Goal: Task Accomplishment & Management: Use online tool/utility

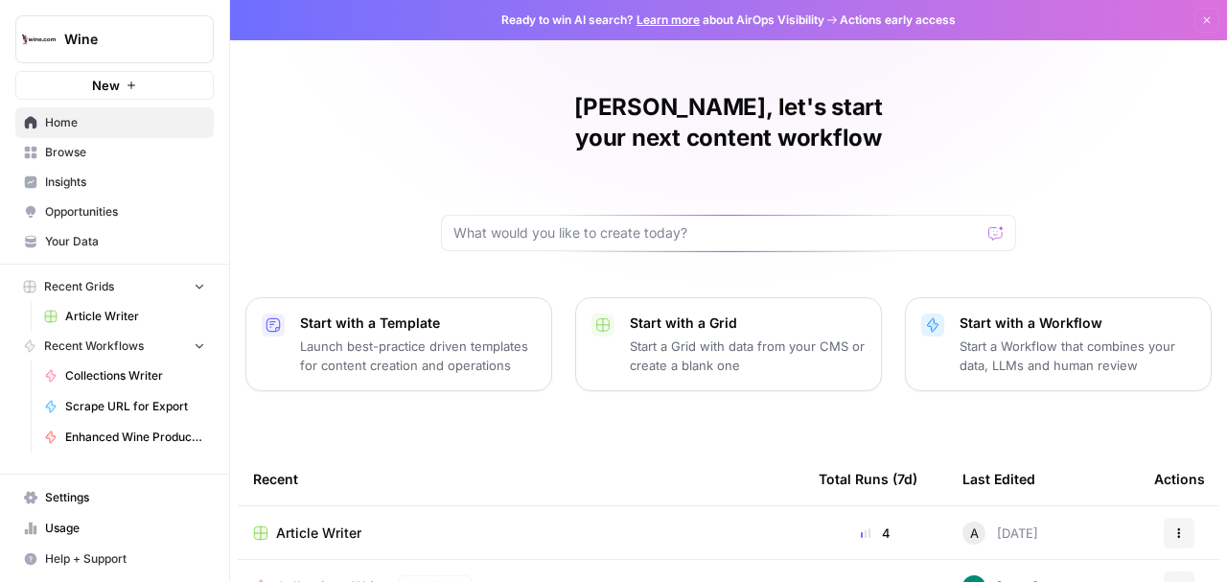
click at [115, 314] on span "Article Writer" at bounding box center [135, 316] width 140 height 17
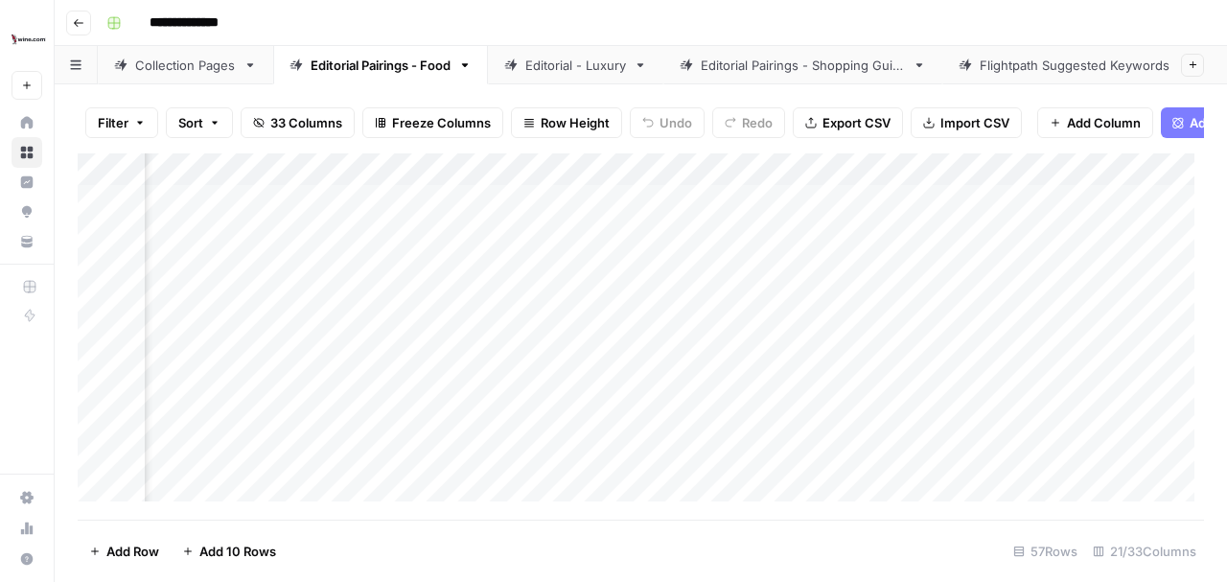
scroll to position [0, 1604]
click at [687, 307] on div "Add Column" at bounding box center [641, 332] width 1127 height 358
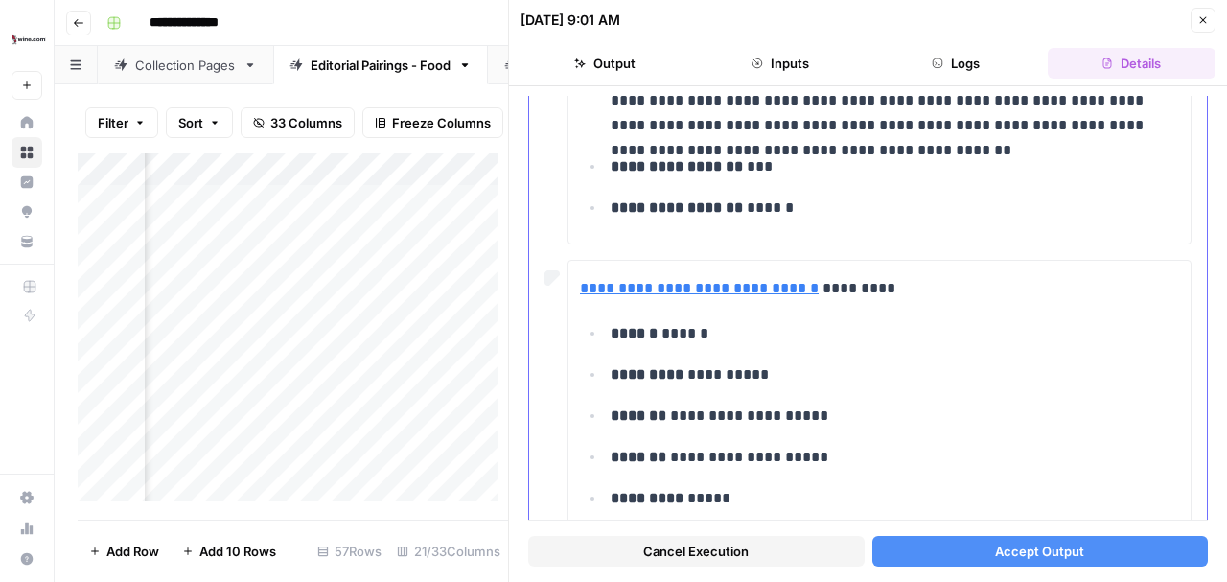
scroll to position [3260, 0]
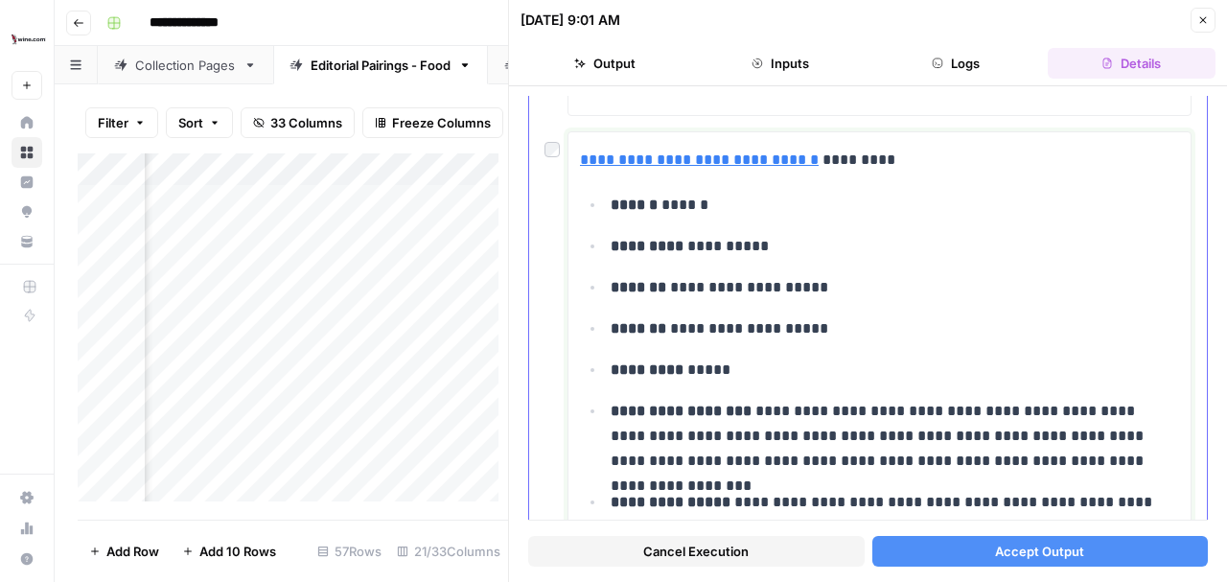
click at [658, 405] on p "**********" at bounding box center [891, 436] width 561 height 75
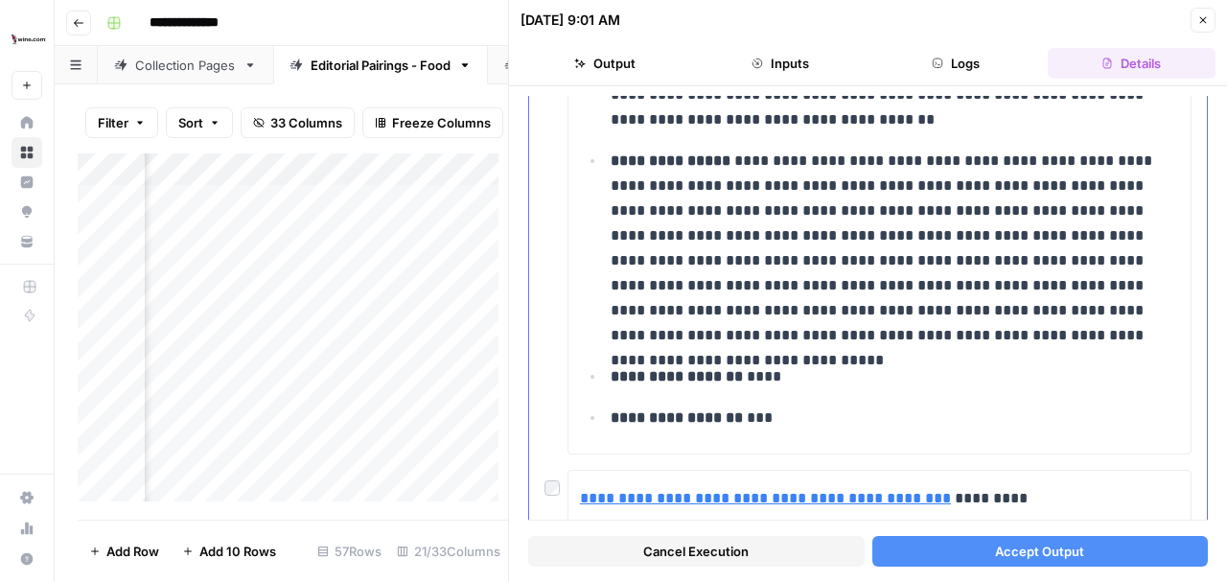
scroll to position [959, 0]
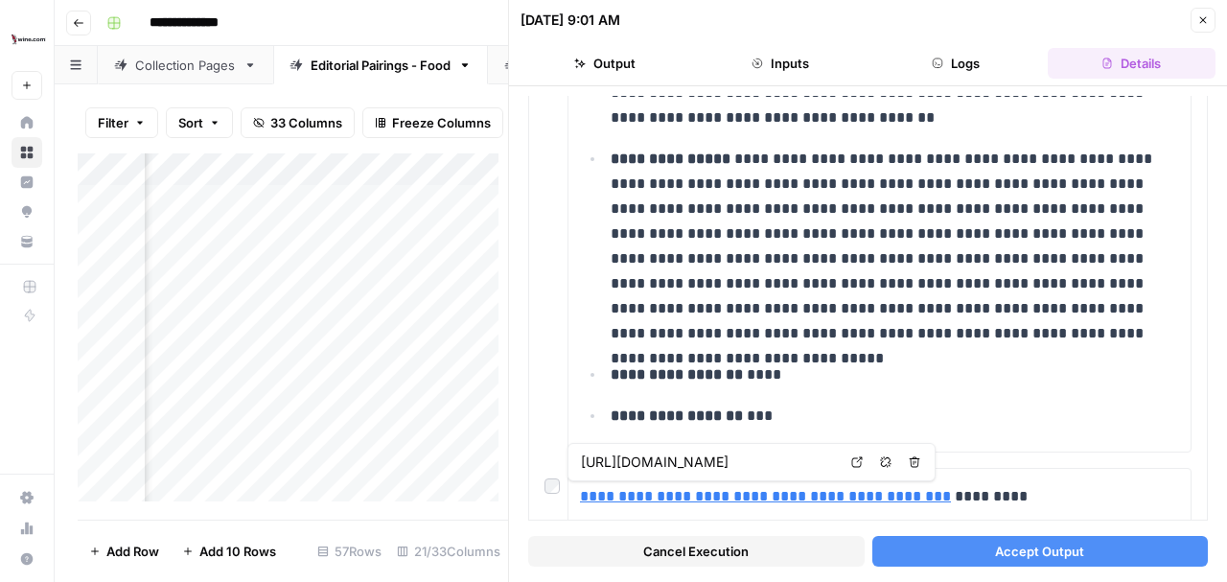
click at [997, 556] on span "Accept Output" at bounding box center [1039, 551] width 89 height 19
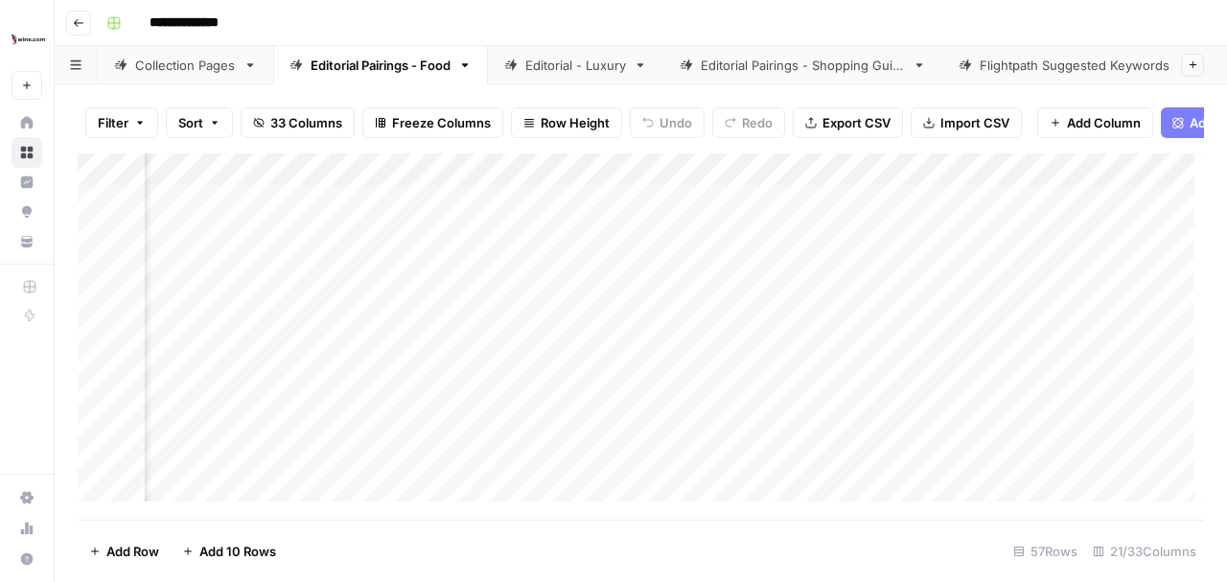
scroll to position [0, 3188]
click at [563, 207] on div "Add Column" at bounding box center [641, 332] width 1127 height 358
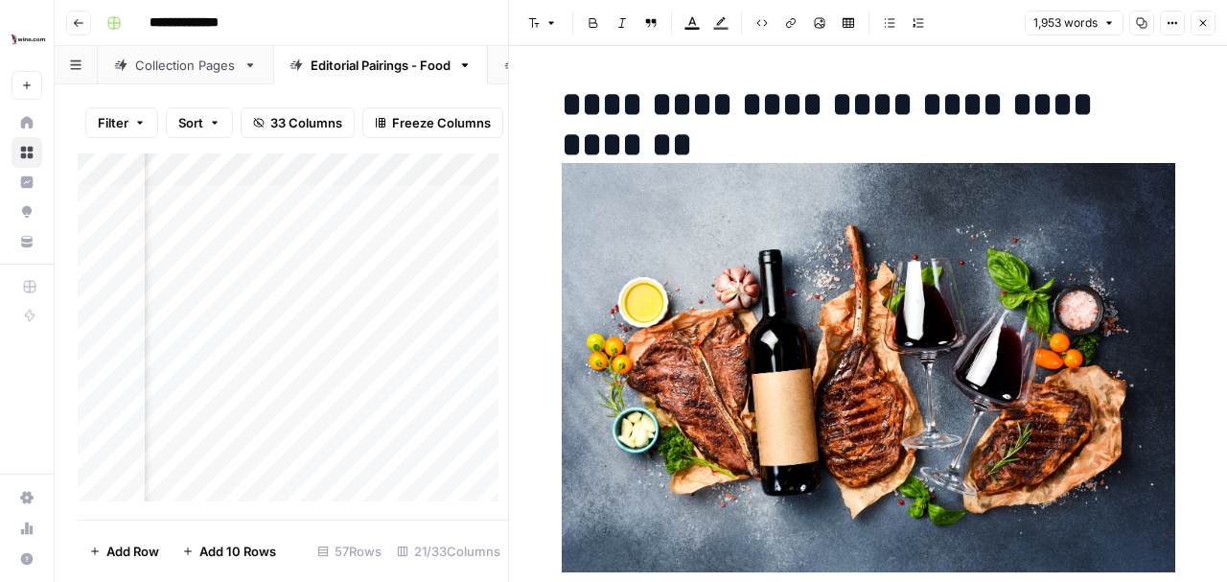
click at [1198, 19] on icon "button" at bounding box center [1204, 23] width 12 height 12
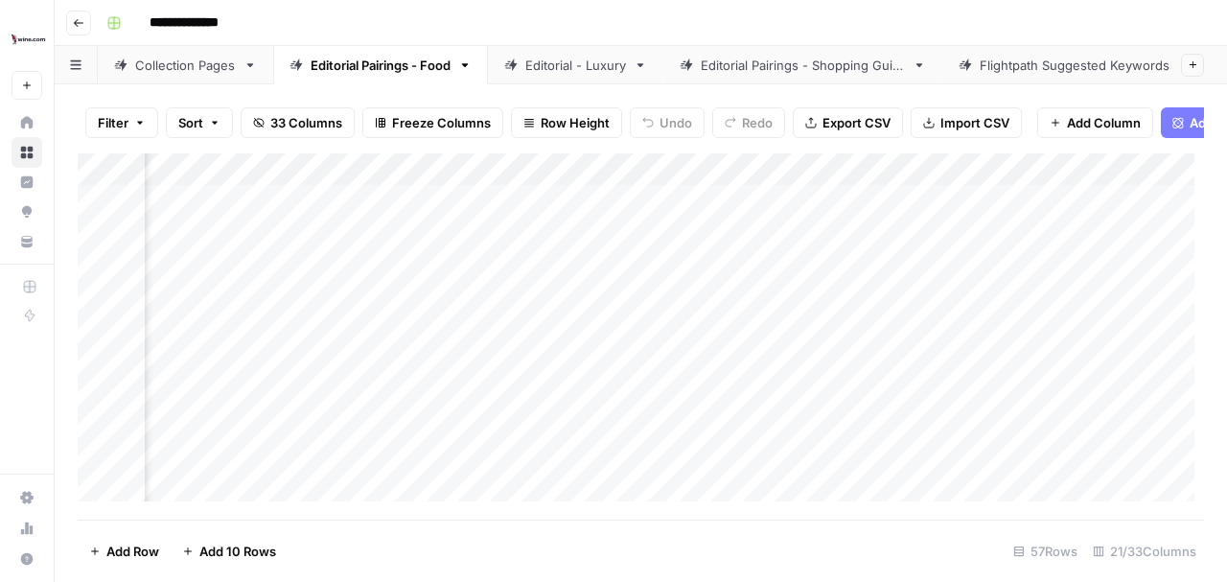
scroll to position [0, 1609]
click at [681, 309] on div "Add Column" at bounding box center [641, 332] width 1127 height 358
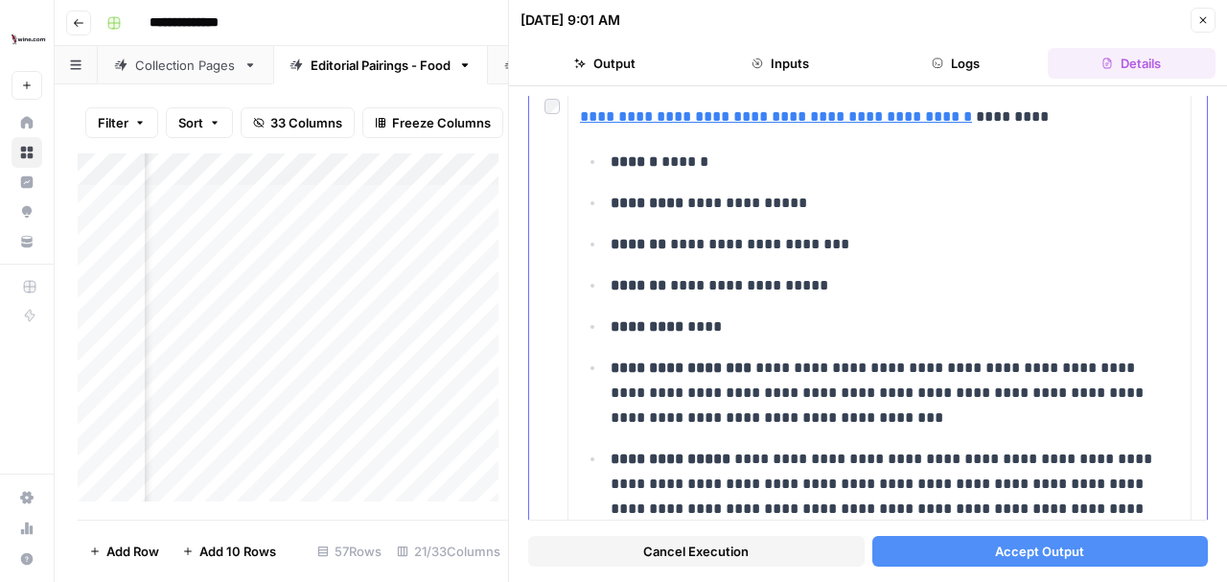
scroll to position [1151, 0]
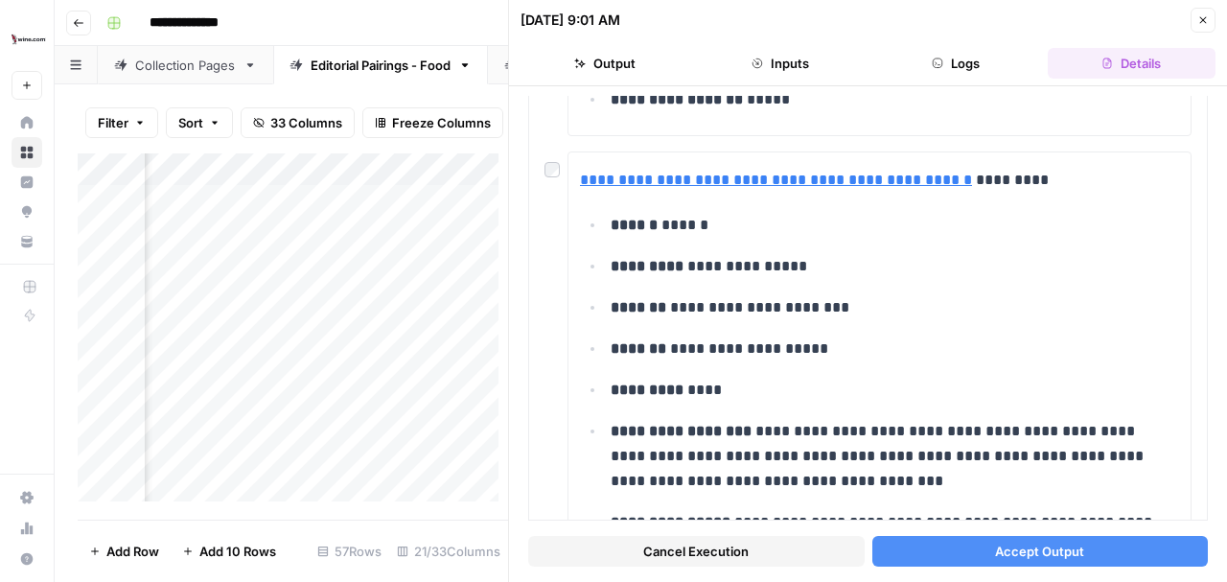
click at [1015, 554] on span "Accept Output" at bounding box center [1039, 551] width 89 height 19
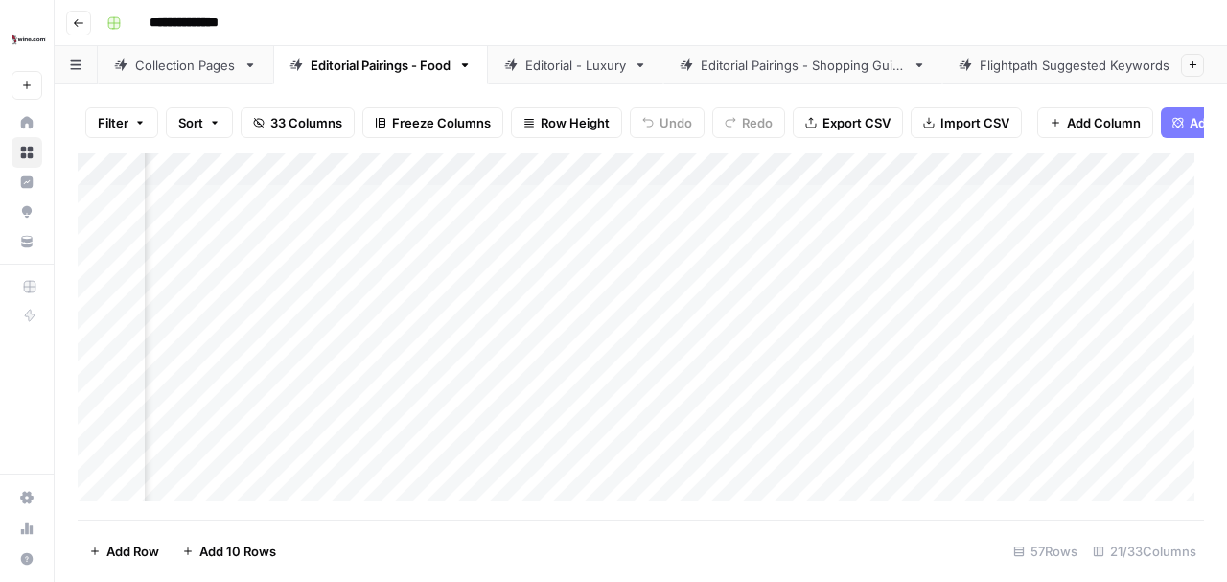
scroll to position [0, 1718]
click at [687, 13] on div "**********" at bounding box center [653, 23] width 1109 height 31
click at [568, 309] on div "Add Column" at bounding box center [641, 332] width 1127 height 358
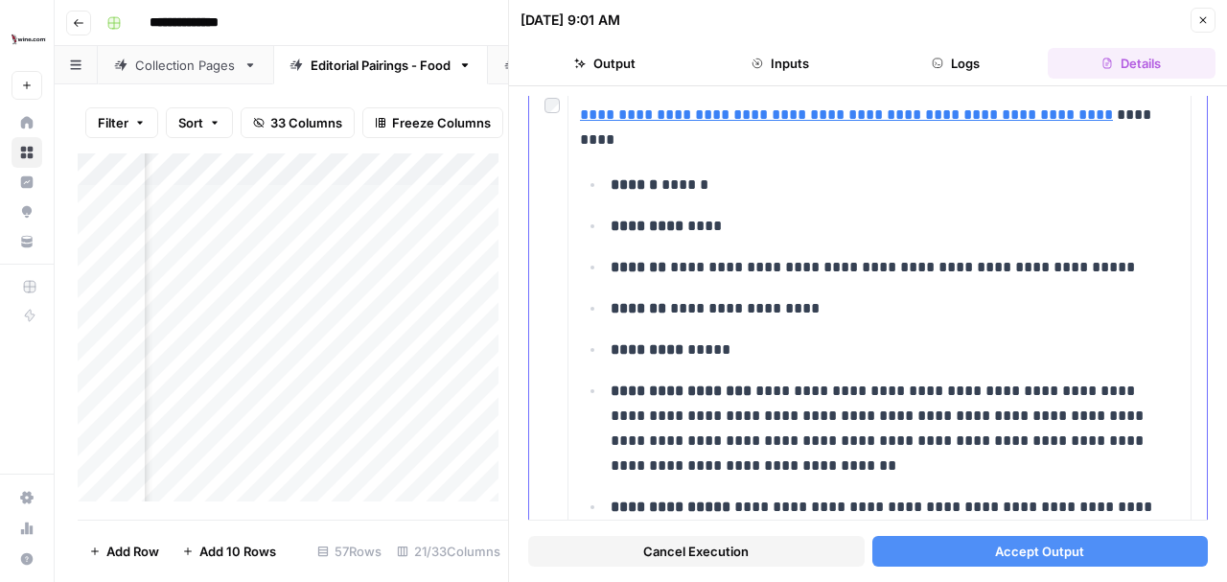
scroll to position [3515, 0]
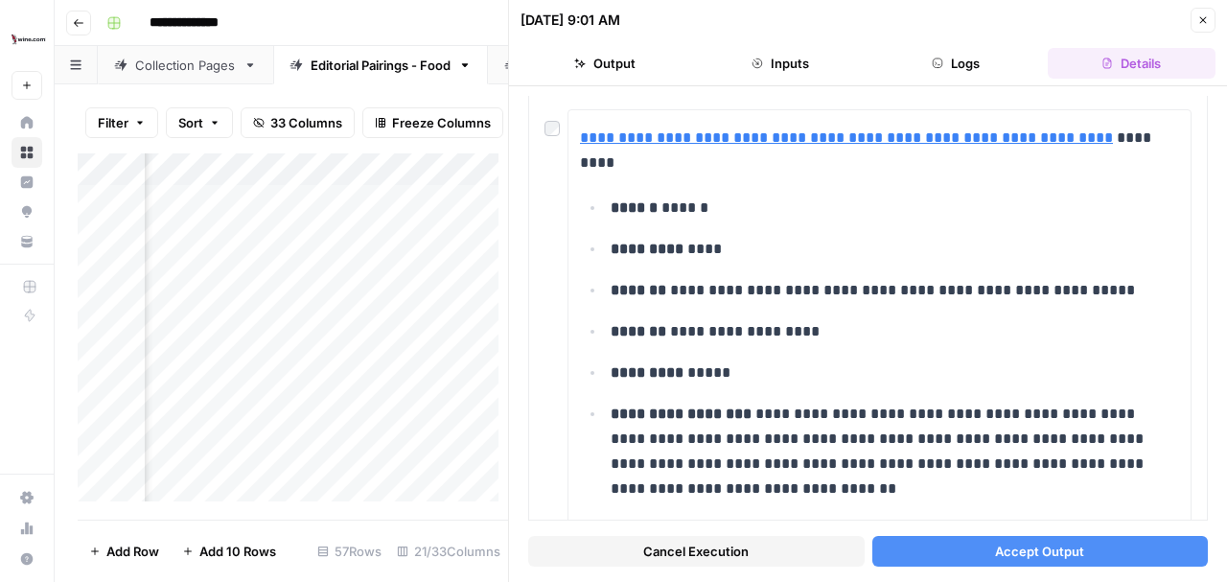
click at [1037, 543] on span "Accept Output" at bounding box center [1039, 551] width 89 height 19
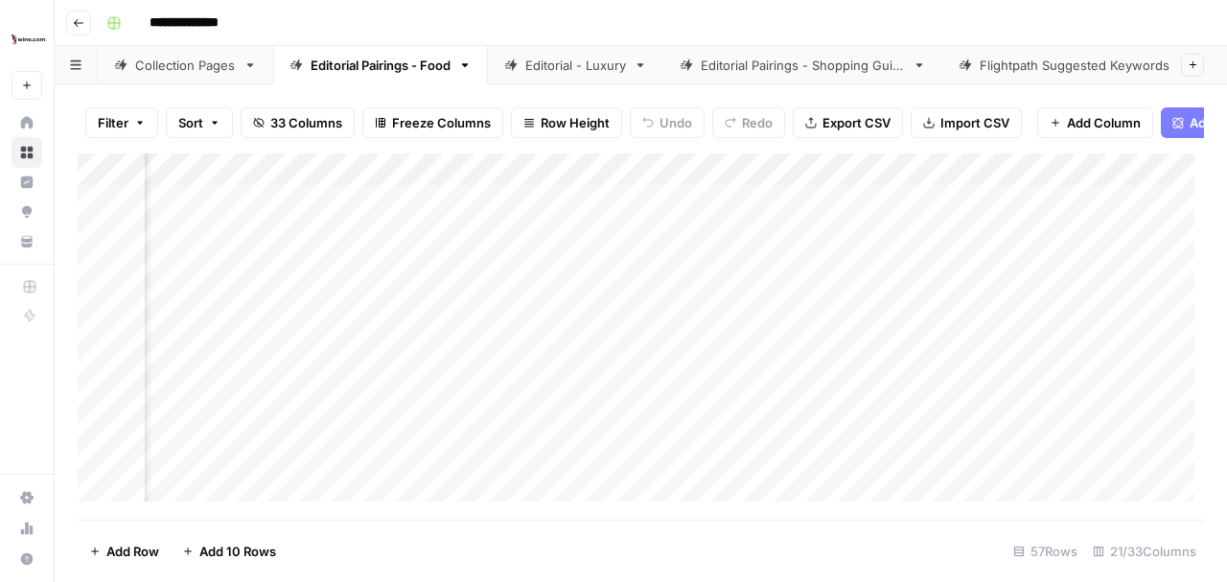
scroll to position [0, 2191]
click at [554, 208] on div "Add Column" at bounding box center [641, 332] width 1127 height 358
click at [693, 307] on div "Add Column" at bounding box center [641, 332] width 1127 height 358
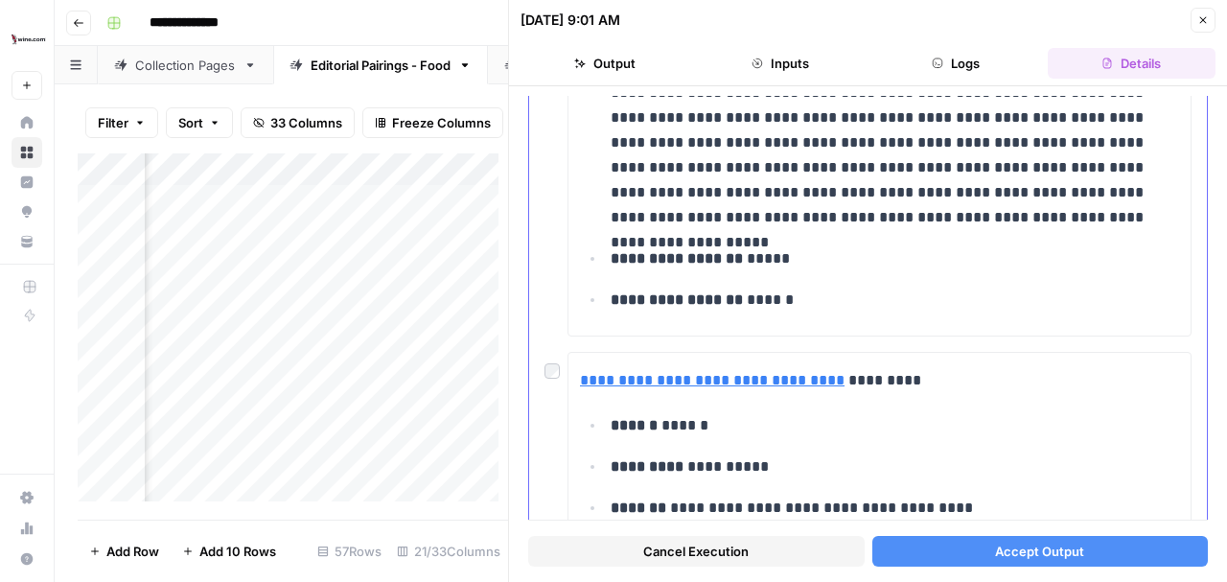
scroll to position [8309, 0]
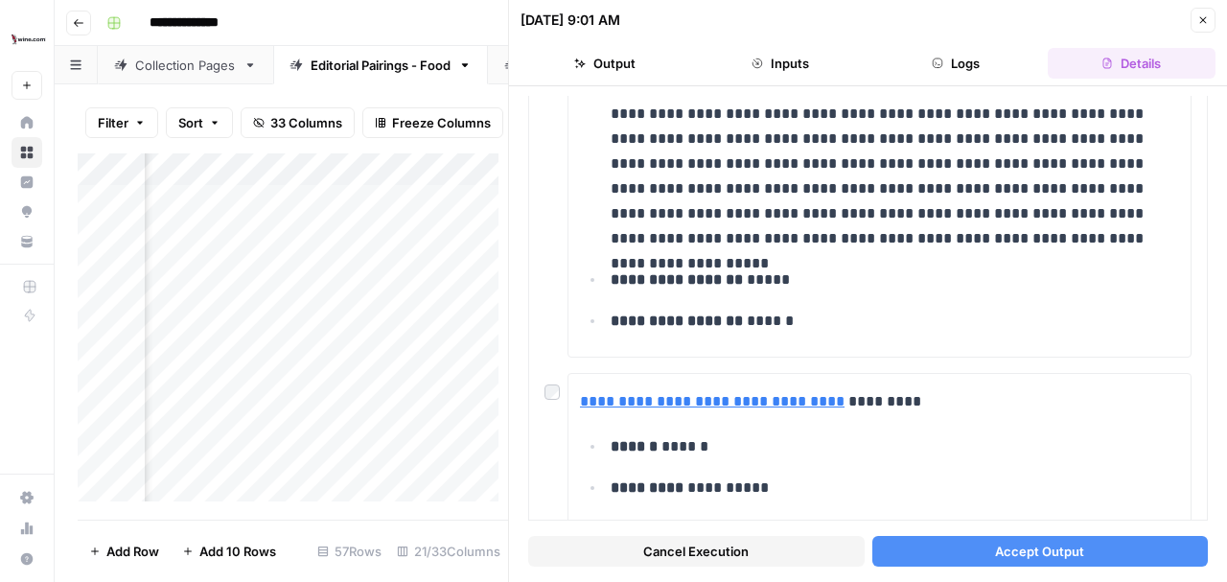
click at [1038, 554] on span "Accept Output" at bounding box center [1039, 551] width 89 height 19
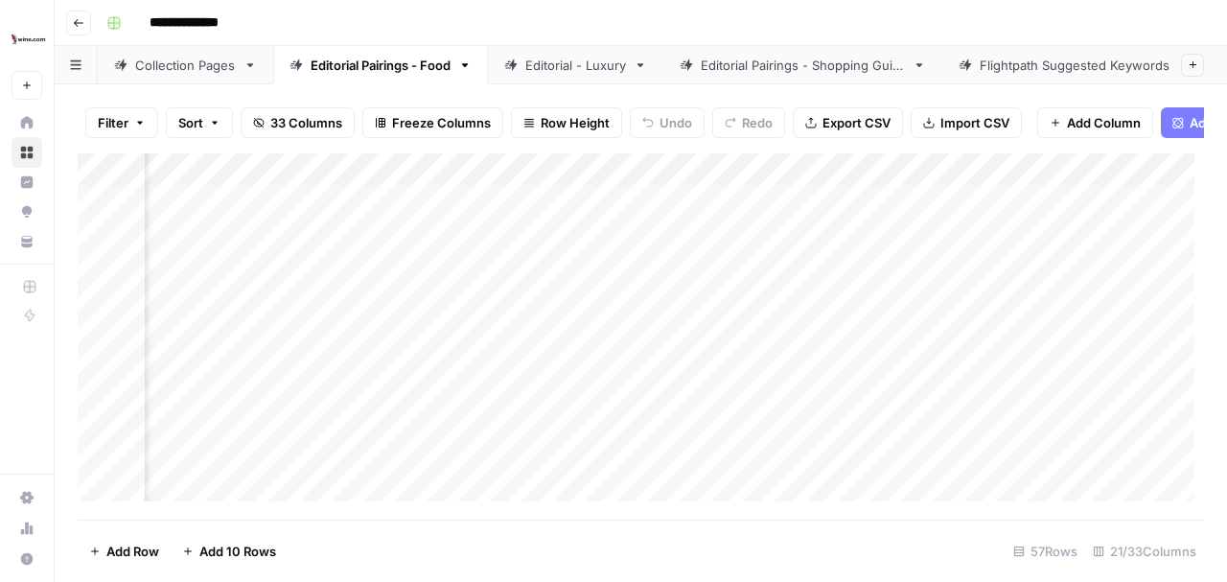
scroll to position [0, 1810]
click at [482, 305] on div "Add Column" at bounding box center [641, 332] width 1127 height 358
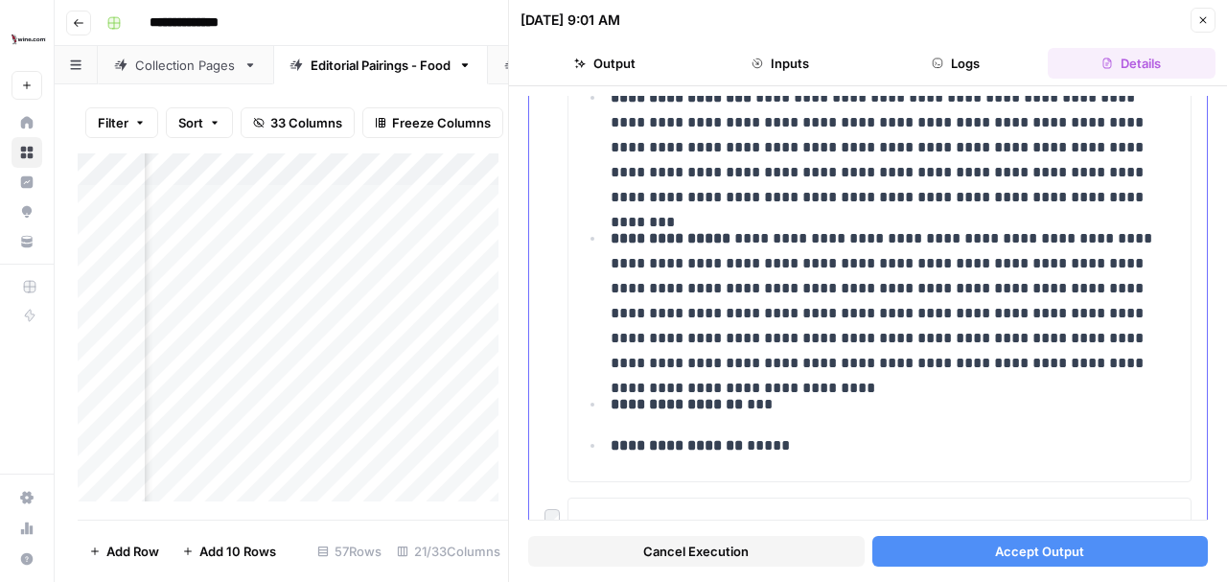
scroll to position [2812, 0]
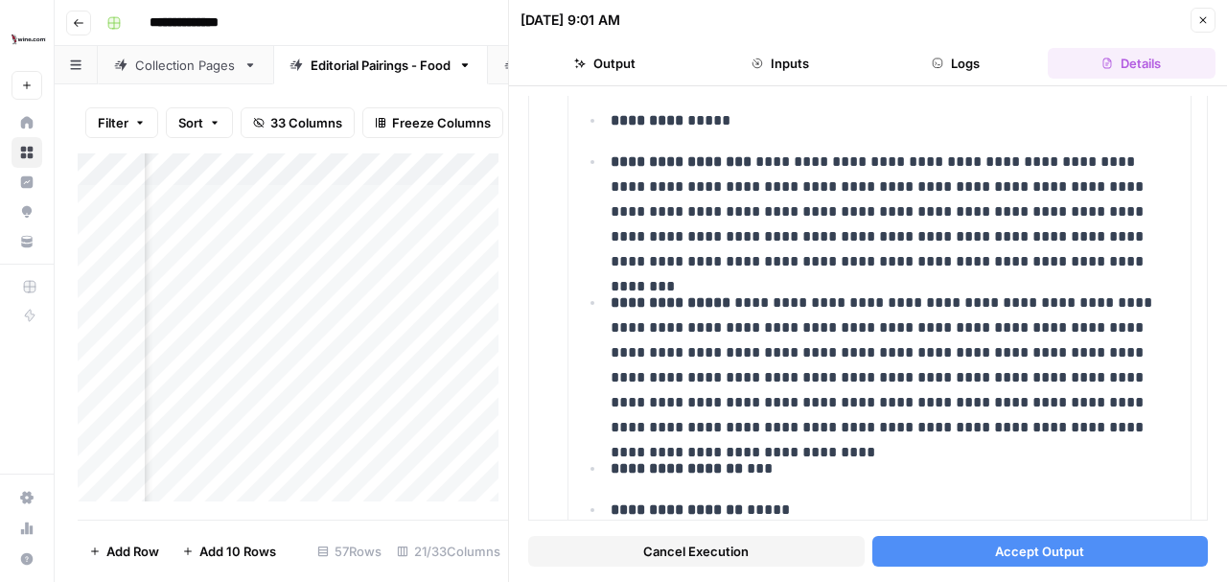
click at [1055, 553] on span "Accept Output" at bounding box center [1039, 551] width 89 height 19
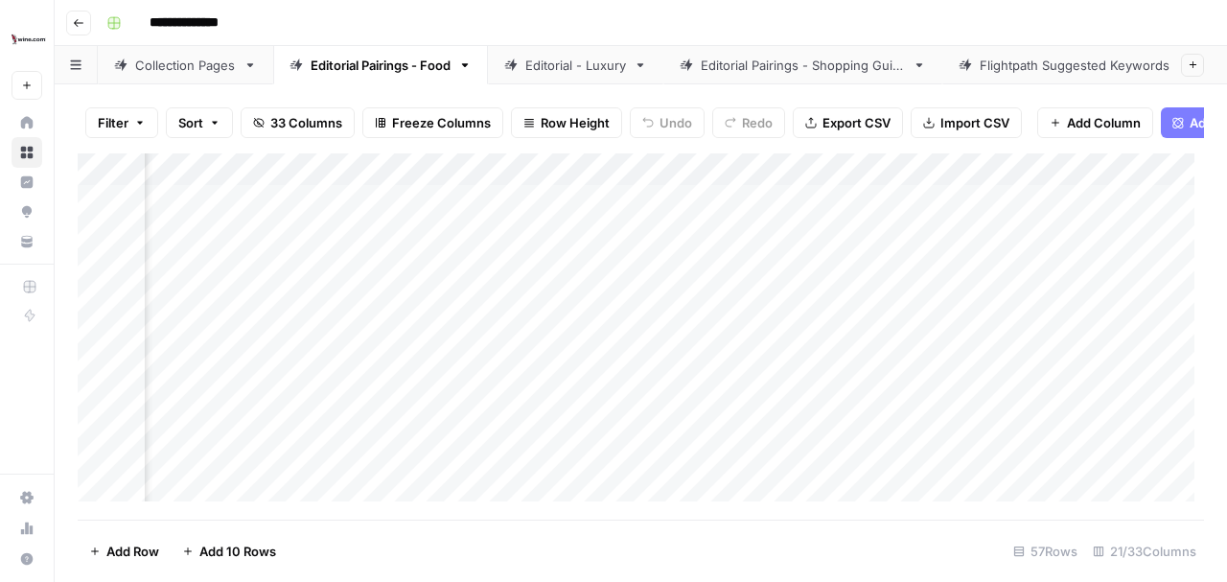
scroll to position [0, 2479]
click at [604, 209] on div "Add Column" at bounding box center [641, 332] width 1127 height 358
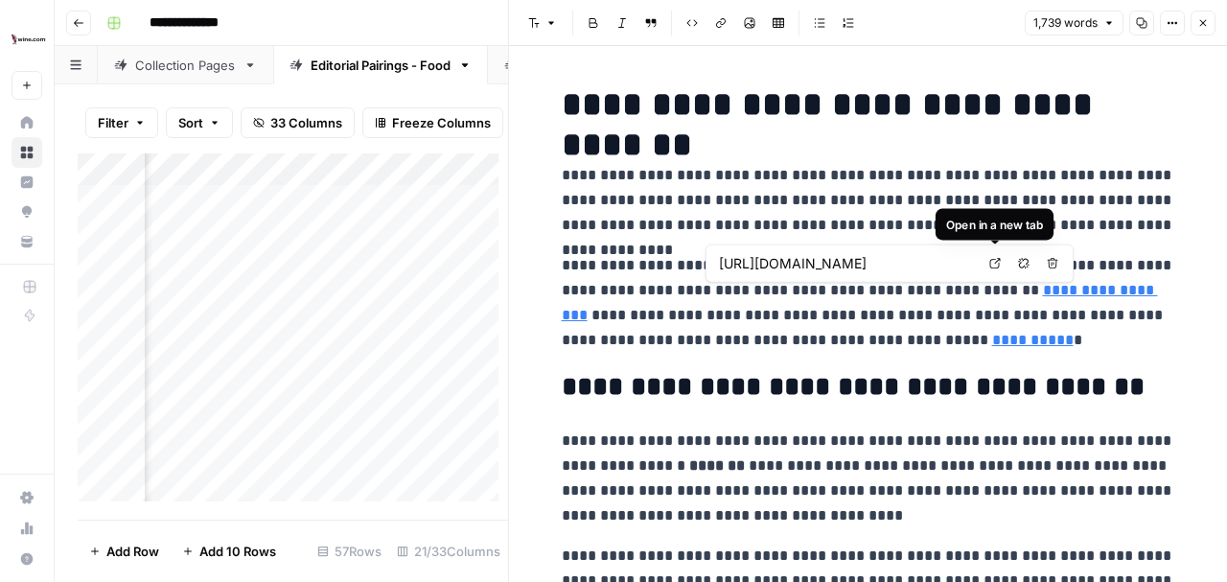
click at [995, 263] on icon at bounding box center [995, 263] width 11 height 11
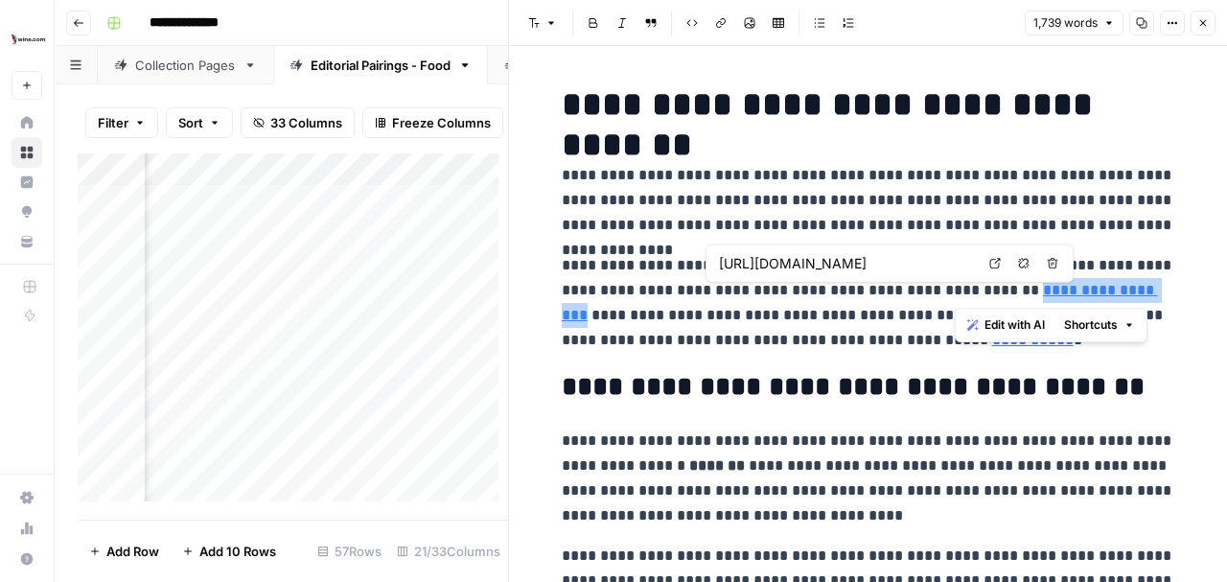
drag, startPoint x: 956, startPoint y: 294, endPoint x: 1083, endPoint y: 289, distance: 127.6
click at [1083, 289] on link "**********" at bounding box center [860, 302] width 596 height 39
click at [1026, 263] on icon "button" at bounding box center [1024, 264] width 12 height 12
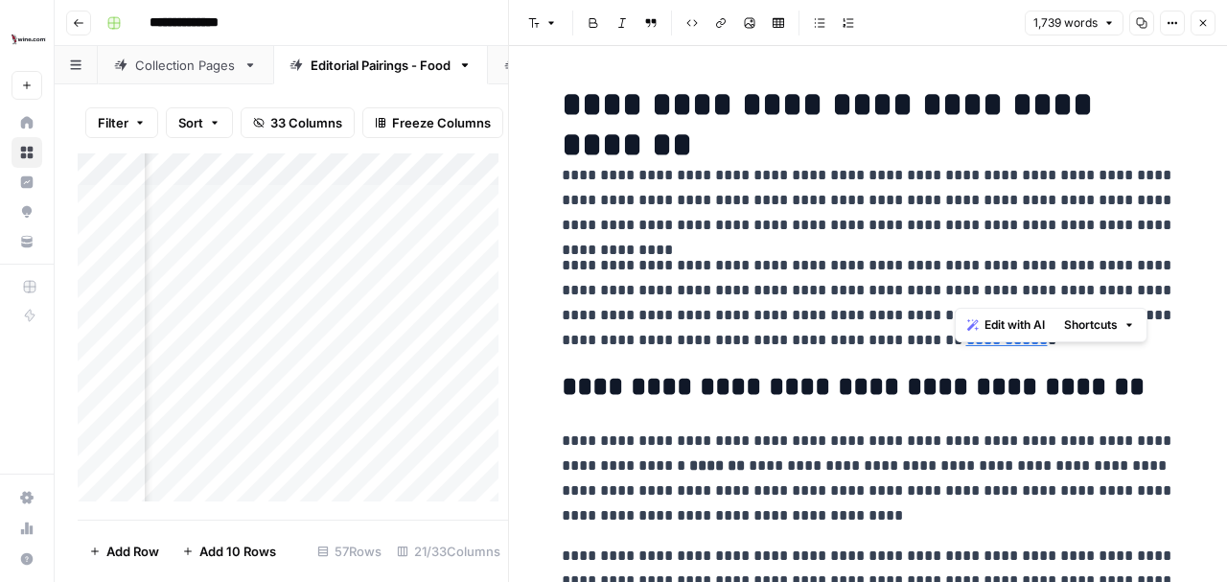
click at [1120, 290] on p "**********" at bounding box center [869, 303] width 614 height 100
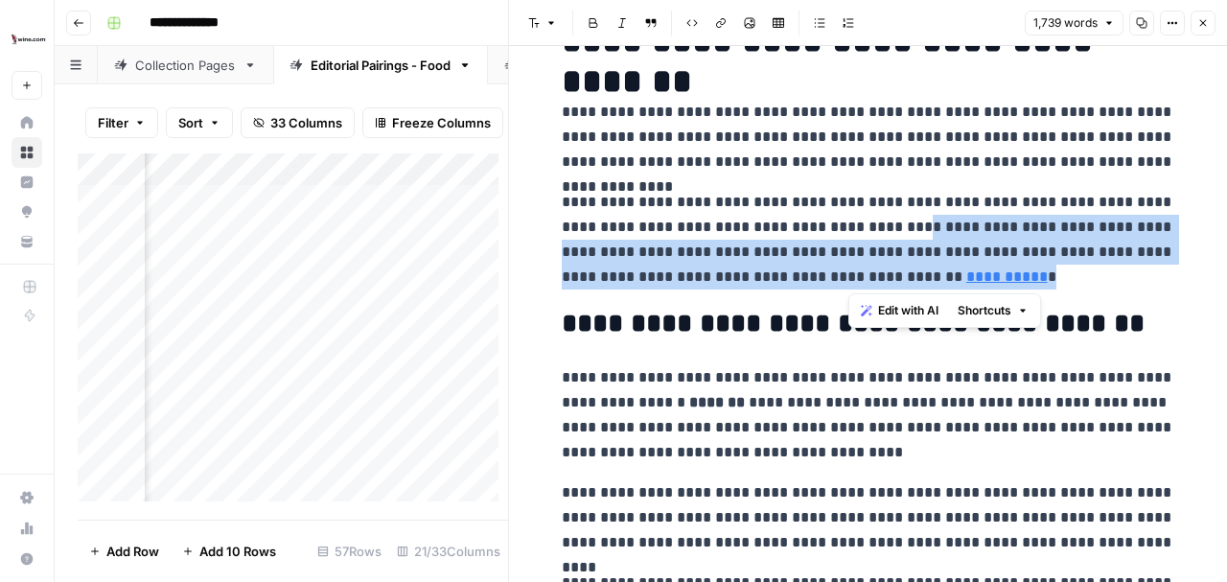
drag, startPoint x: 951, startPoint y: 277, endPoint x: 853, endPoint y: 226, distance: 110.2
click at [853, 226] on p "**********" at bounding box center [869, 240] width 614 height 100
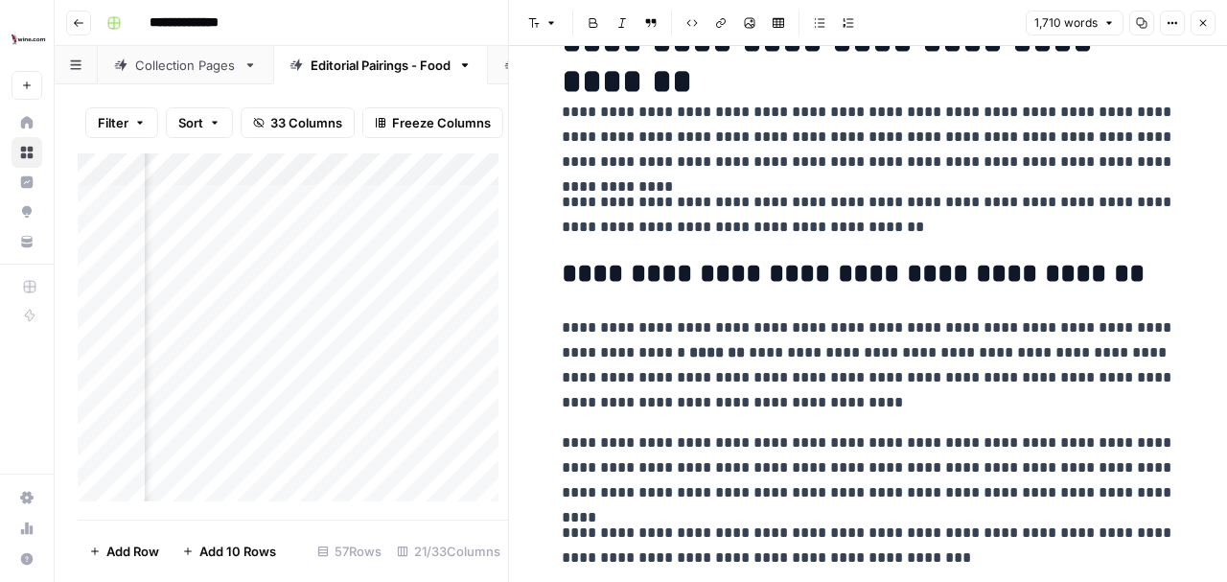
click at [562, 203] on p "**********" at bounding box center [869, 215] width 614 height 50
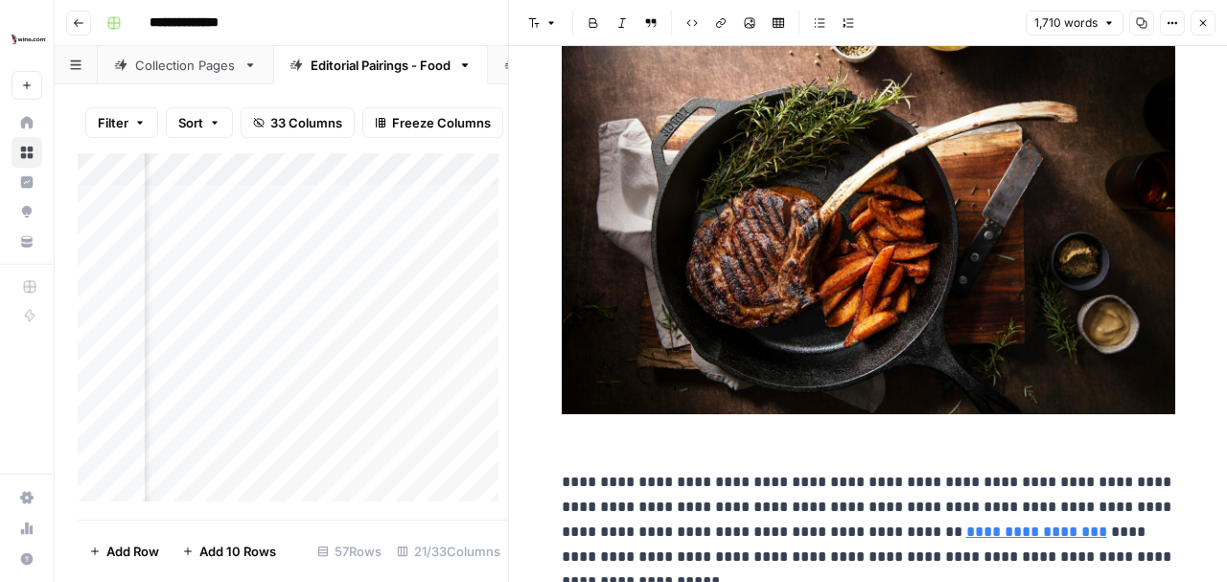
scroll to position [895, 0]
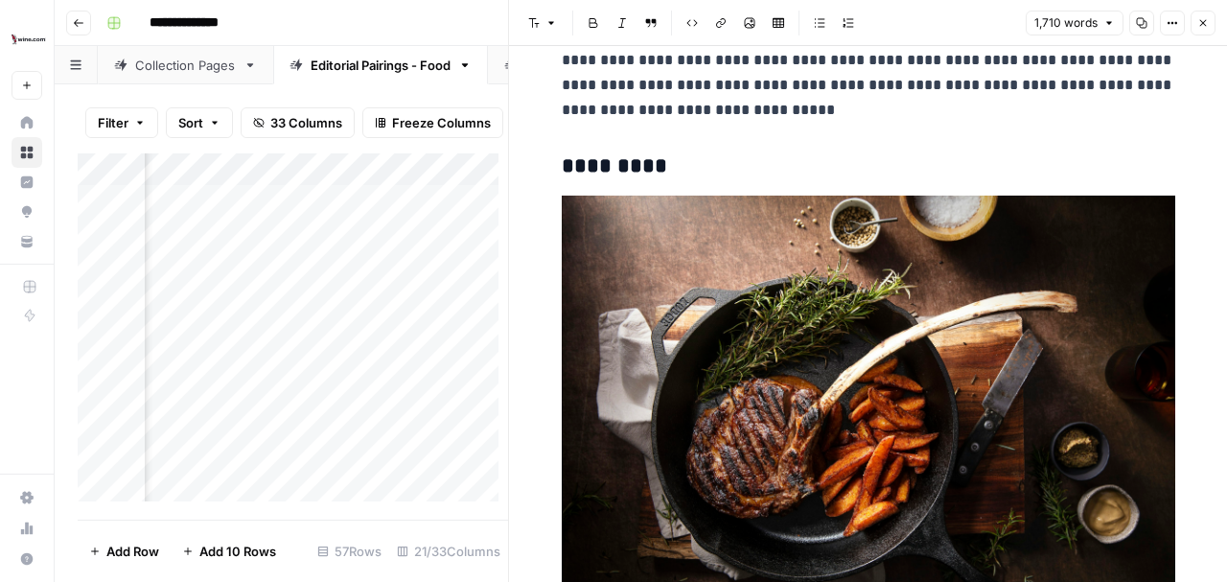
click at [1080, 288] on img at bounding box center [869, 400] width 614 height 409
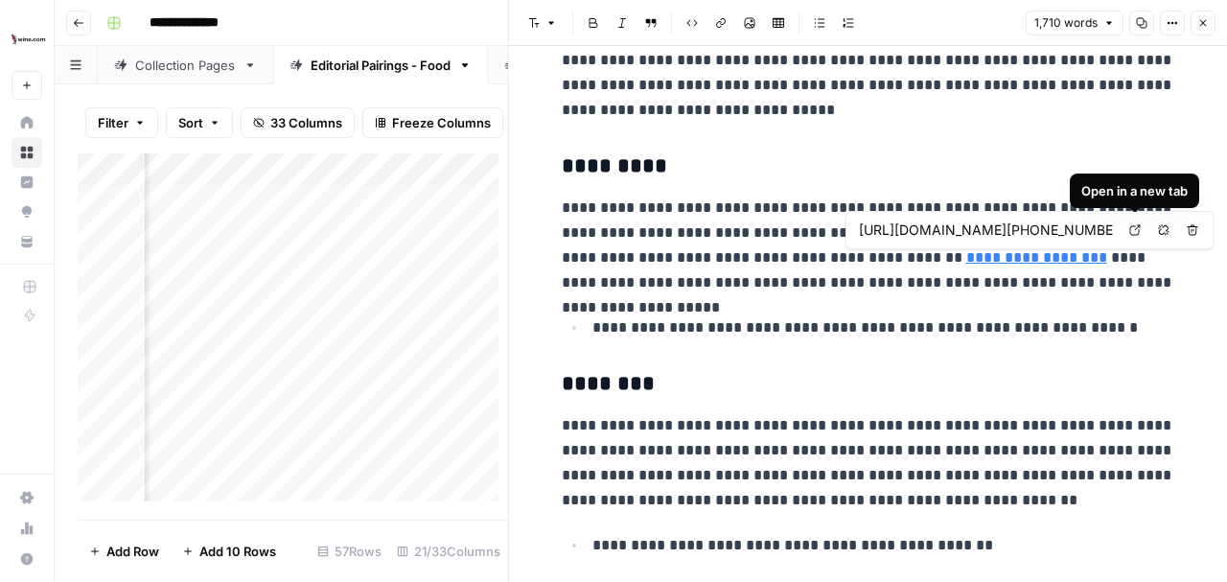
click at [1136, 230] on icon at bounding box center [1135, 230] width 12 height 12
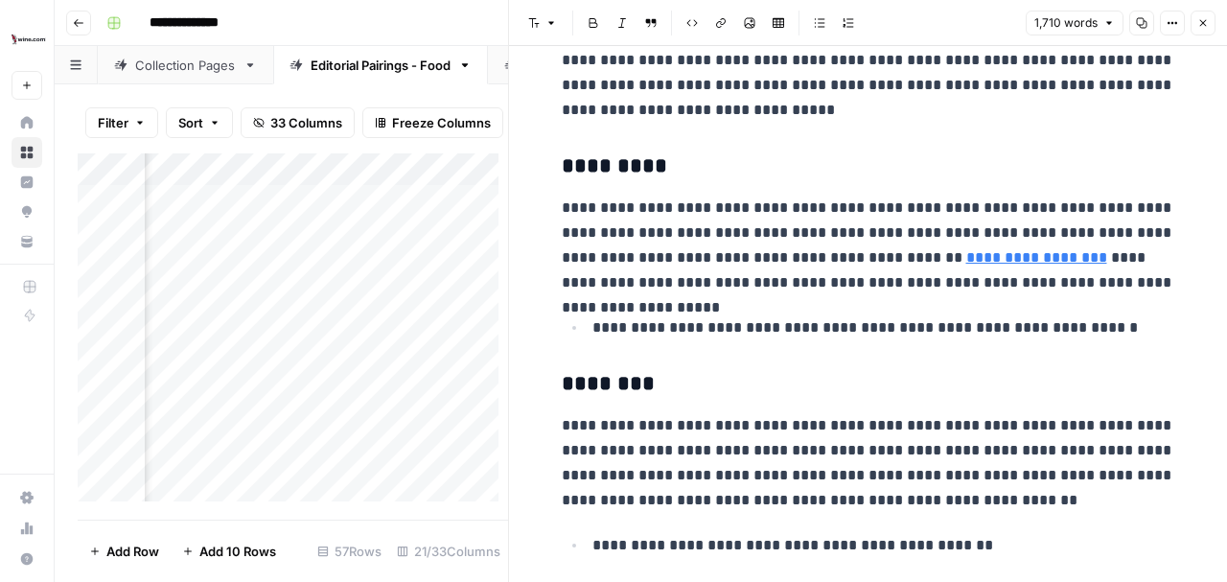
click at [1115, 284] on p "**********" at bounding box center [869, 246] width 614 height 100
click at [1139, 283] on p "**********" at bounding box center [869, 246] width 614 height 100
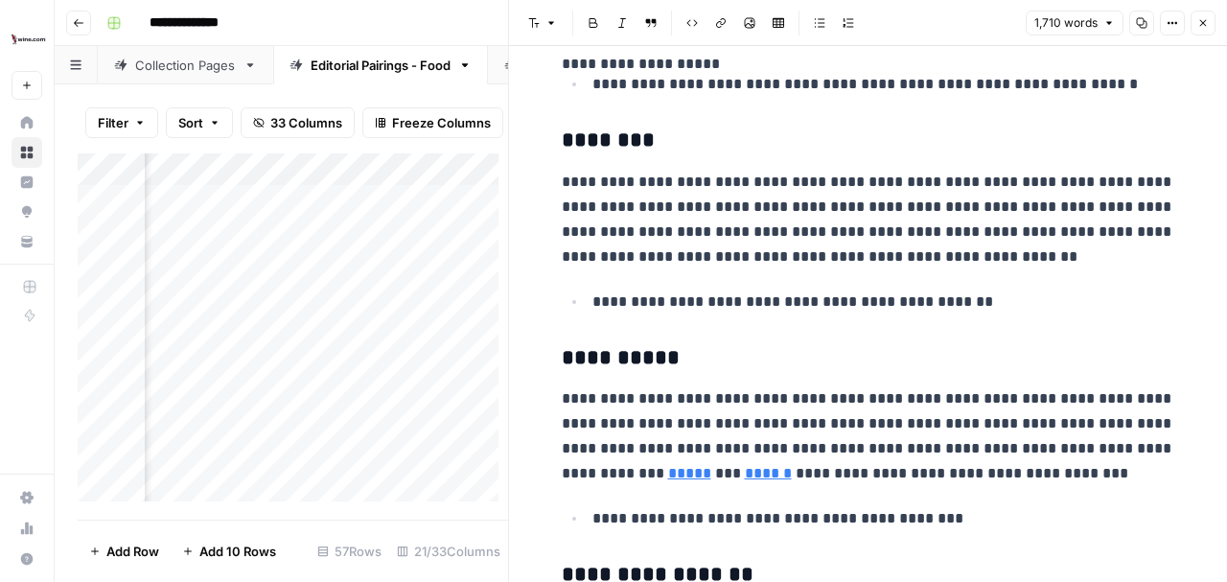
scroll to position [1151, 0]
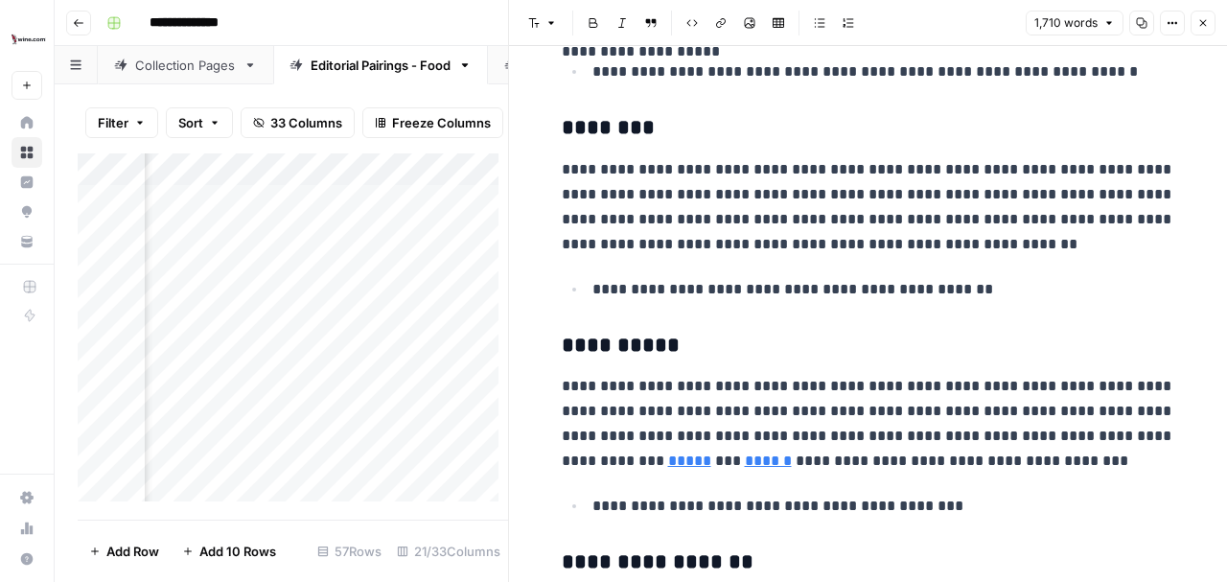
click at [962, 289] on p "**********" at bounding box center [884, 289] width 583 height 25
drag, startPoint x: 750, startPoint y: 221, endPoint x: 815, endPoint y: 217, distance: 65.3
click at [815, 217] on p "**********" at bounding box center [869, 207] width 614 height 100
click at [722, 23] on icon "button" at bounding box center [721, 23] width 12 height 12
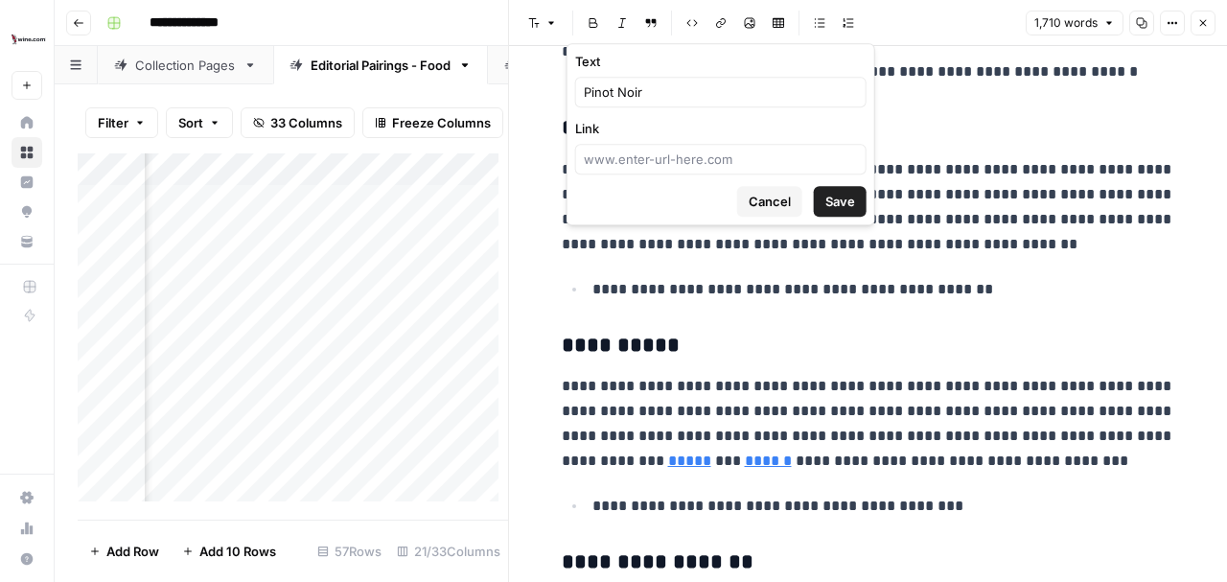
click at [693, 168] on div at bounding box center [720, 159] width 291 height 31
paste input "https://www.wine.com/list/wine/red-wine/pinot-noir/7155-124-143"
drag, startPoint x: 595, startPoint y: 159, endPoint x: 504, endPoint y: 155, distance: 91.2
click at [504, 155] on body "**********" at bounding box center [613, 291] width 1227 height 582
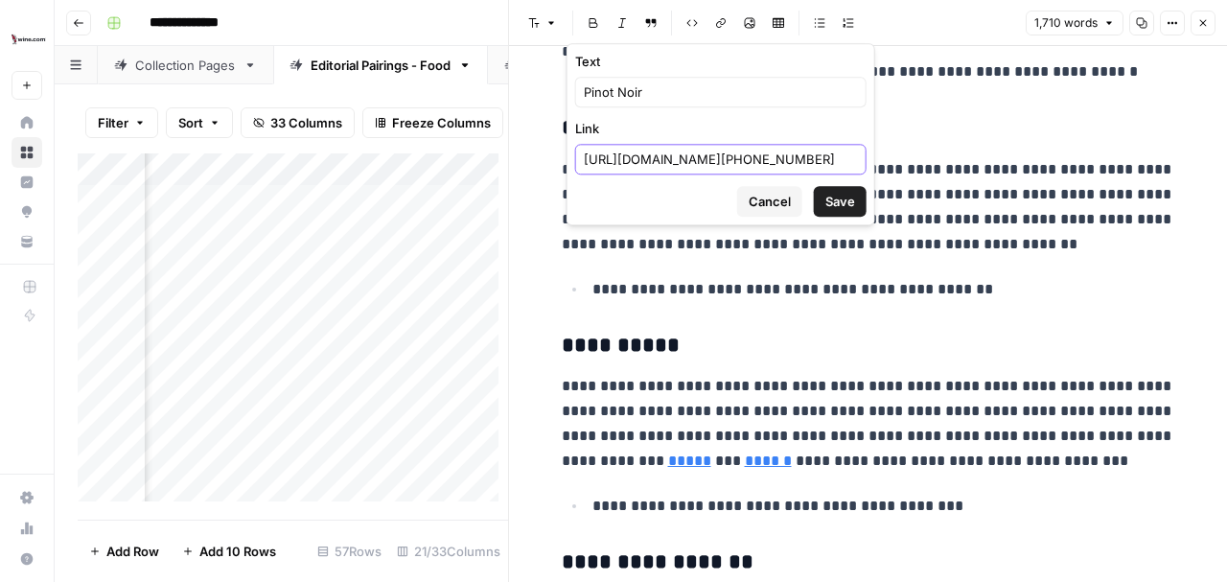
click at [642, 158] on input "https://www.wine.com/list/wine/red-wine/pinot-noir/7155-124-143" at bounding box center [721, 159] width 274 height 19
type input "https://www.wine.com/list/wine/red-wine/pinot-noir/7155-124-143"
click at [834, 205] on span "Save" at bounding box center [841, 201] width 30 height 19
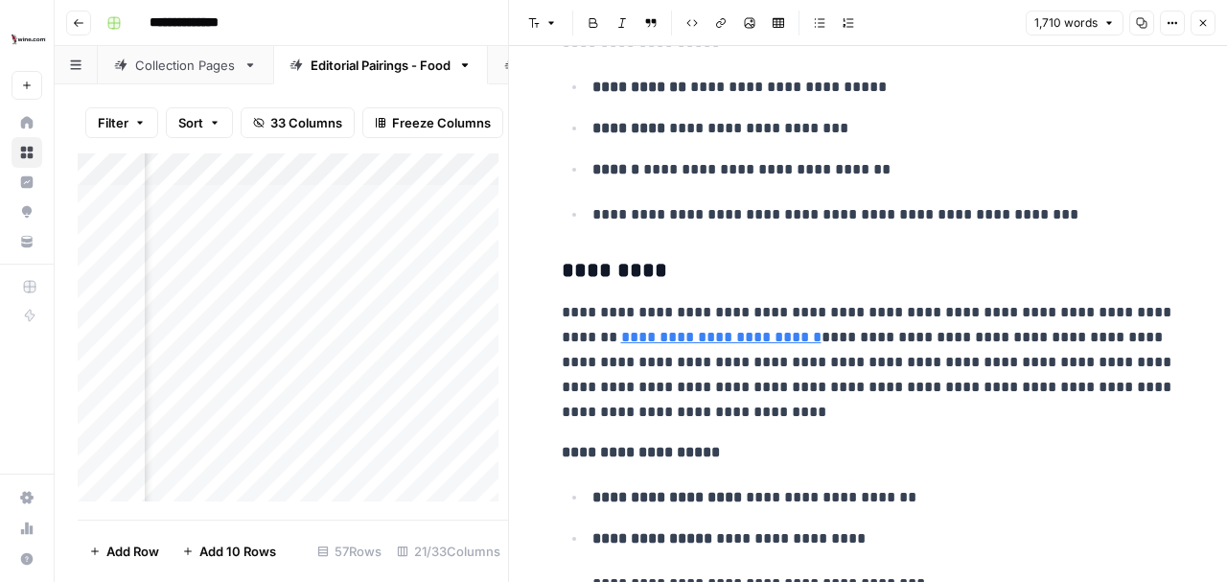
scroll to position [2493, 0]
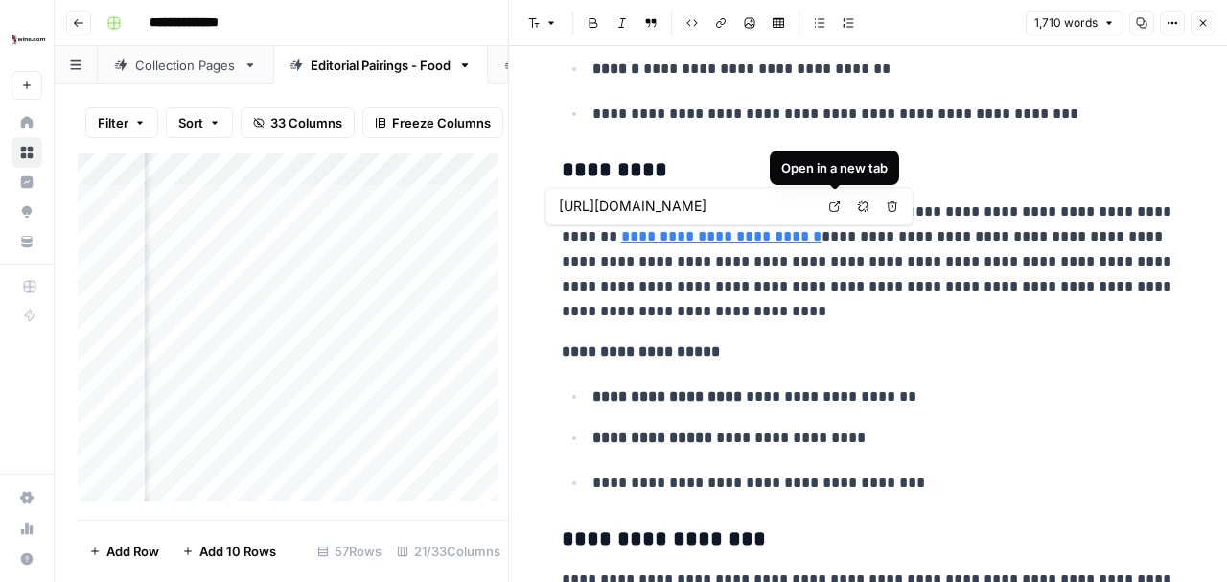
click at [835, 208] on icon at bounding box center [835, 206] width 12 height 12
click at [717, 209] on input "https://www.wine.com/list/wine/argentina/7155-107008" at bounding box center [686, 206] width 255 height 19
paste input "red-wine/malbec/7155-107008-124-10079"
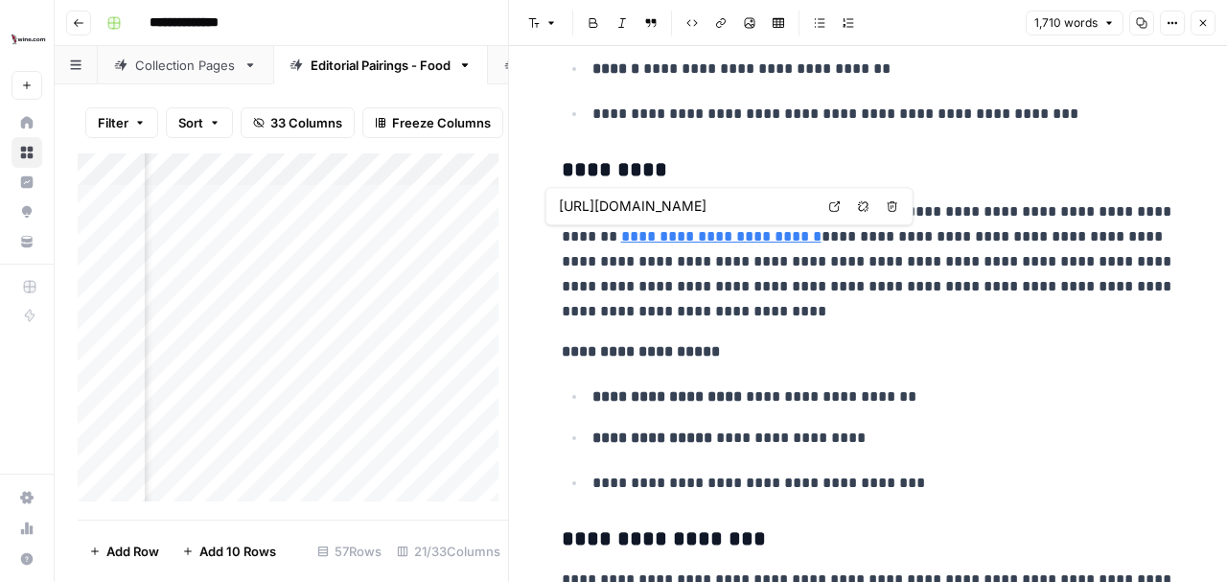
scroll to position [0, 280]
type input "https://www.wine.com/list/wine/argentina/red-wine/malbec/7155-107008-124-10079"
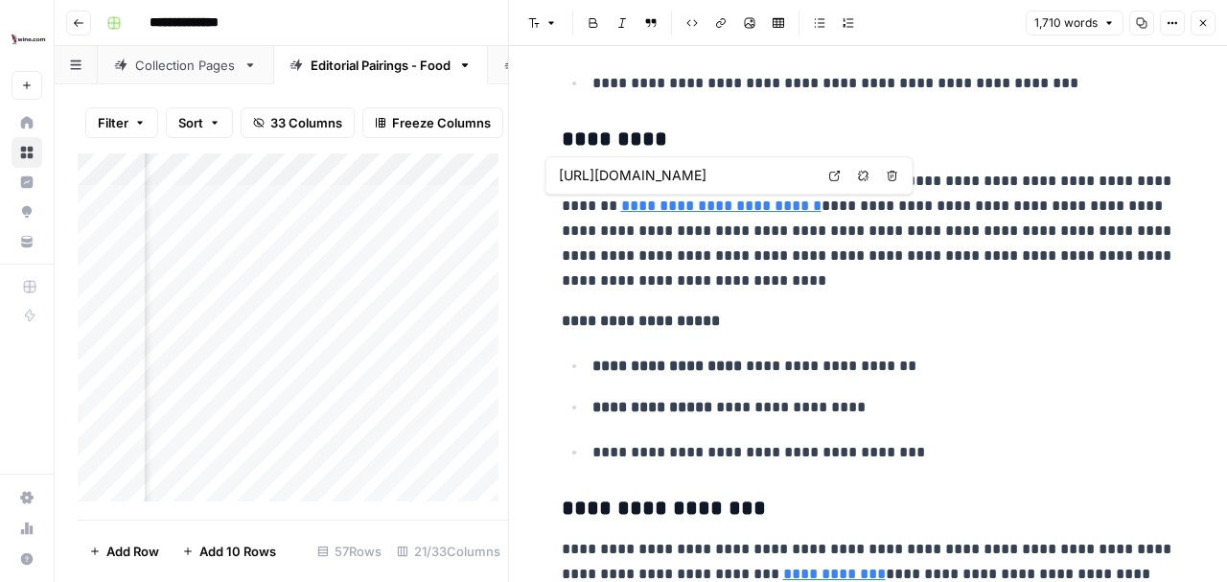
scroll to position [0, 94]
drag, startPoint x: 692, startPoint y: 178, endPoint x: 822, endPoint y: 178, distance: 129.4
click at [822, 178] on div "https://www.wine.com/list/wine/argentina/7155-107008 Open in a new tab Remove l…" at bounding box center [730, 175] width 368 height 38
click at [861, 268] on p "**********" at bounding box center [869, 231] width 614 height 125
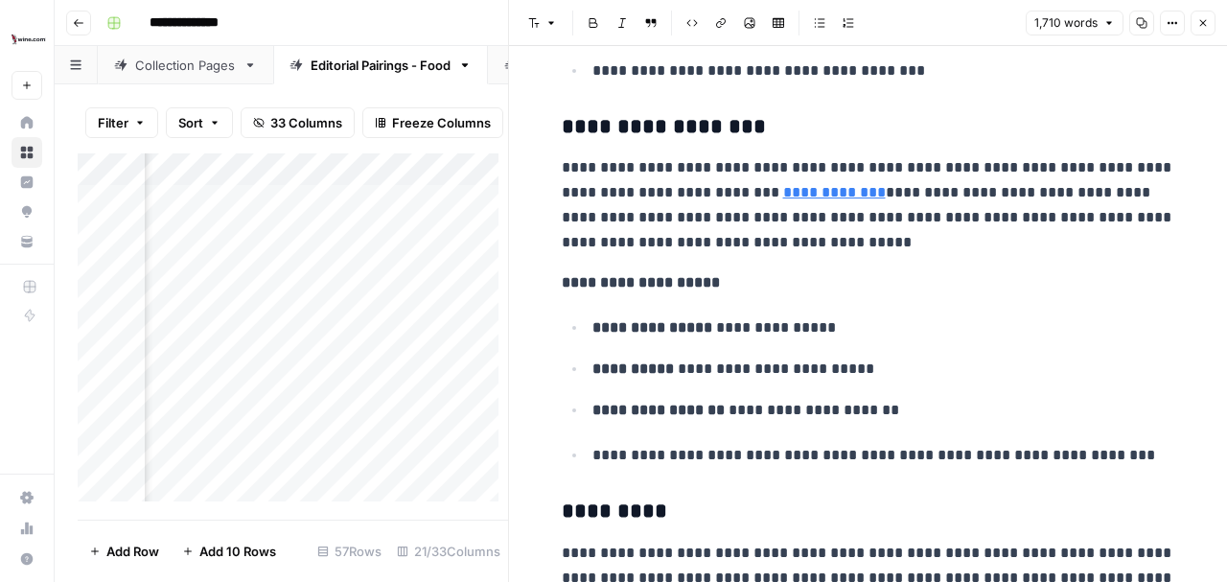
scroll to position [2907, 0]
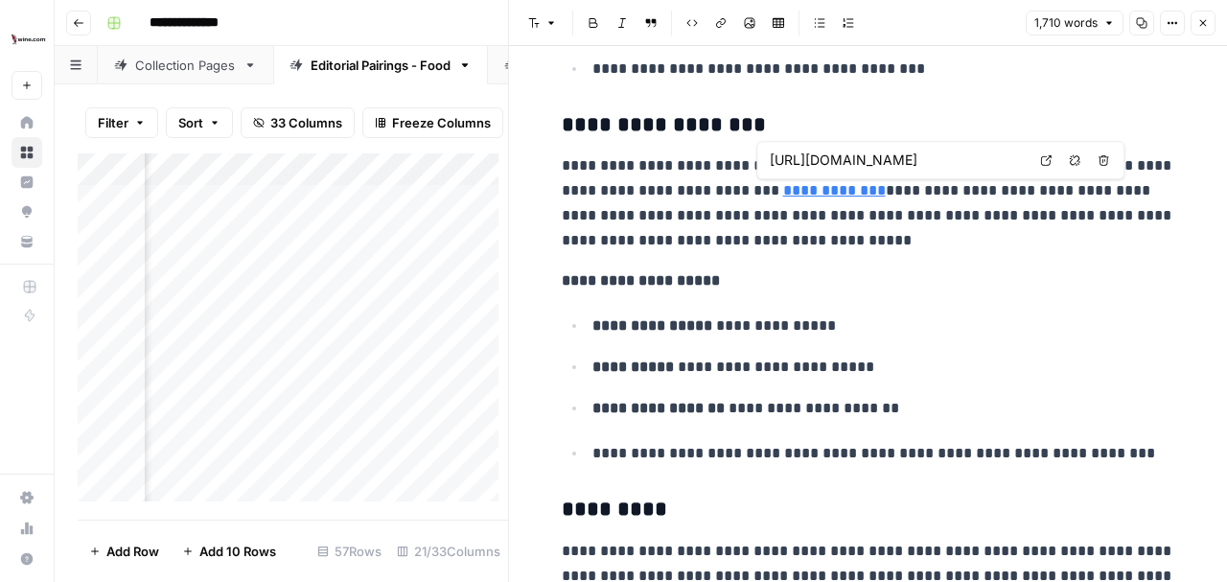
click at [1047, 159] on icon at bounding box center [1046, 160] width 11 height 11
drag, startPoint x: 768, startPoint y: 188, endPoint x: 852, endPoint y: 188, distance: 84.4
click at [852, 188] on link "**********" at bounding box center [834, 190] width 103 height 14
click at [1074, 156] on icon "button" at bounding box center [1075, 160] width 11 height 11
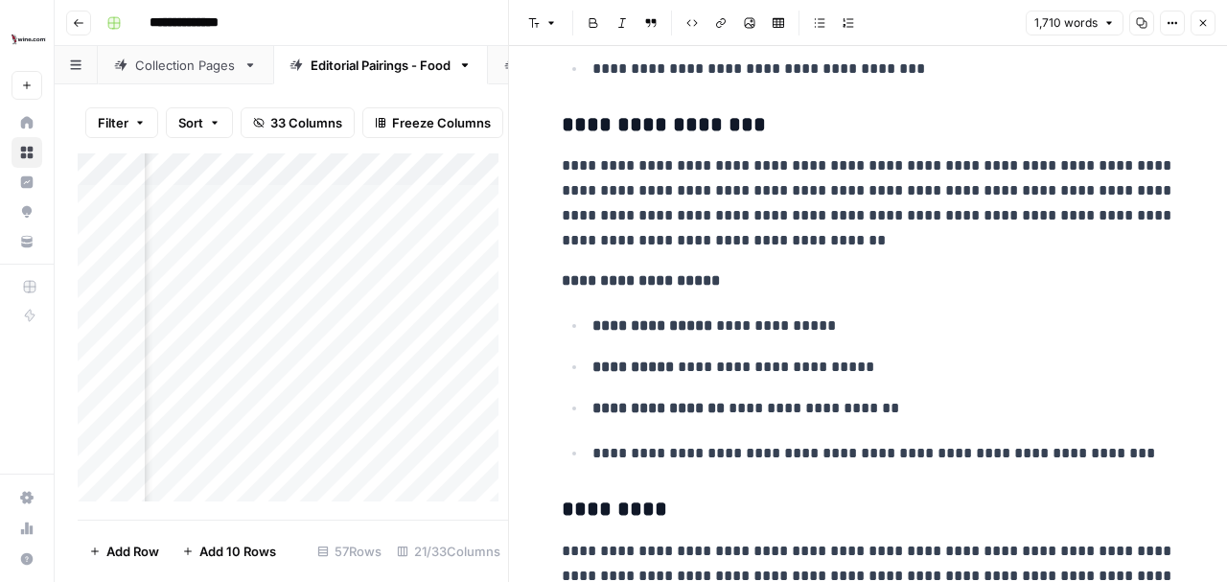
click at [714, 230] on p "**********" at bounding box center [869, 203] width 614 height 100
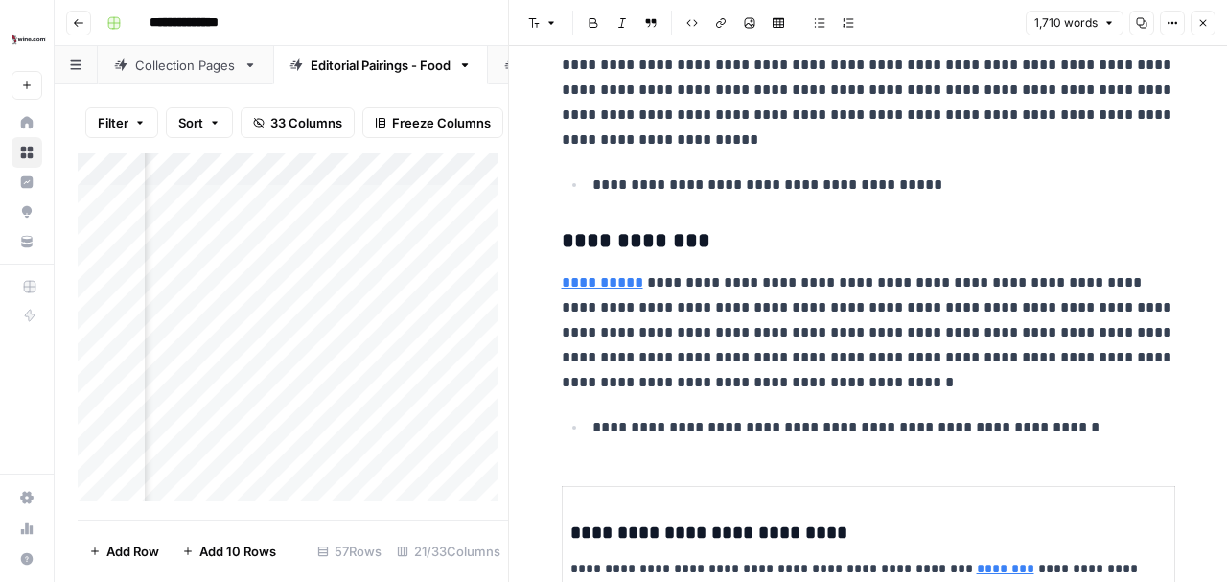
scroll to position [3418, 0]
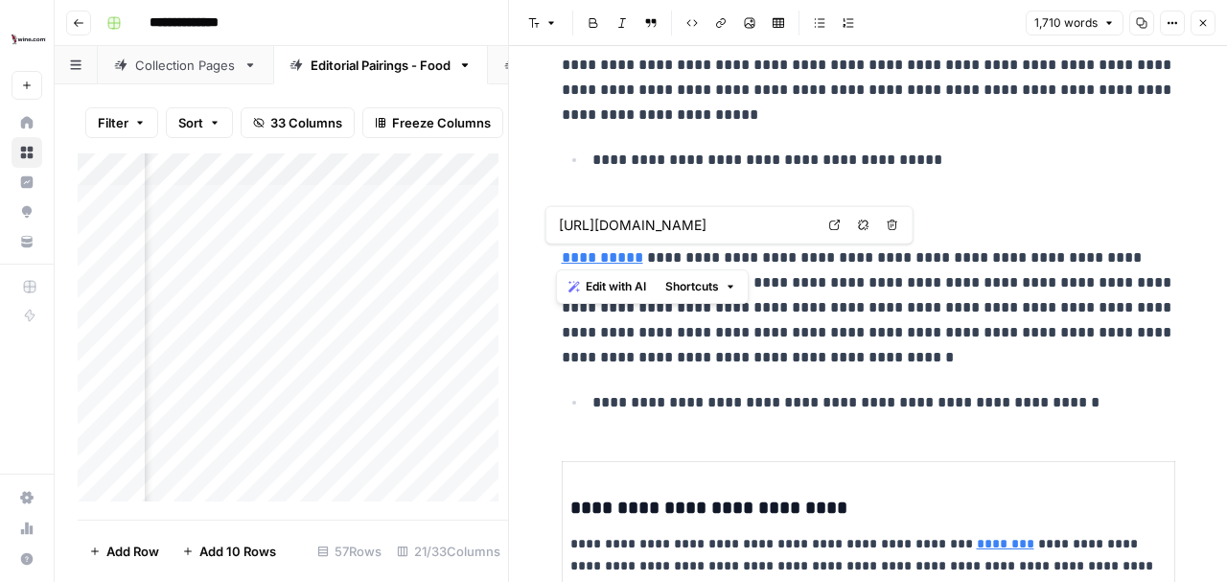
drag, startPoint x: 560, startPoint y: 249, endPoint x: 624, endPoint y: 251, distance: 64.3
click at [624, 251] on link "**********" at bounding box center [602, 257] width 81 height 14
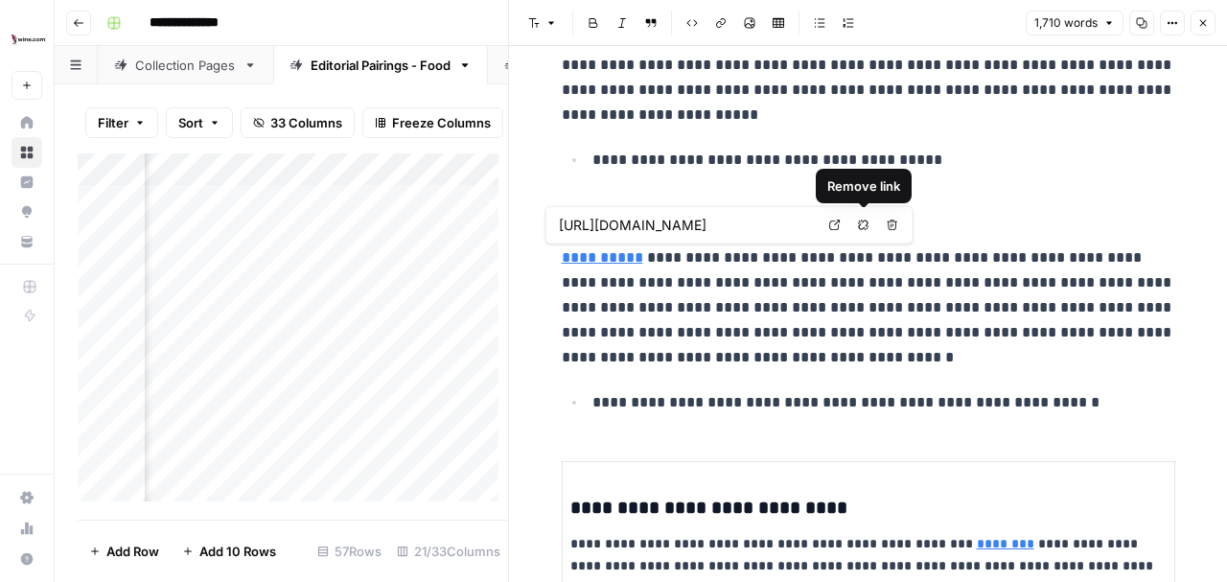
click at [861, 225] on icon "button" at bounding box center [864, 226] width 12 height 12
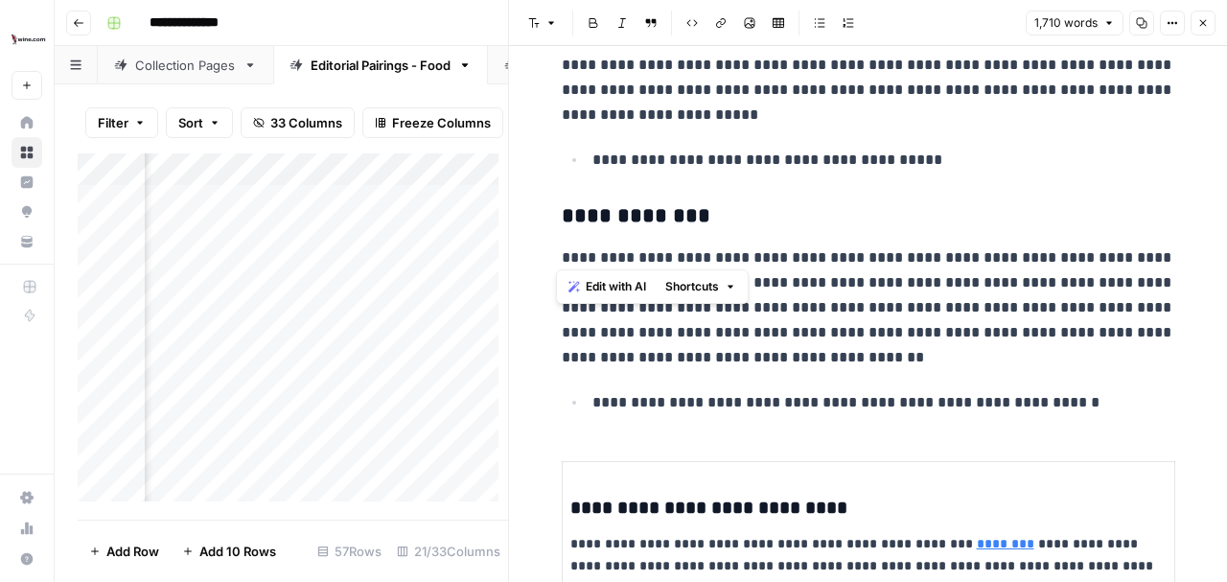
click at [893, 297] on p "**********" at bounding box center [869, 307] width 614 height 125
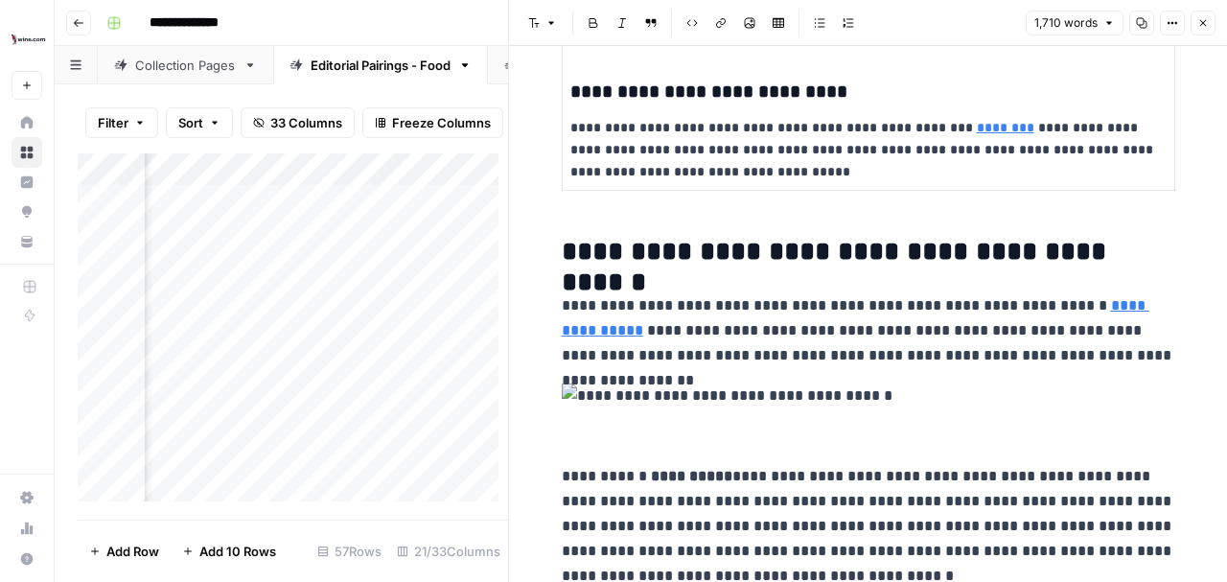
scroll to position [3866, 0]
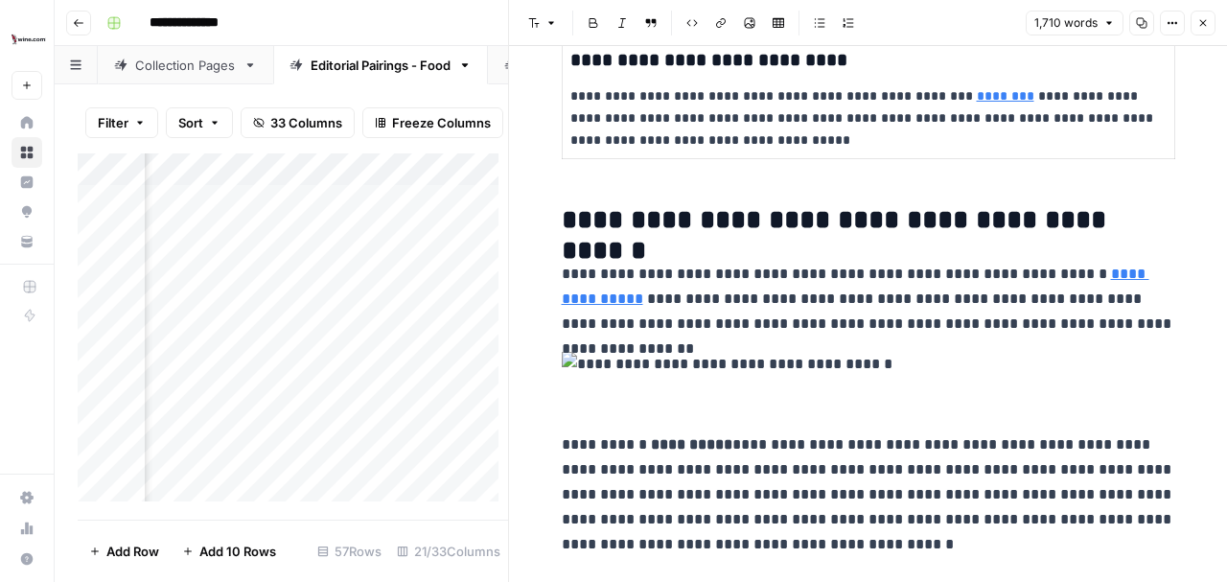
click at [757, 362] on img at bounding box center [869, 364] width 614 height 25
click at [562, 439] on p "**********" at bounding box center [869, 494] width 614 height 125
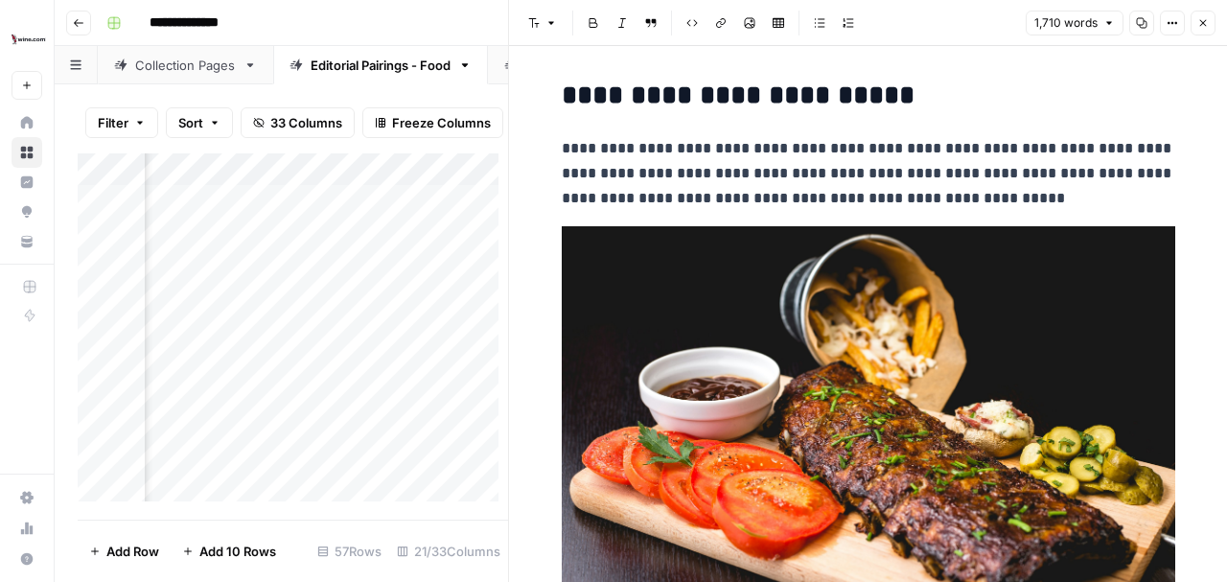
scroll to position [4760, 0]
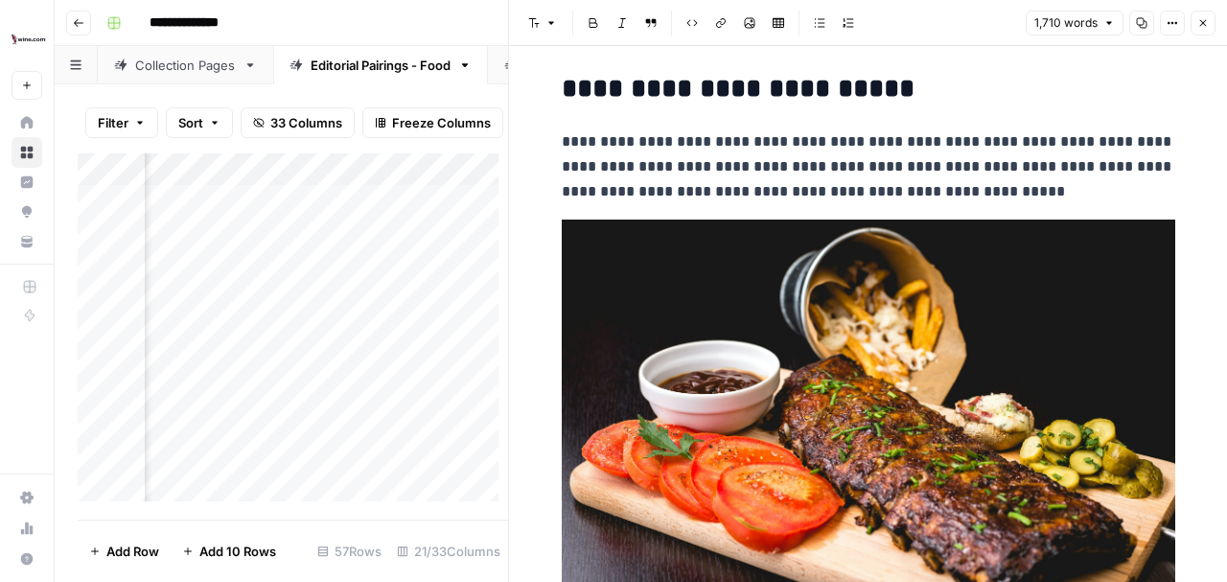
click at [927, 445] on img at bounding box center [869, 424] width 614 height 409
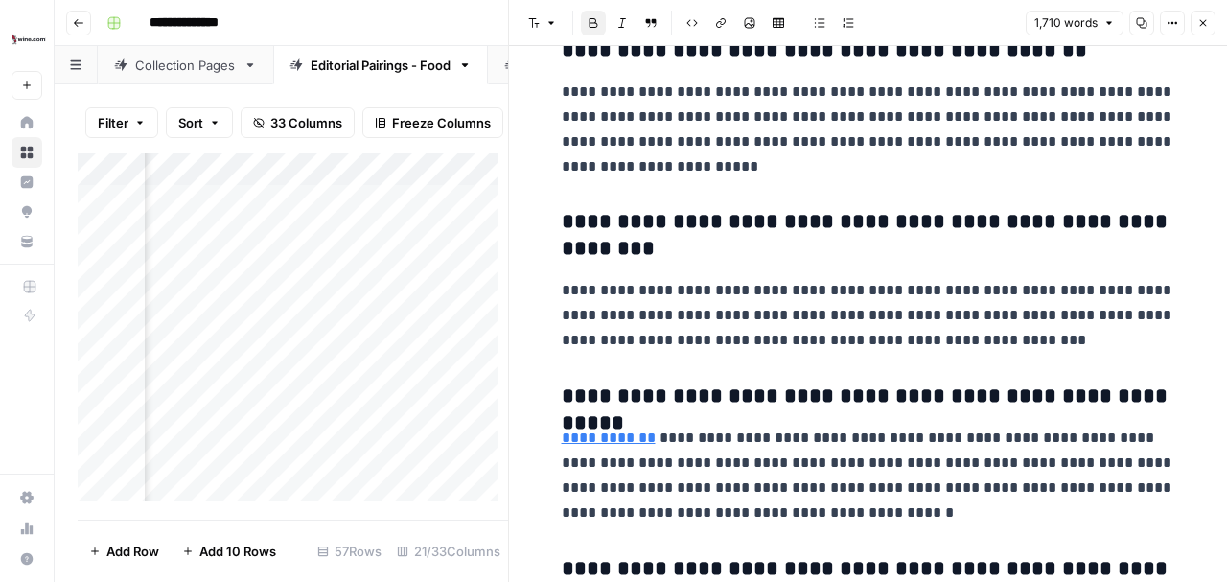
scroll to position [6103, 0]
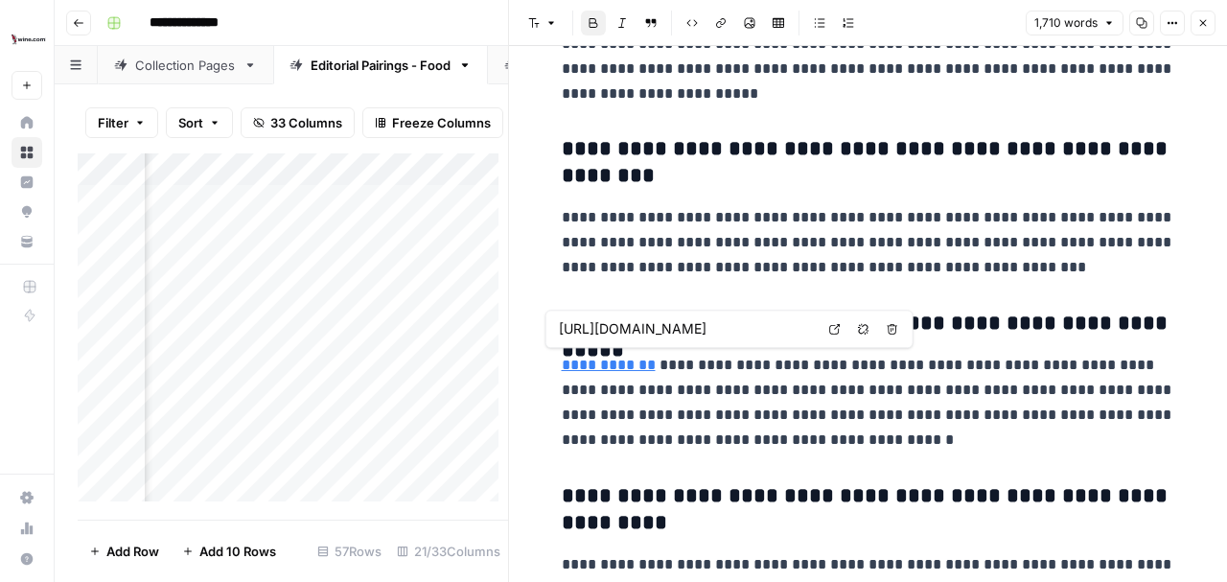
click at [840, 329] on span "Open in a new tab" at bounding box center [840, 329] width 1 height 1
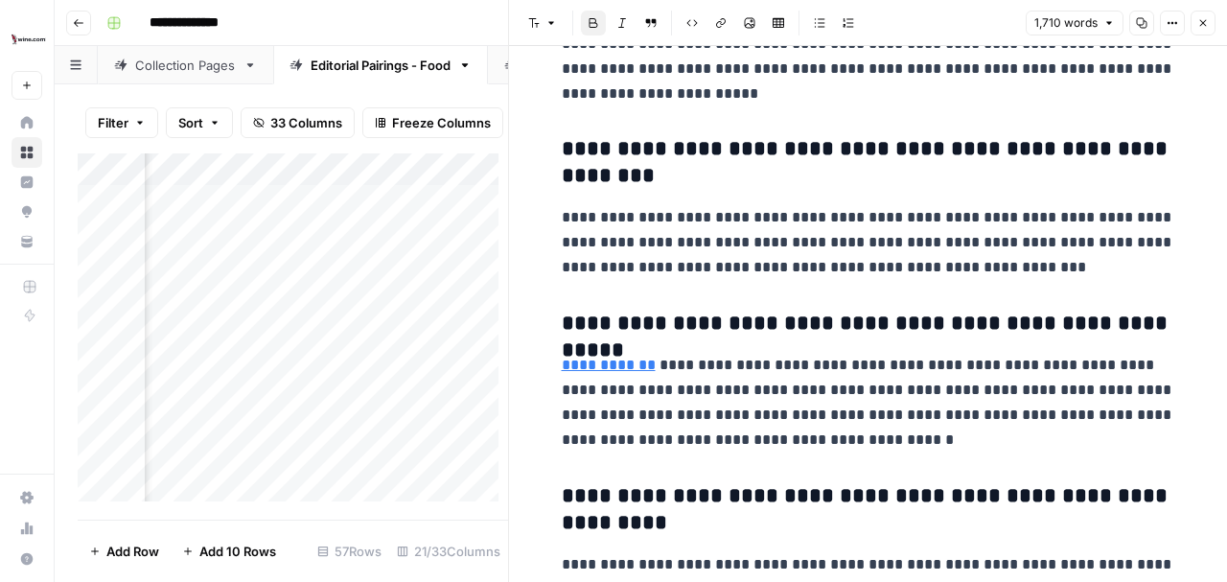
click at [1008, 409] on p "**********" at bounding box center [869, 403] width 614 height 100
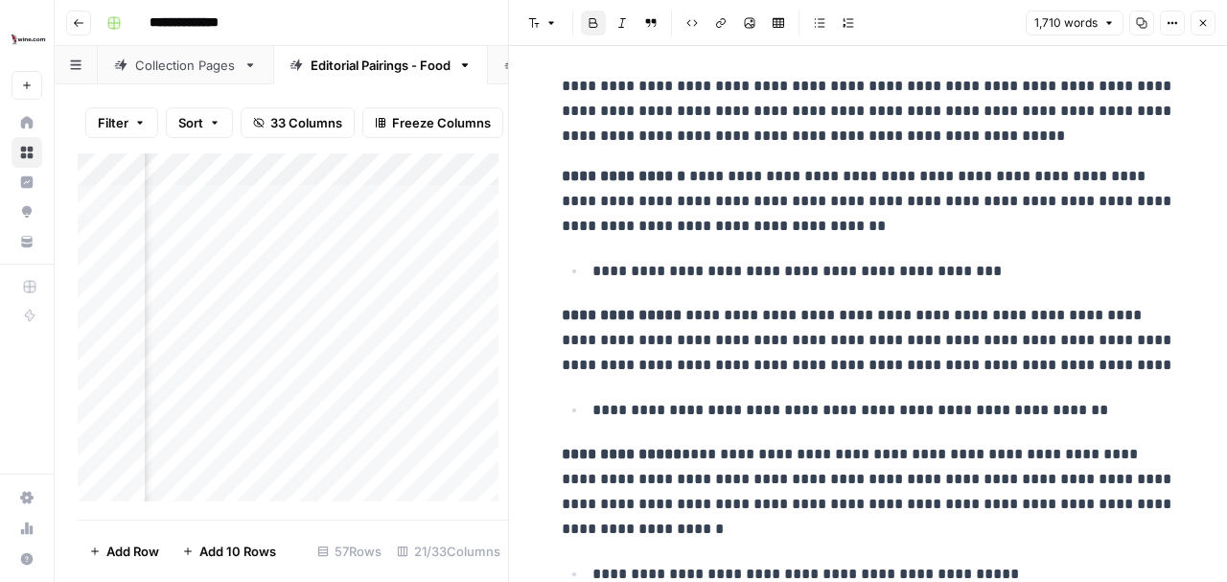
scroll to position [4635, 0]
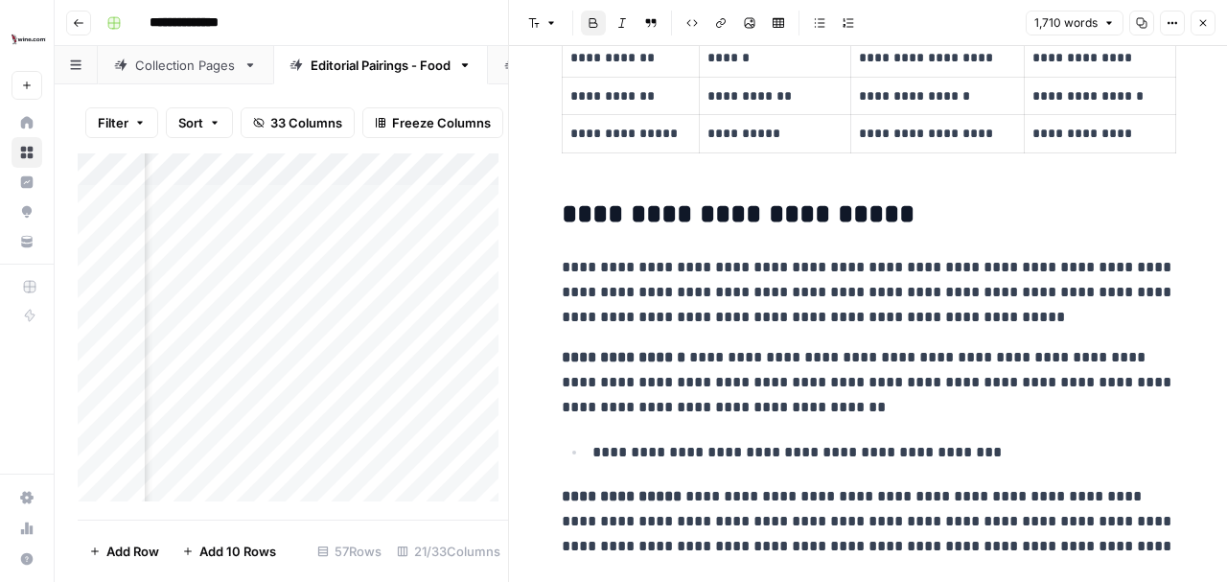
click at [1202, 19] on icon "button" at bounding box center [1204, 23] width 12 height 12
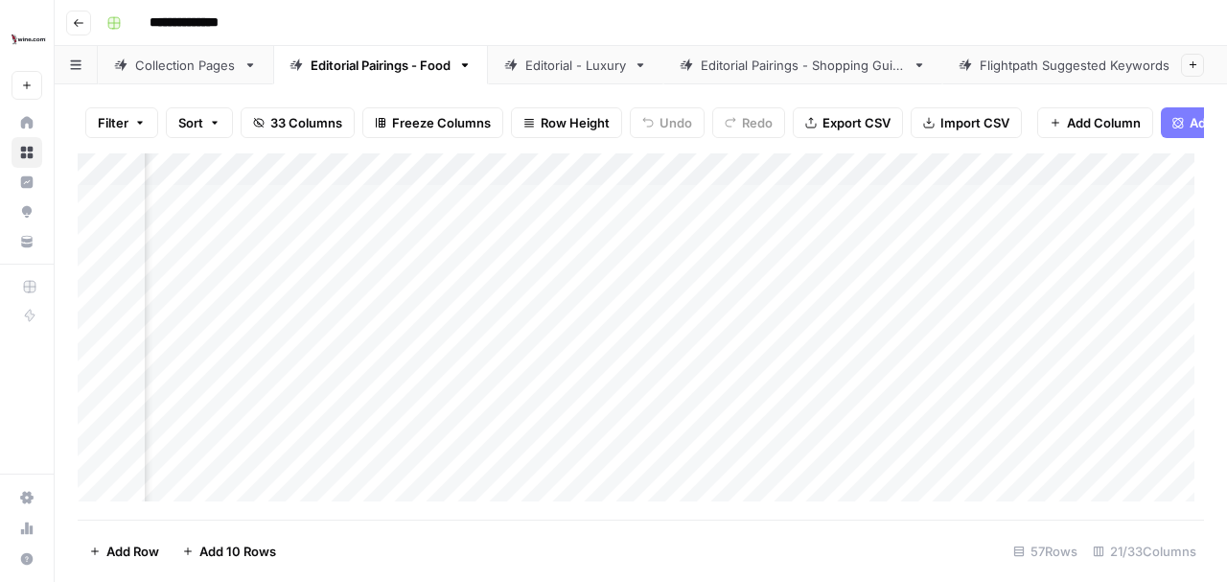
scroll to position [0, 2901]
click at [705, 210] on div "Add Column" at bounding box center [641, 332] width 1127 height 358
click at [380, 209] on div "Add Column" at bounding box center [641, 332] width 1127 height 358
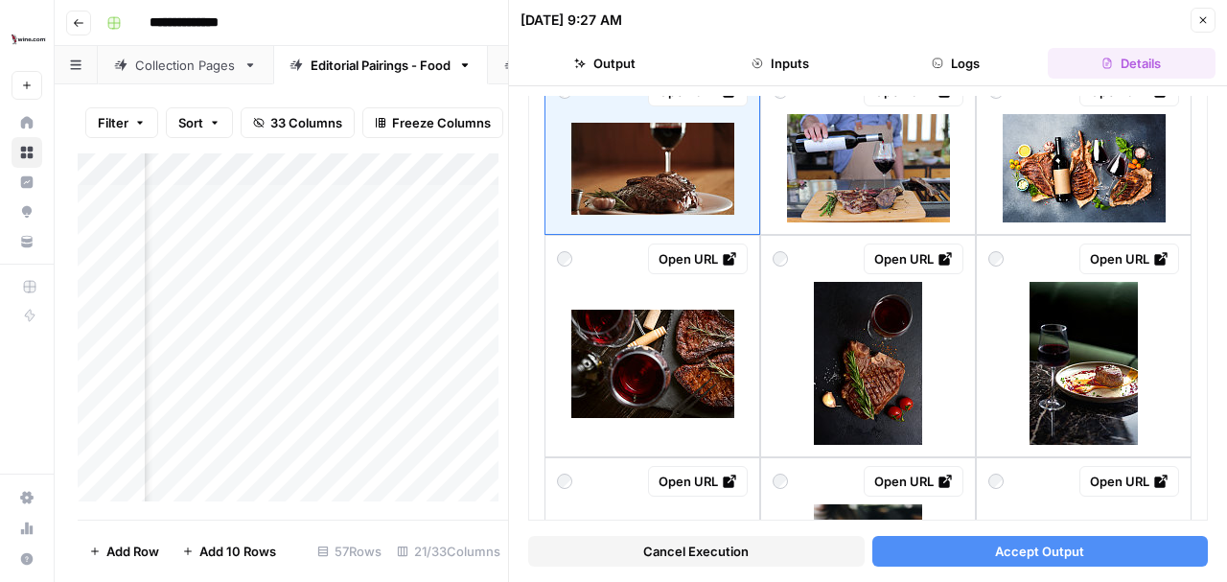
scroll to position [108, 0]
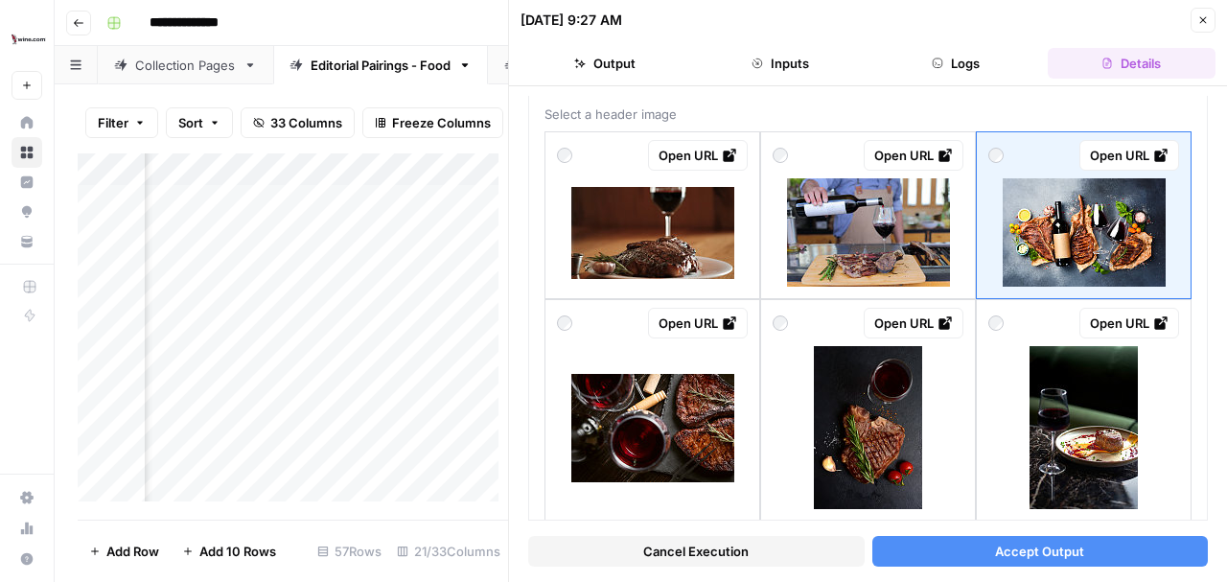
click at [1049, 554] on span "Accept Output" at bounding box center [1039, 551] width 89 height 19
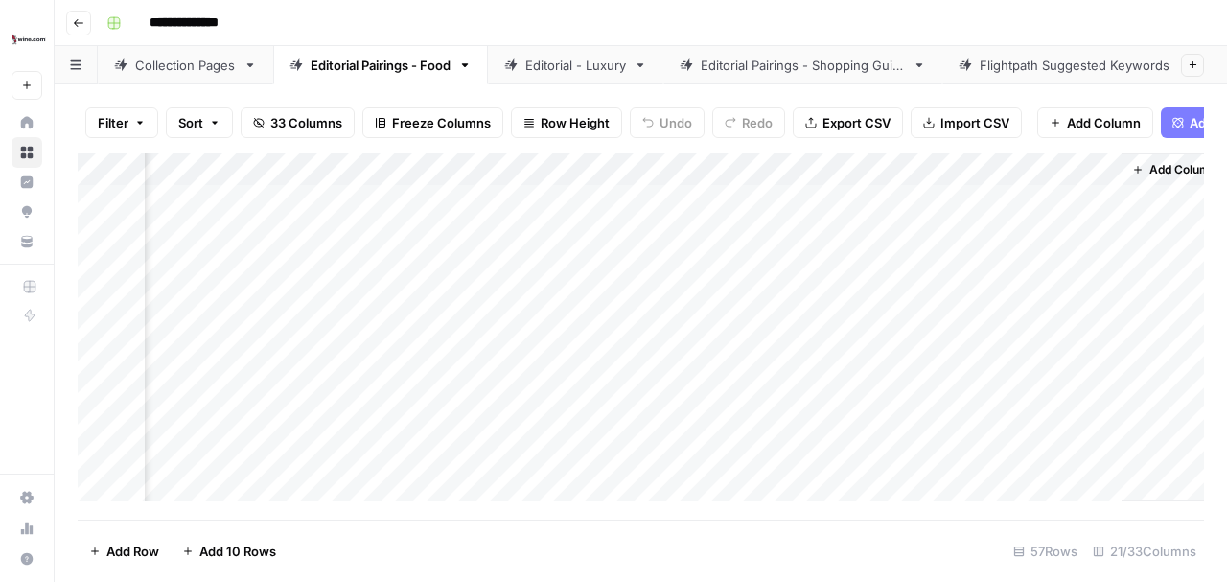
scroll to position [0, 3203]
click at [402, 211] on div "Add Column" at bounding box center [641, 332] width 1127 height 358
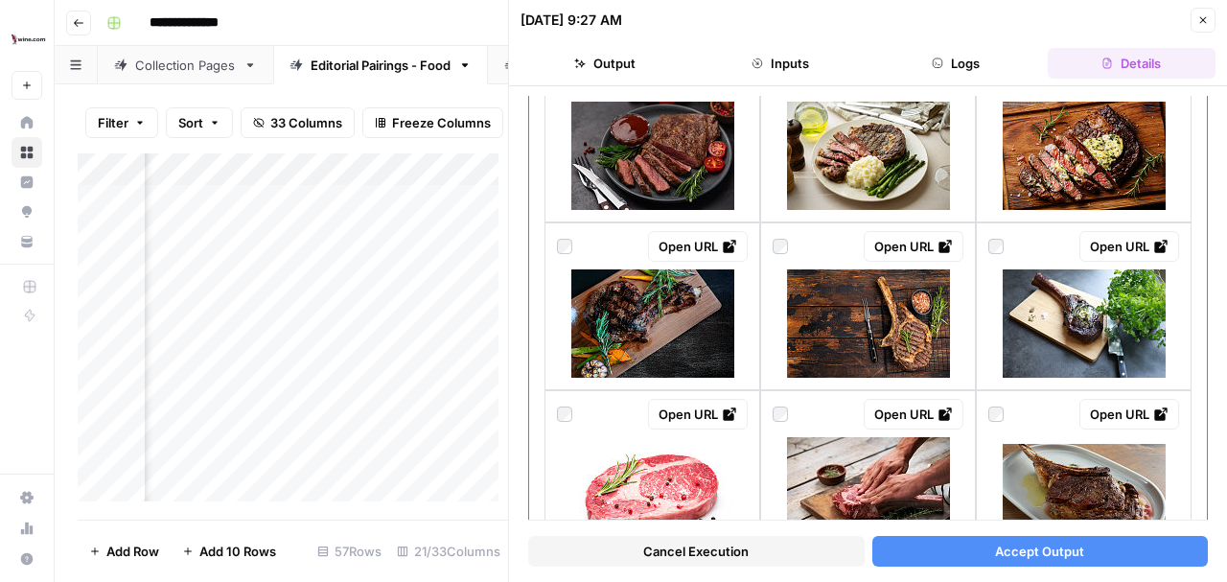
scroll to position [319, 0]
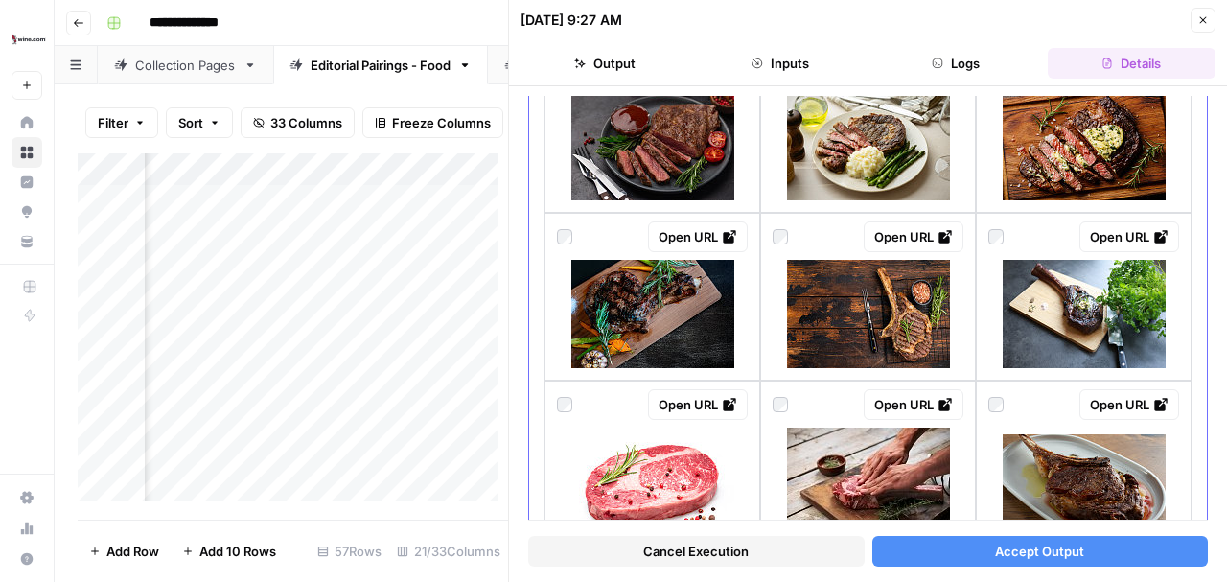
click at [779, 241] on div at bounding box center [780, 236] width 15 height 31
click at [775, 241] on div at bounding box center [780, 236] width 15 height 31
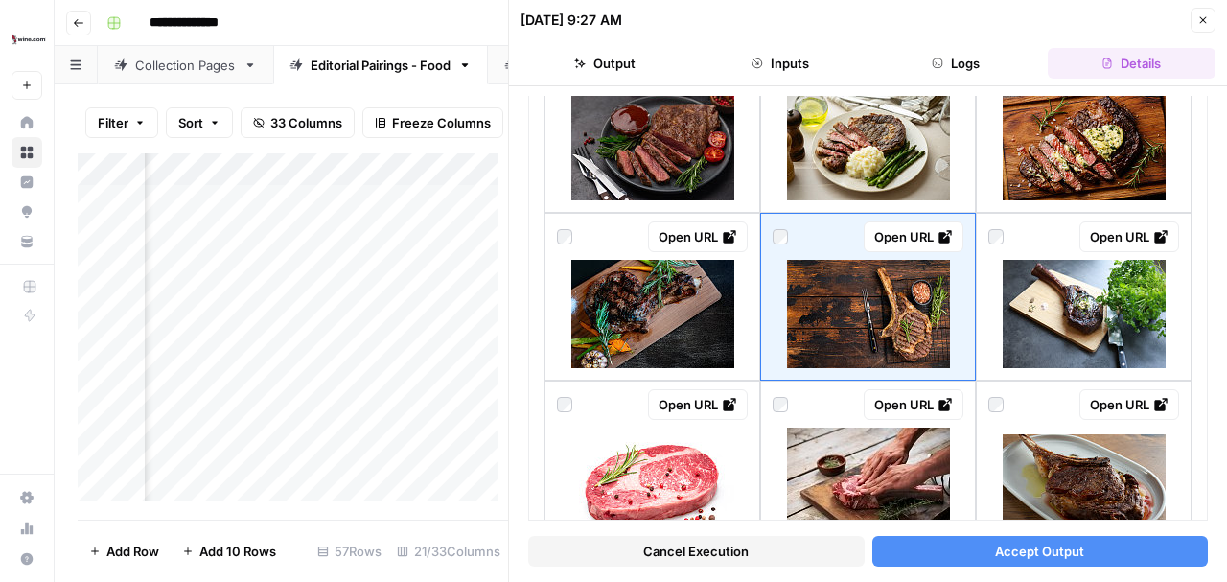
click at [1028, 550] on span "Accept Output" at bounding box center [1039, 551] width 89 height 19
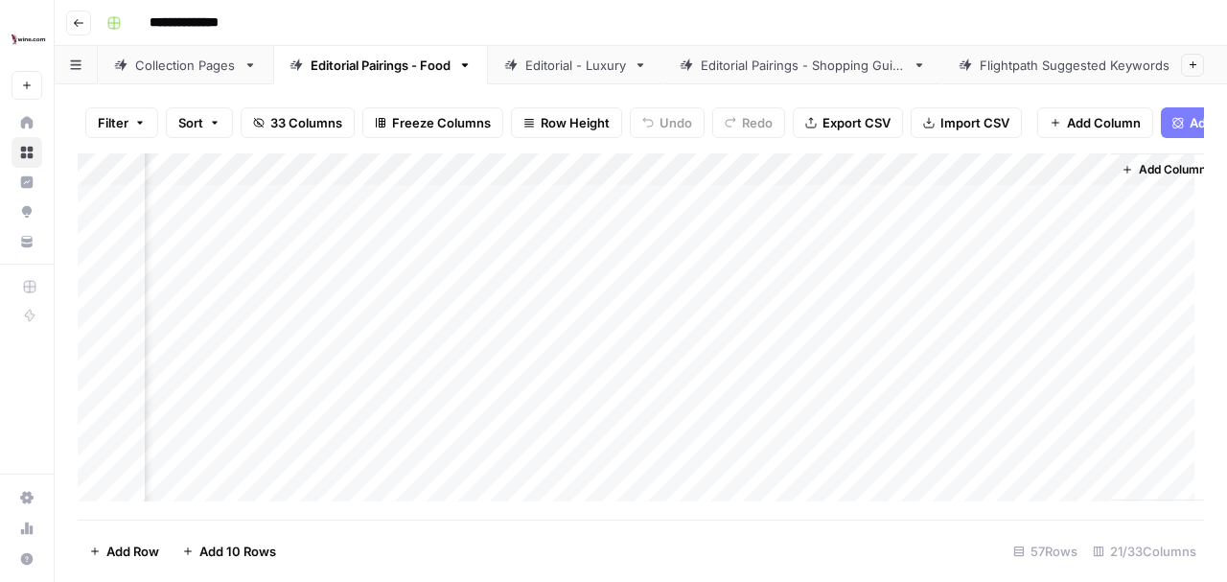
click at [399, 209] on div "Add Column" at bounding box center [641, 332] width 1127 height 358
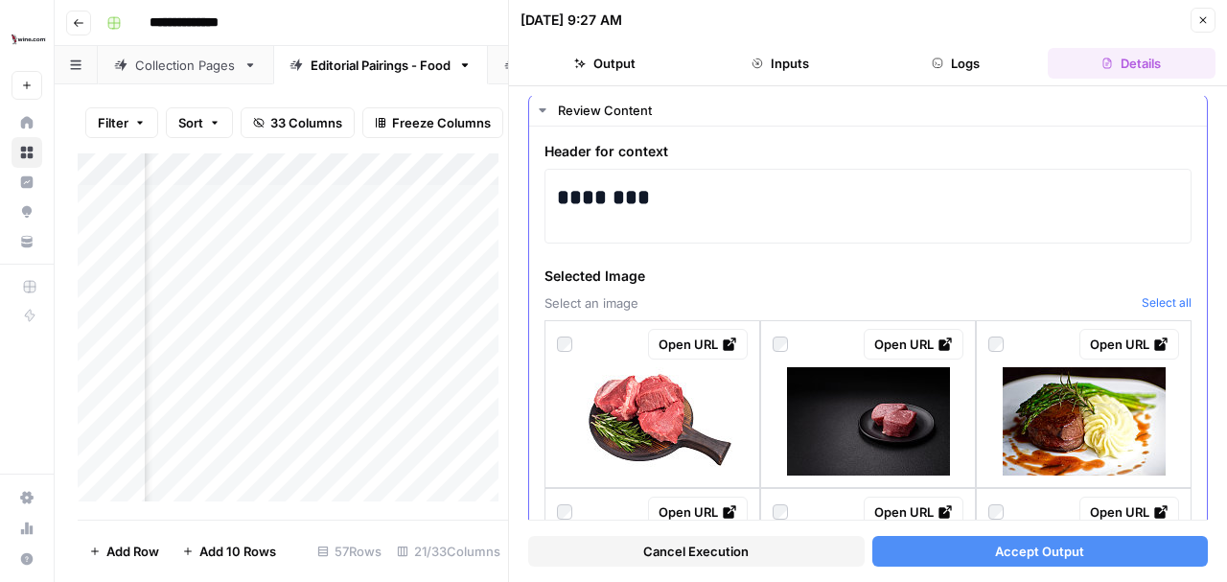
scroll to position [128, 0]
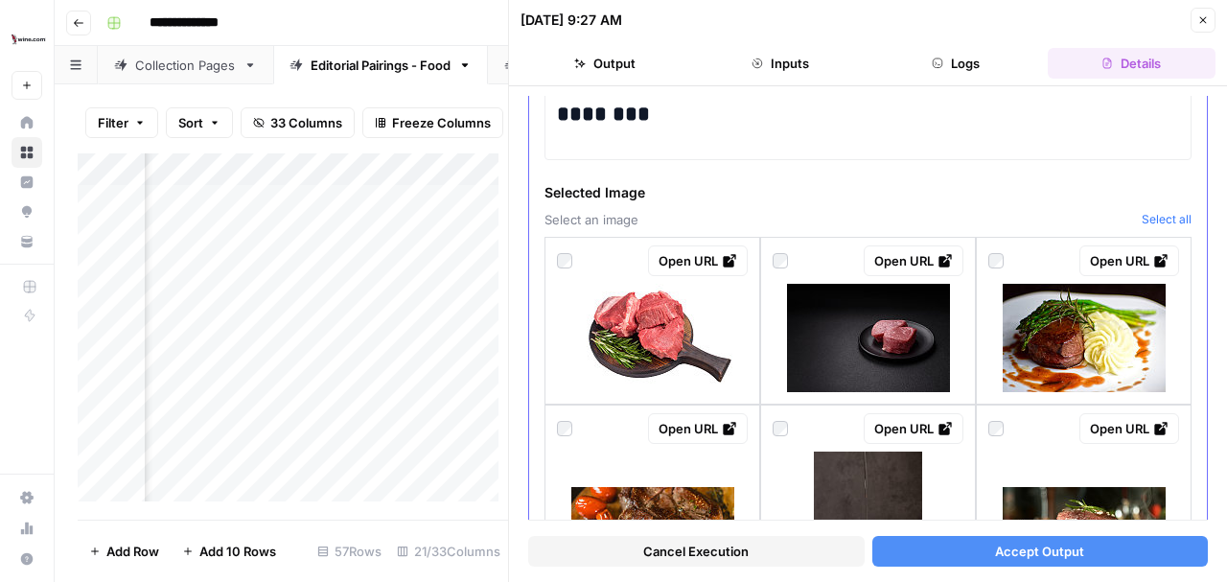
click at [942, 21] on div "09/11/25 at 9:27 AM" at bounding box center [853, 20] width 664 height 19
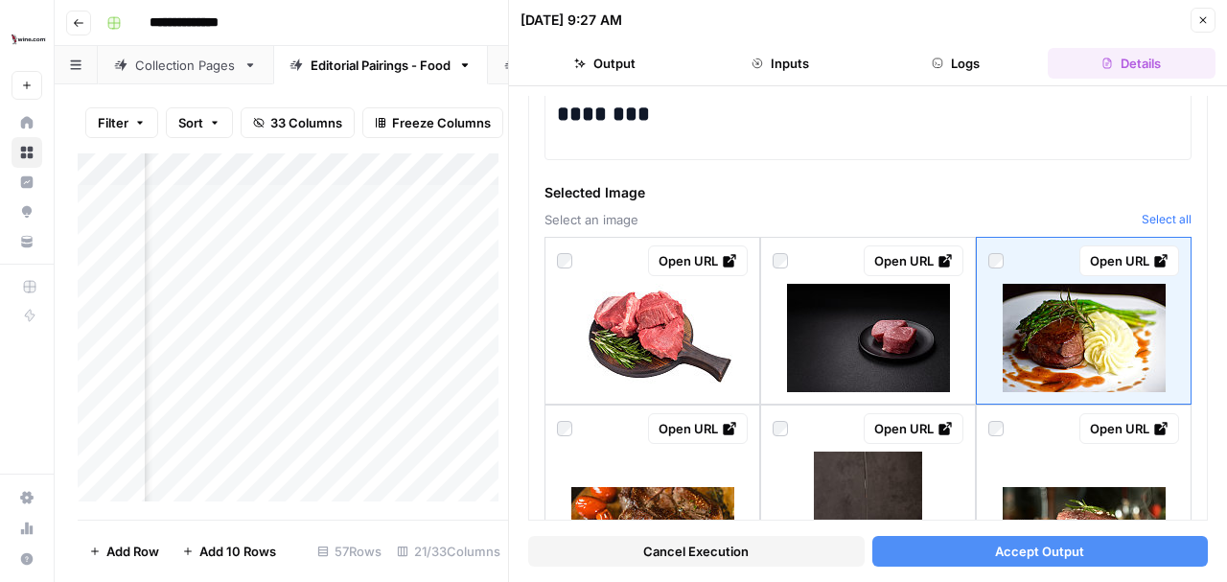
click at [1022, 552] on span "Accept Output" at bounding box center [1039, 551] width 89 height 19
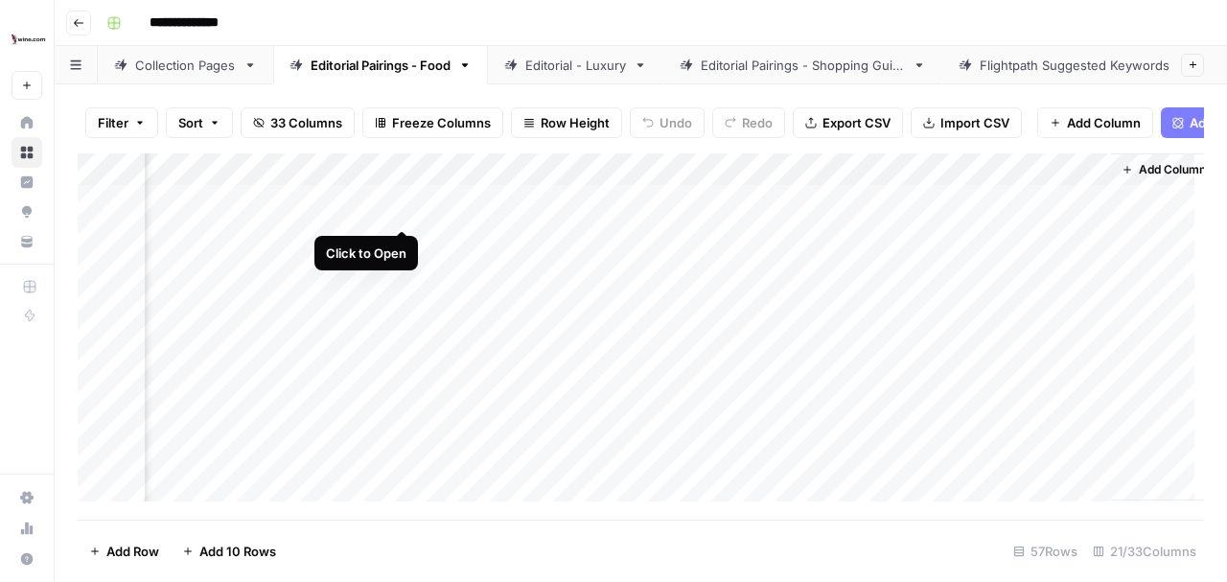
click at [401, 207] on div "Add Column" at bounding box center [641, 332] width 1127 height 358
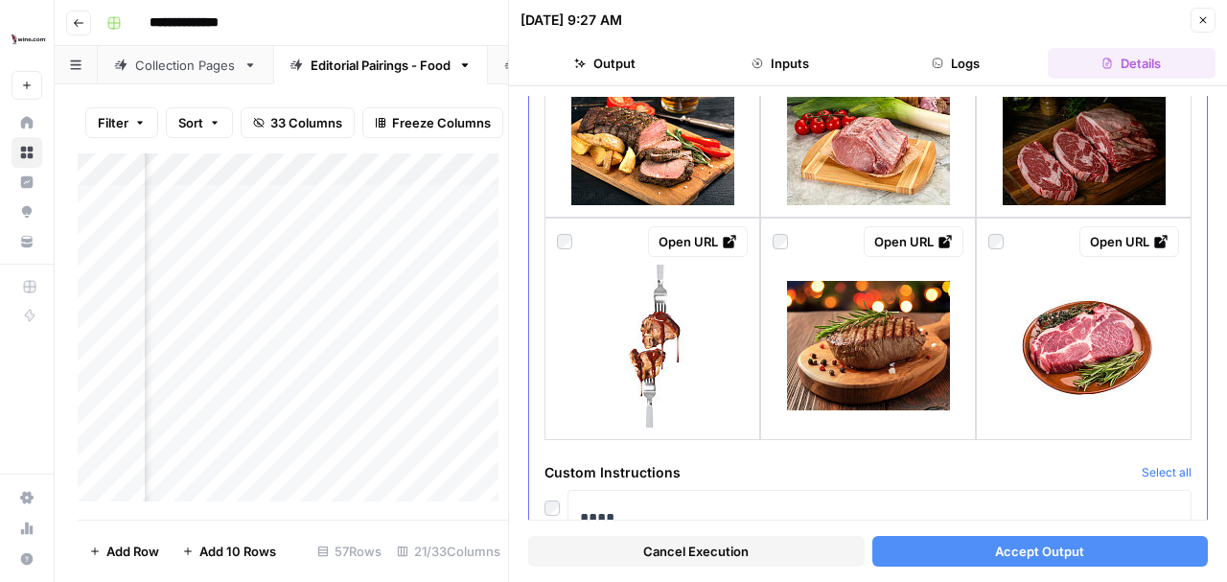
scroll to position [1726, 0]
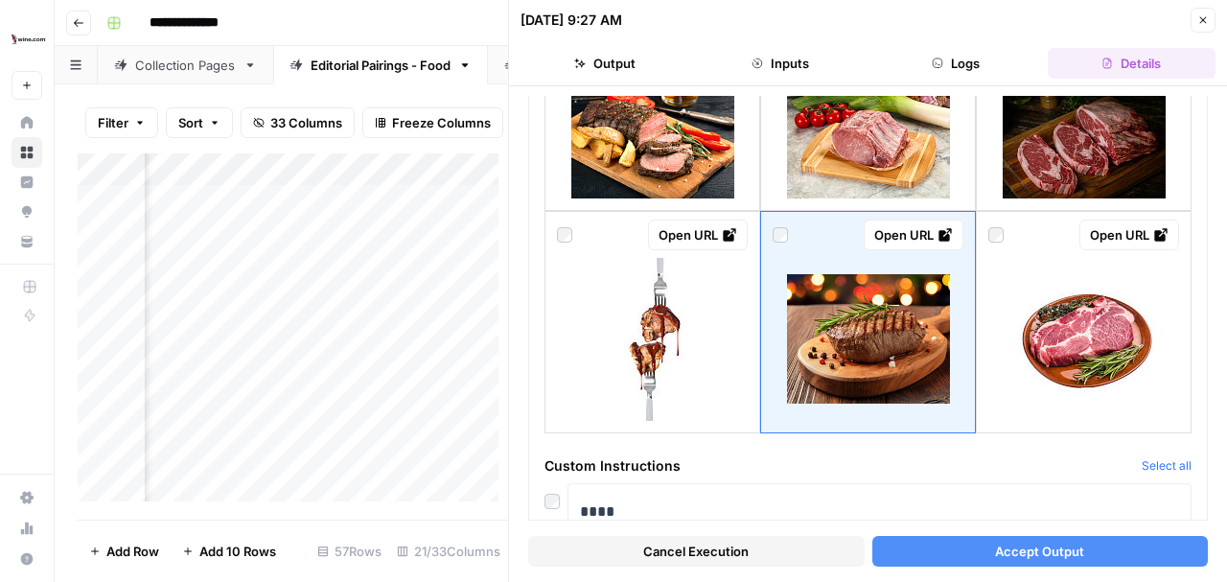
click at [1012, 550] on span "Accept Output" at bounding box center [1039, 551] width 89 height 19
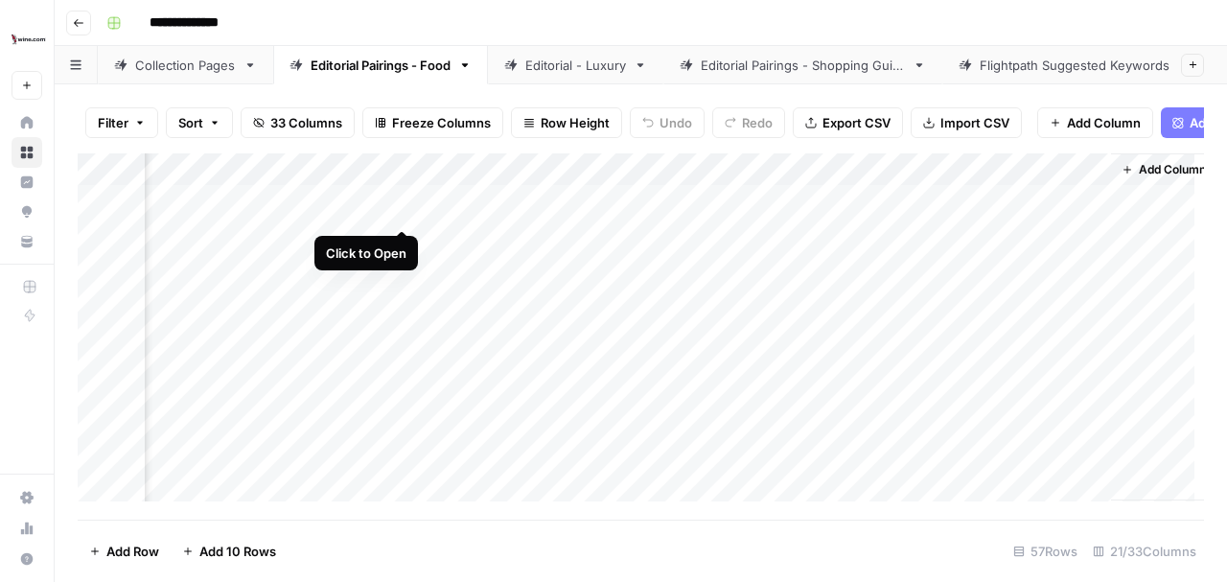
click at [404, 207] on div "Add Column" at bounding box center [641, 332] width 1127 height 358
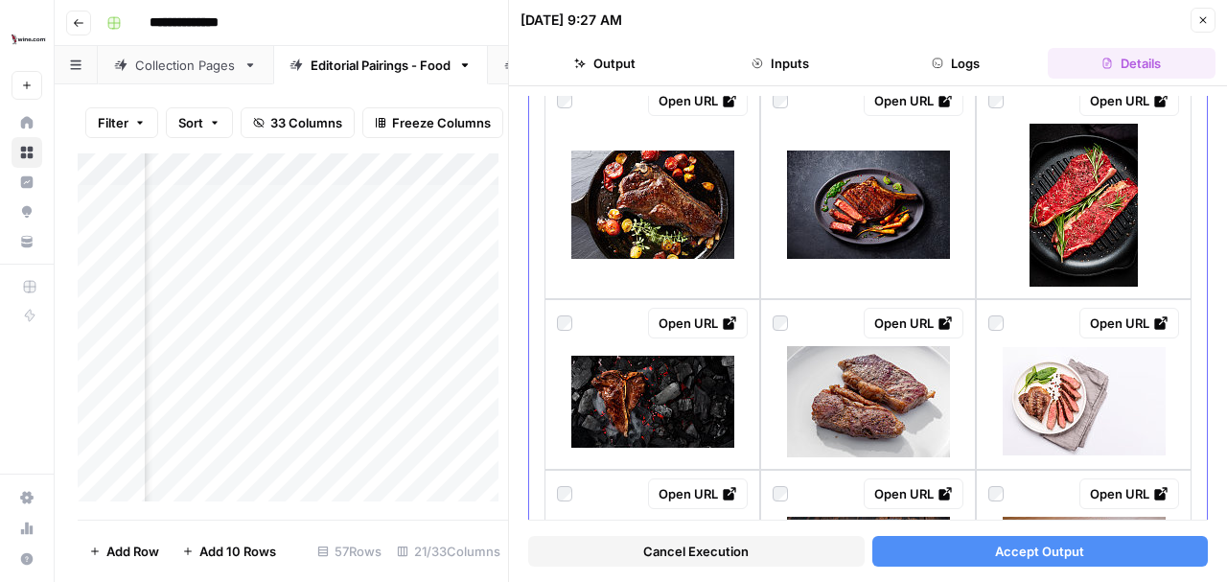
scroll to position [895, 0]
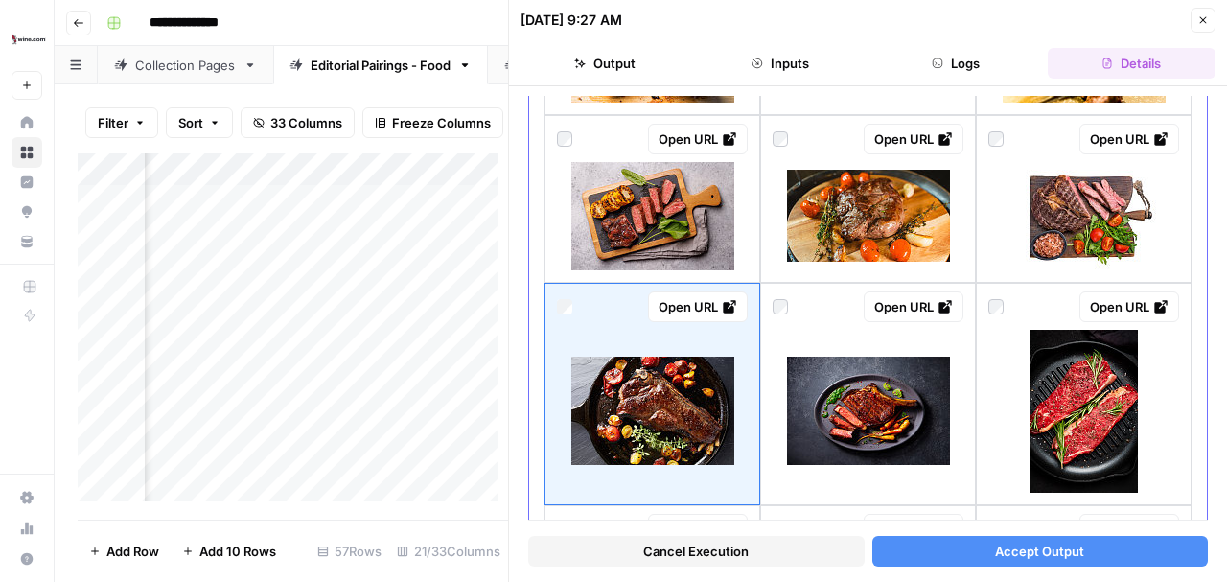
scroll to position [830, 0]
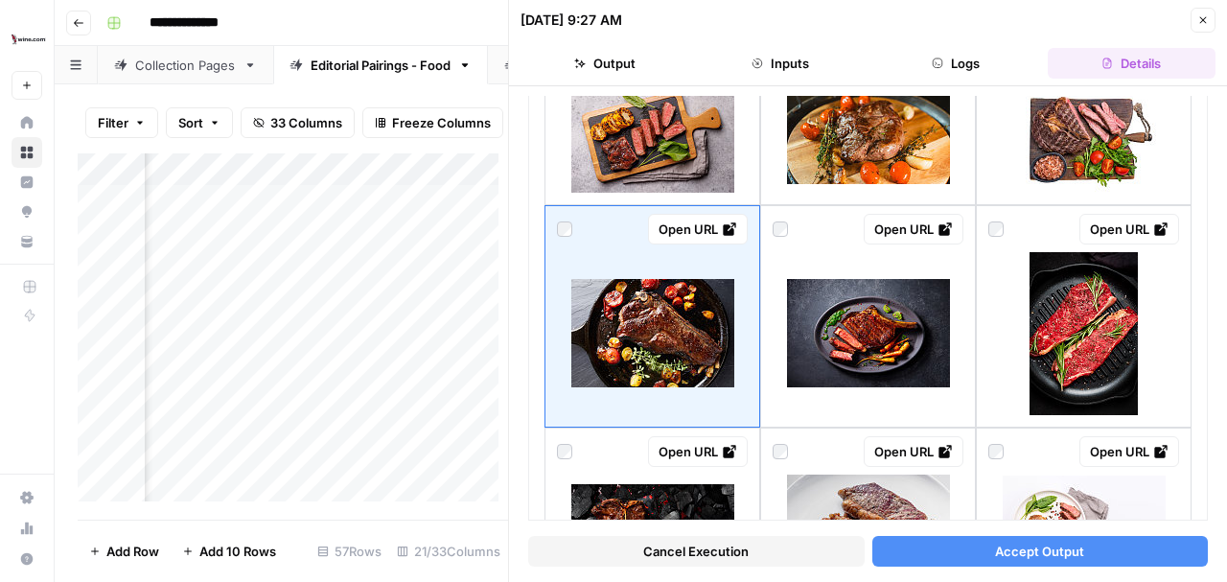
click at [1085, 550] on button "Accept Output" at bounding box center [1041, 551] width 337 height 31
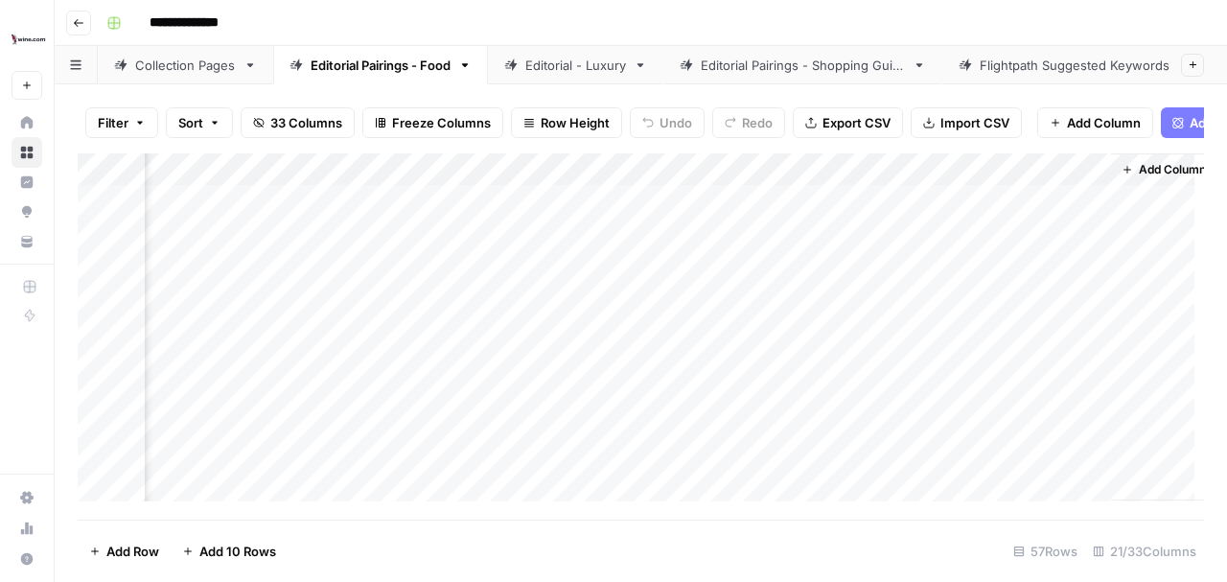
click at [403, 209] on div "Add Column" at bounding box center [641, 332] width 1127 height 358
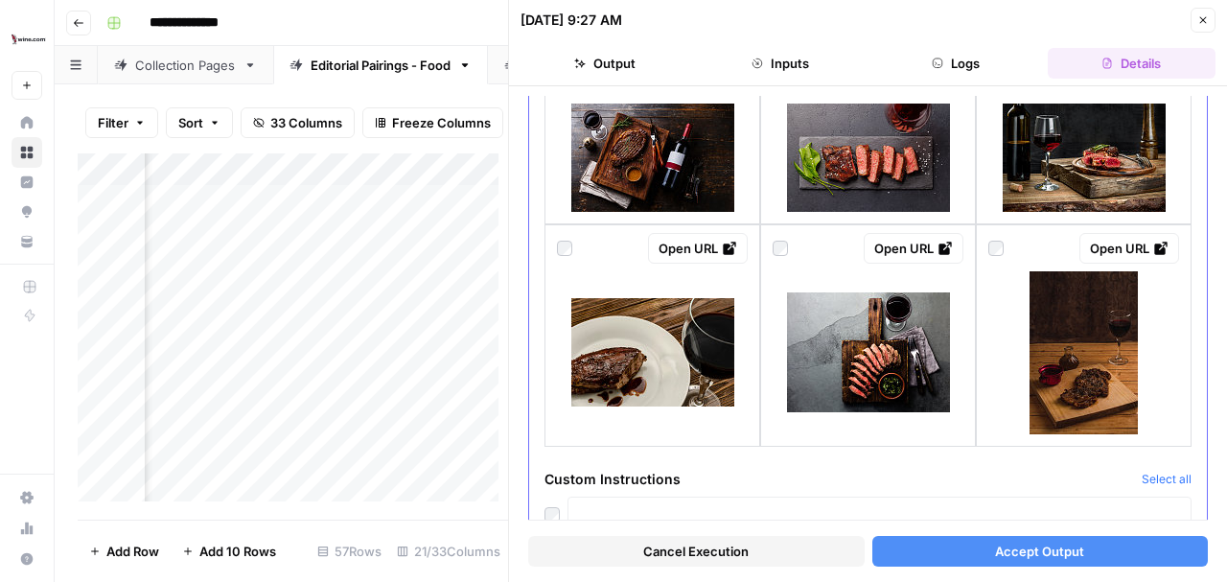
scroll to position [2006, 0]
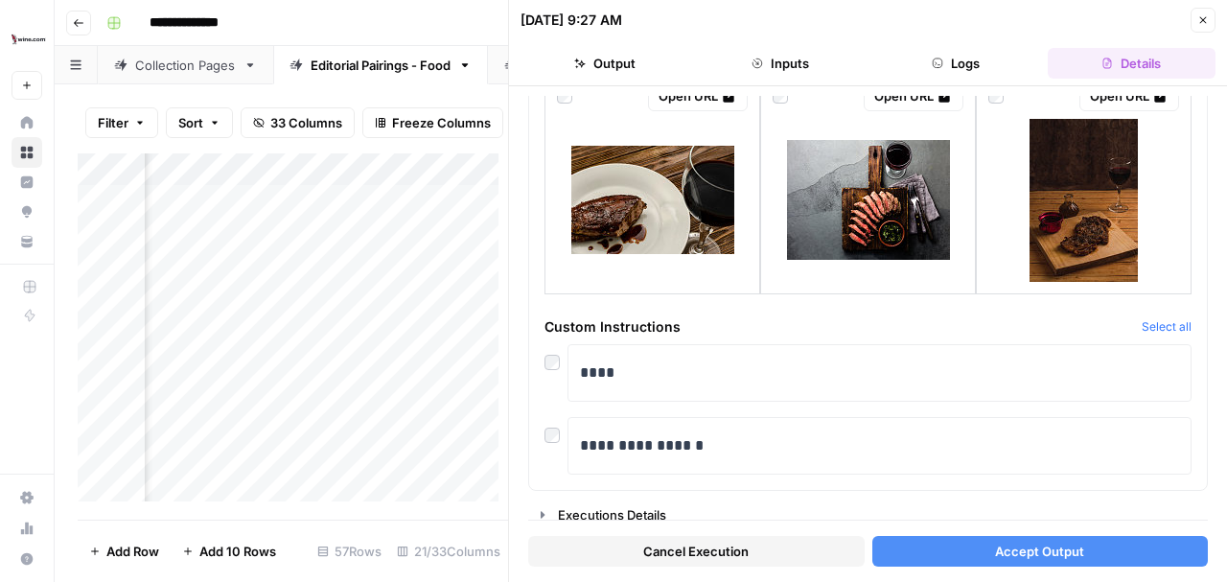
click at [997, 555] on span "Accept Output" at bounding box center [1039, 551] width 89 height 19
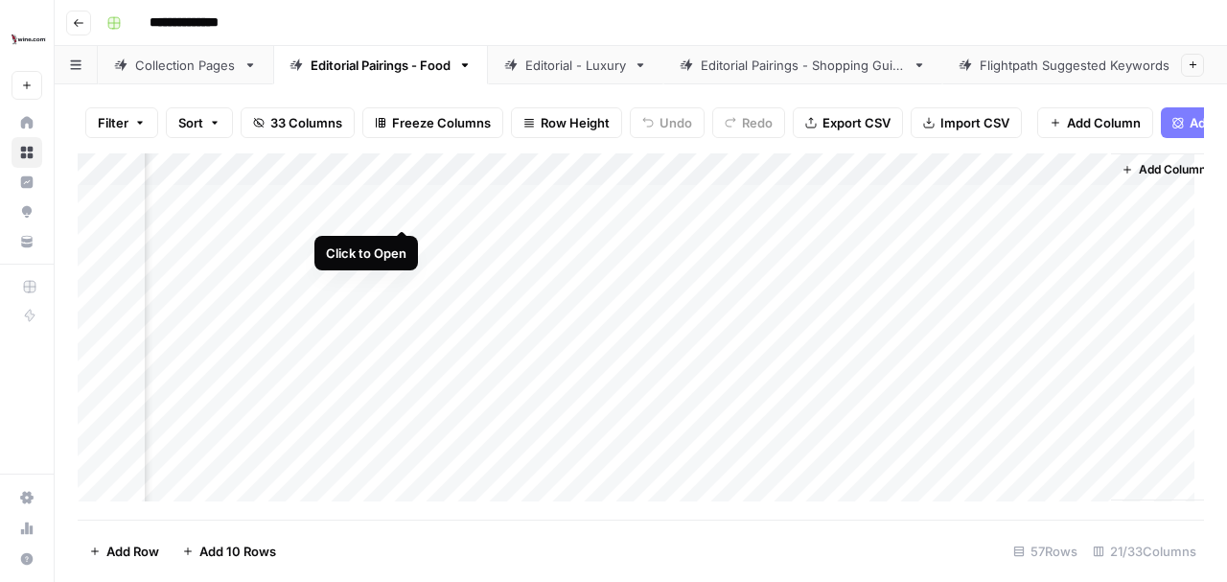
click at [401, 209] on div "Add Column" at bounding box center [641, 332] width 1127 height 358
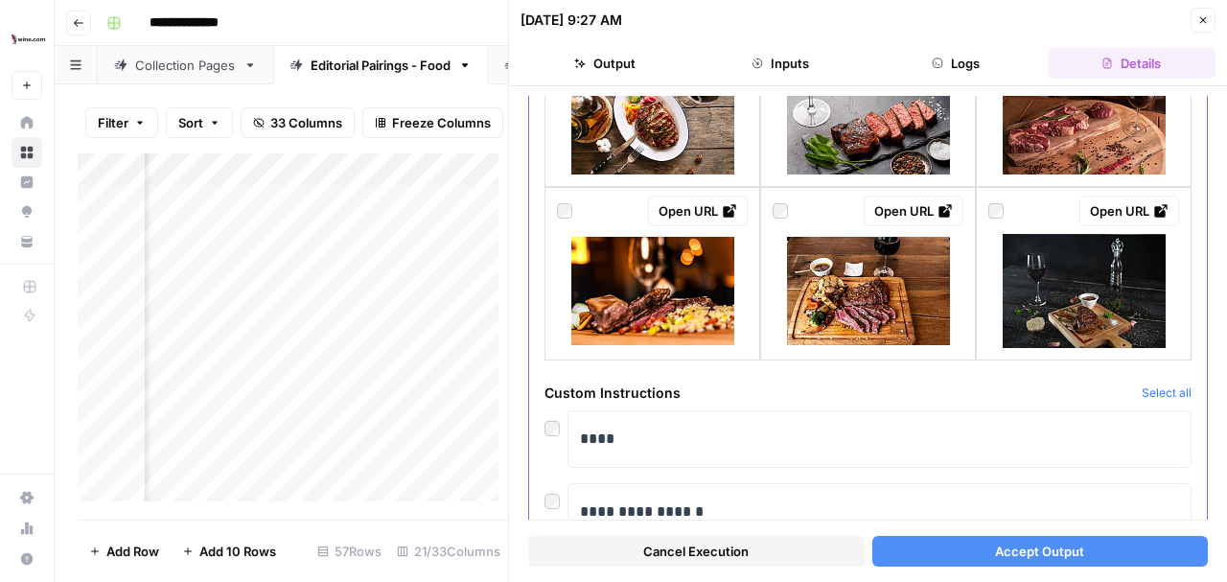
scroll to position [1987, 0]
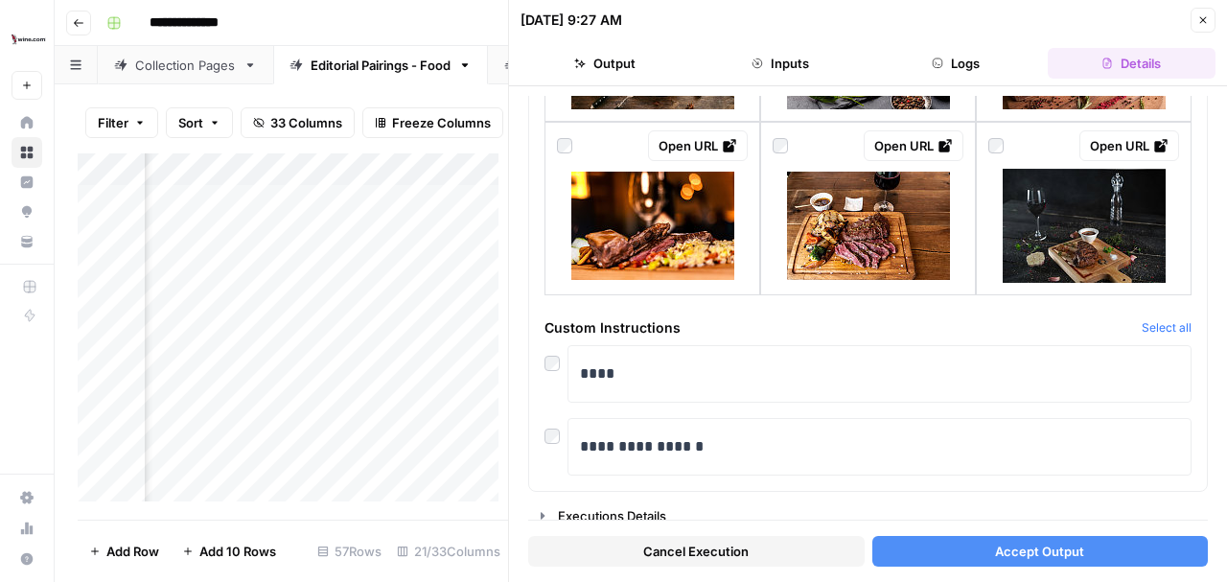
click at [1009, 549] on span "Accept Output" at bounding box center [1039, 551] width 89 height 19
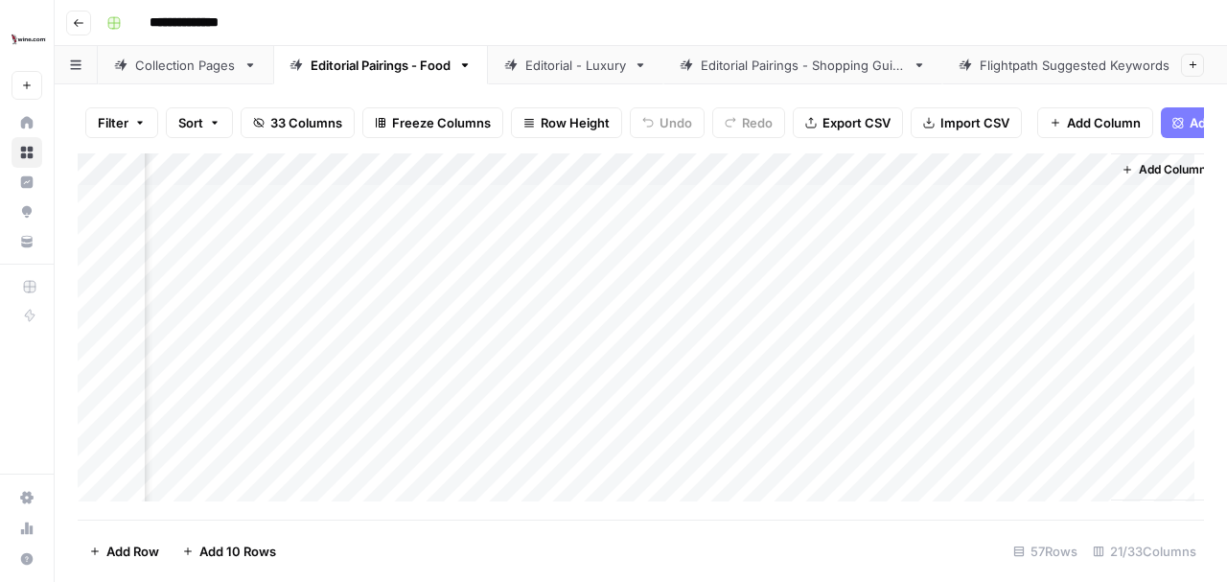
click at [578, 208] on div "Add Column" at bounding box center [641, 332] width 1127 height 358
click at [404, 208] on div "Add Column" at bounding box center [641, 332] width 1127 height 358
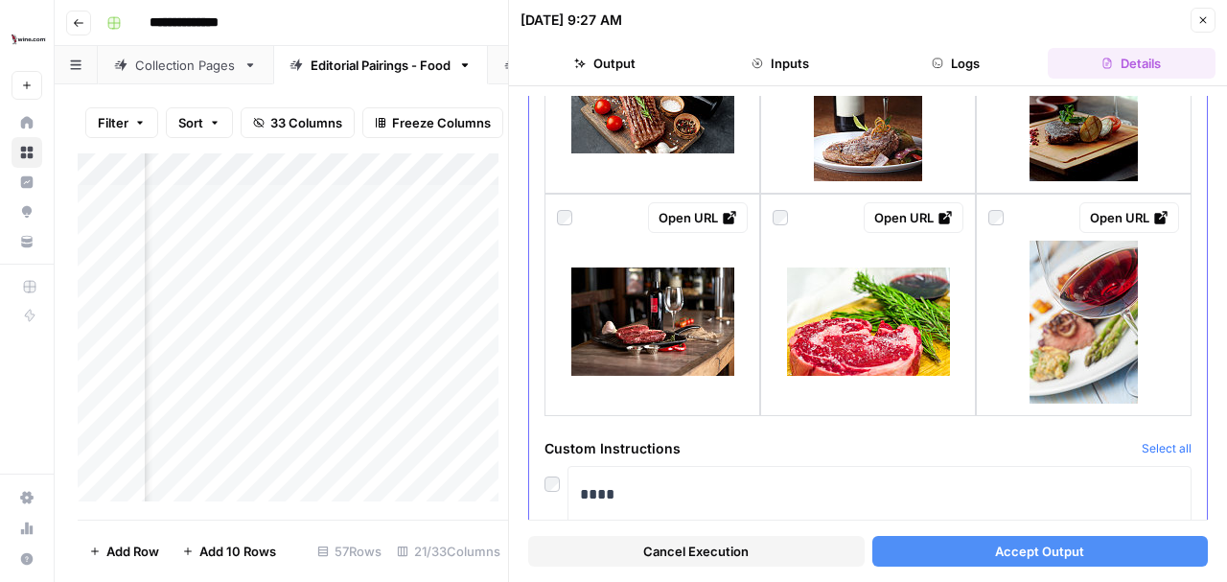
scroll to position [2293, 0]
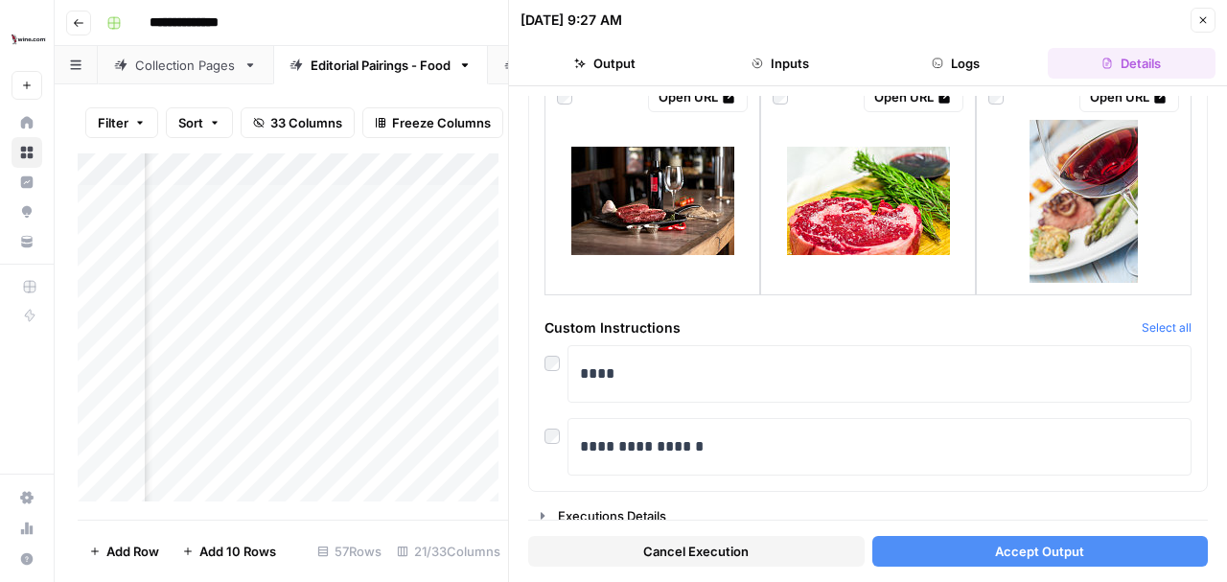
click at [1020, 549] on span "Accept Output" at bounding box center [1039, 551] width 89 height 19
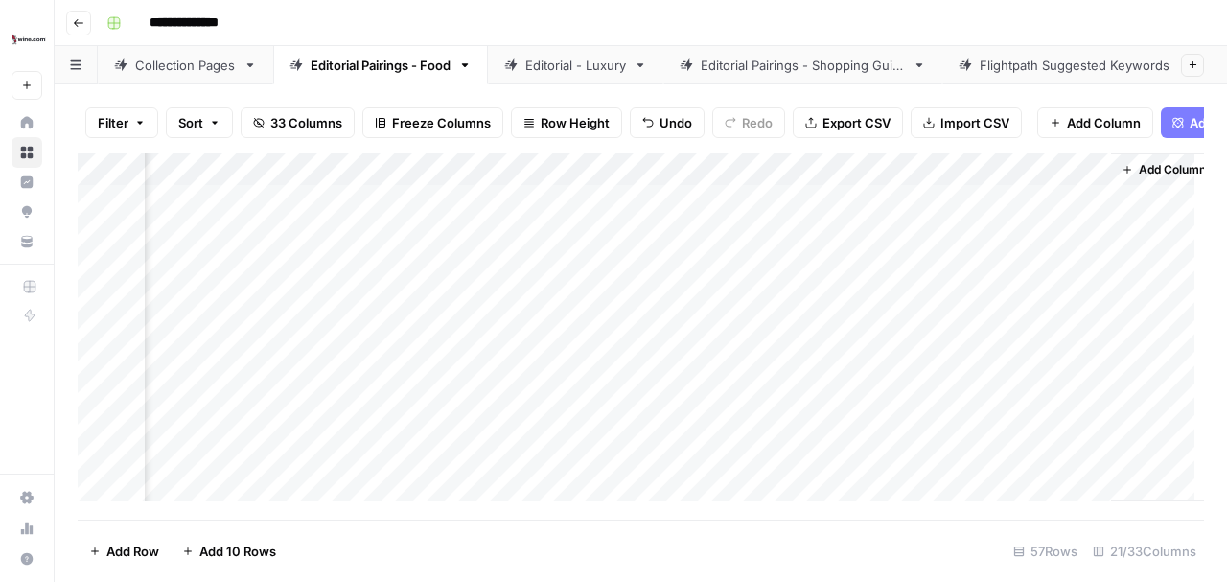
click at [410, 211] on div "Add Column" at bounding box center [641, 332] width 1127 height 358
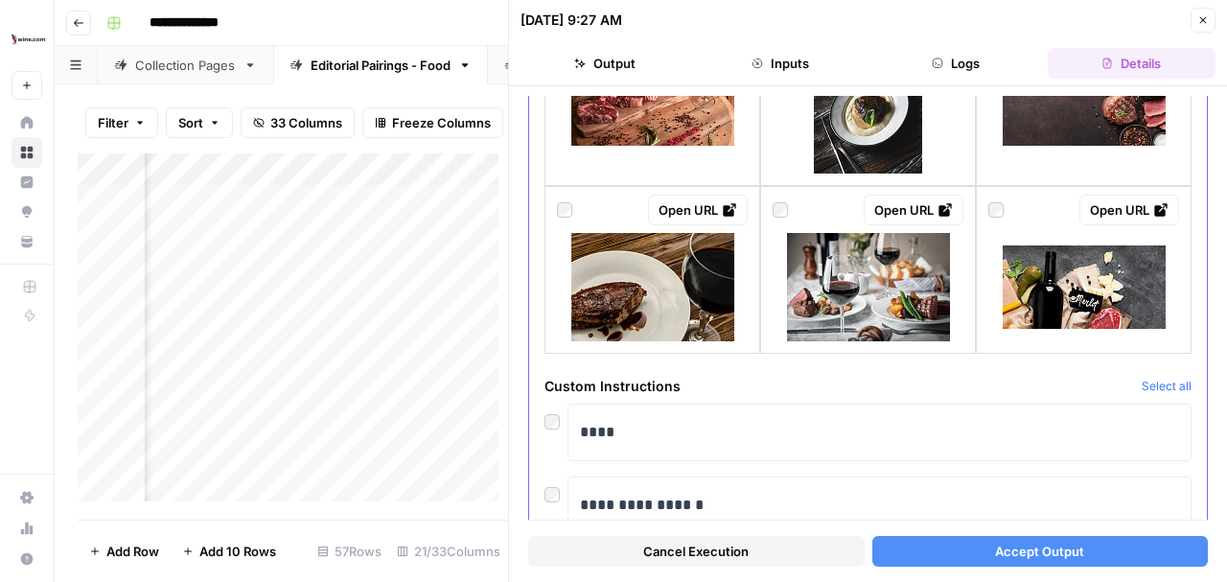
scroll to position [1987, 0]
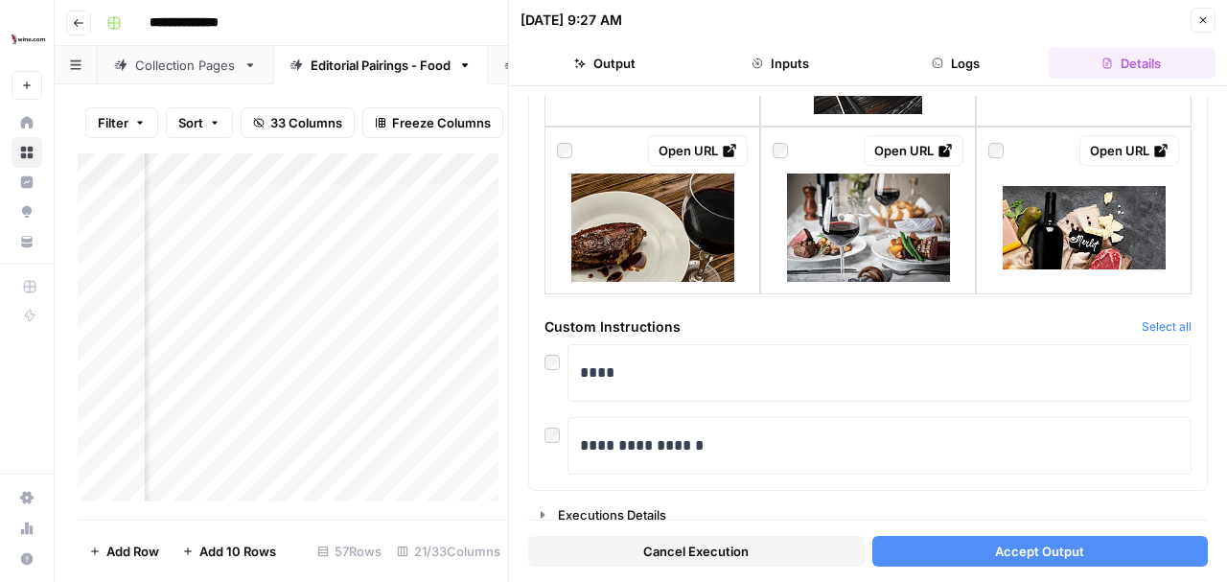
click at [1031, 554] on span "Accept Output" at bounding box center [1039, 551] width 89 height 19
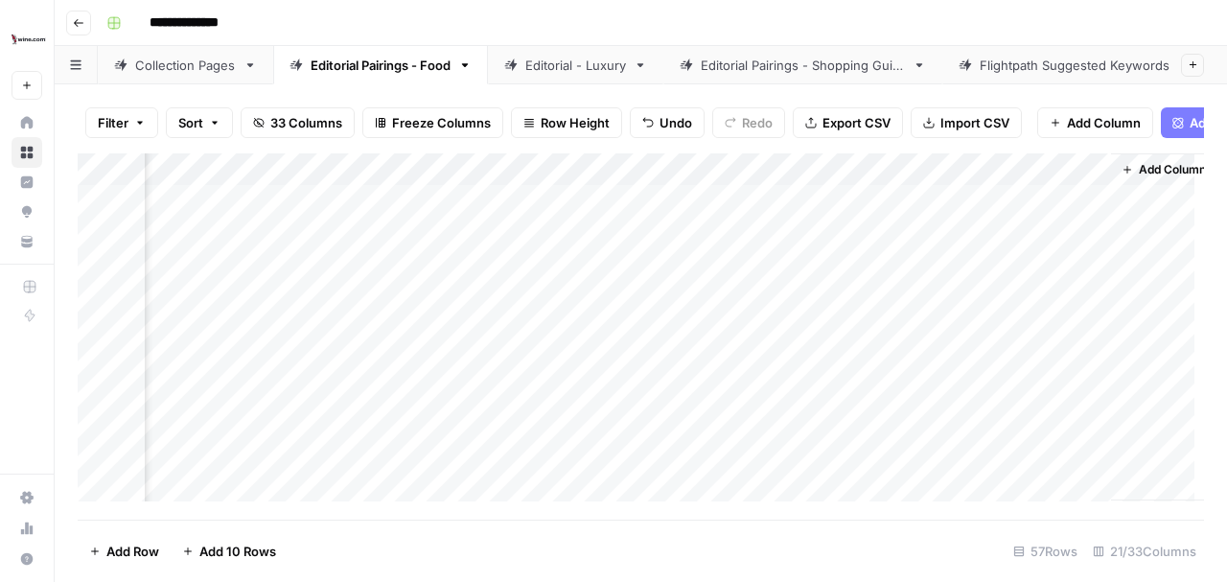
click at [399, 206] on div "Add Column" at bounding box center [641, 332] width 1127 height 358
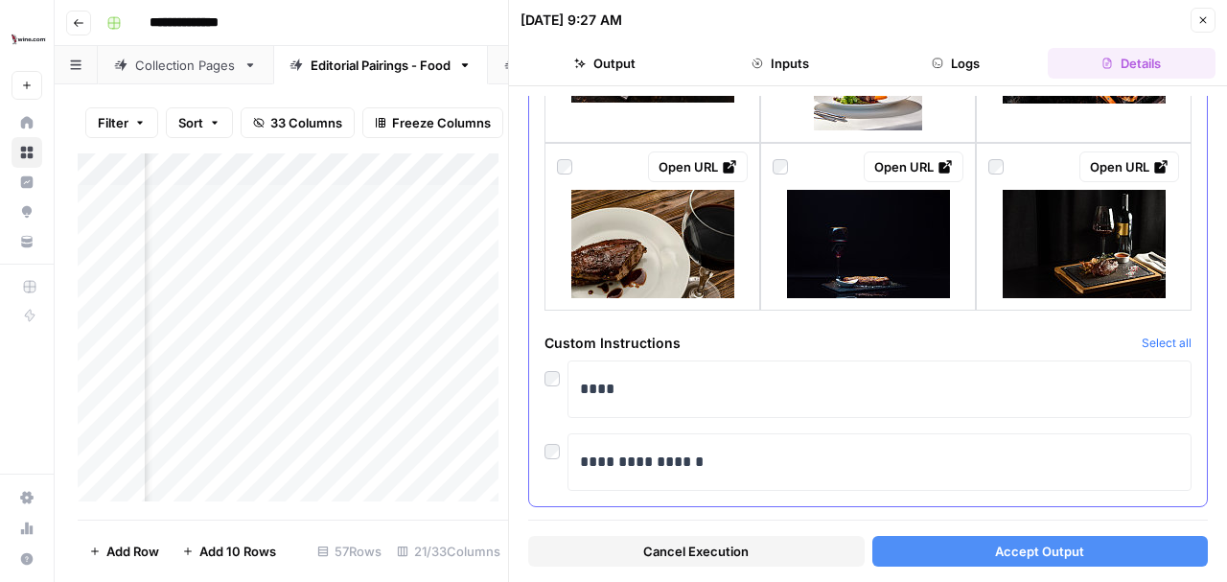
scroll to position [2035, 0]
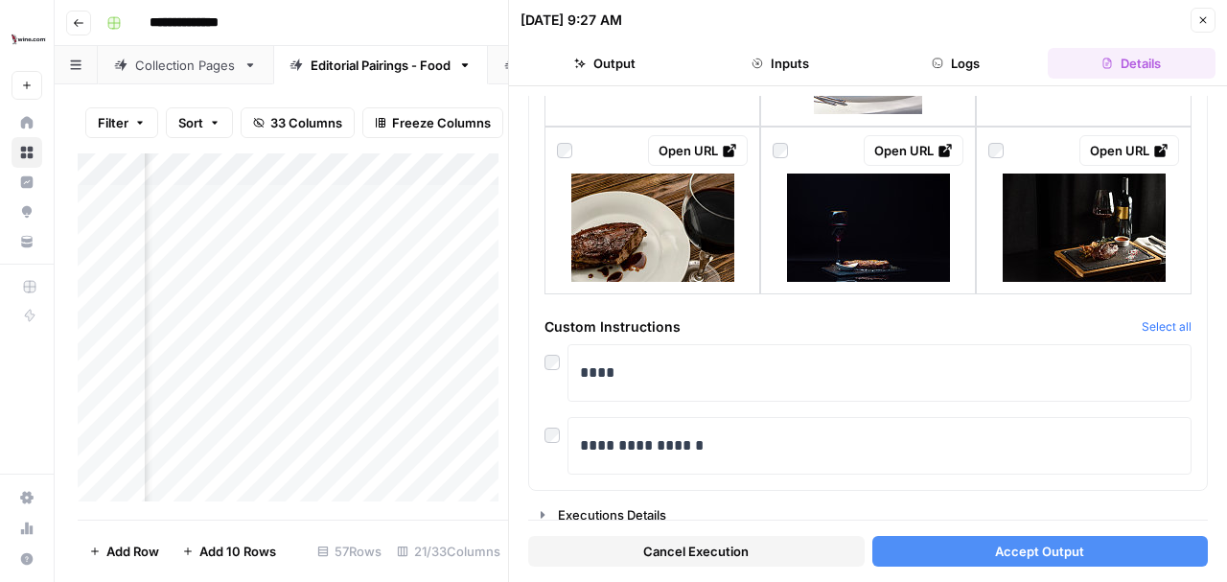
click at [974, 550] on button "Accept Output" at bounding box center [1041, 551] width 337 height 31
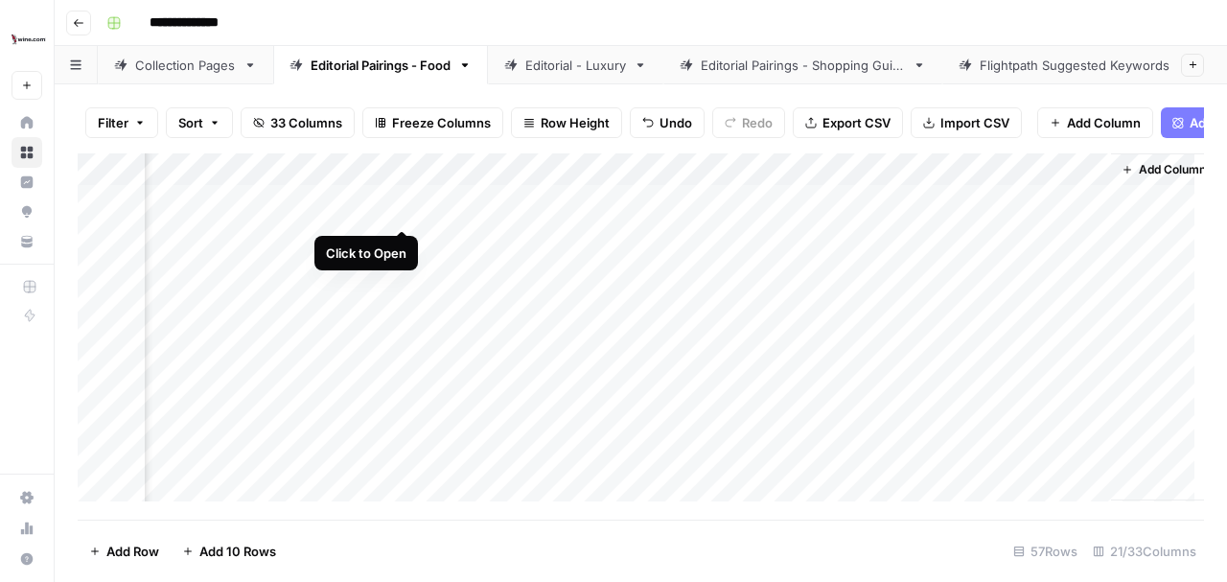
click at [401, 205] on div "Add Column" at bounding box center [641, 332] width 1127 height 358
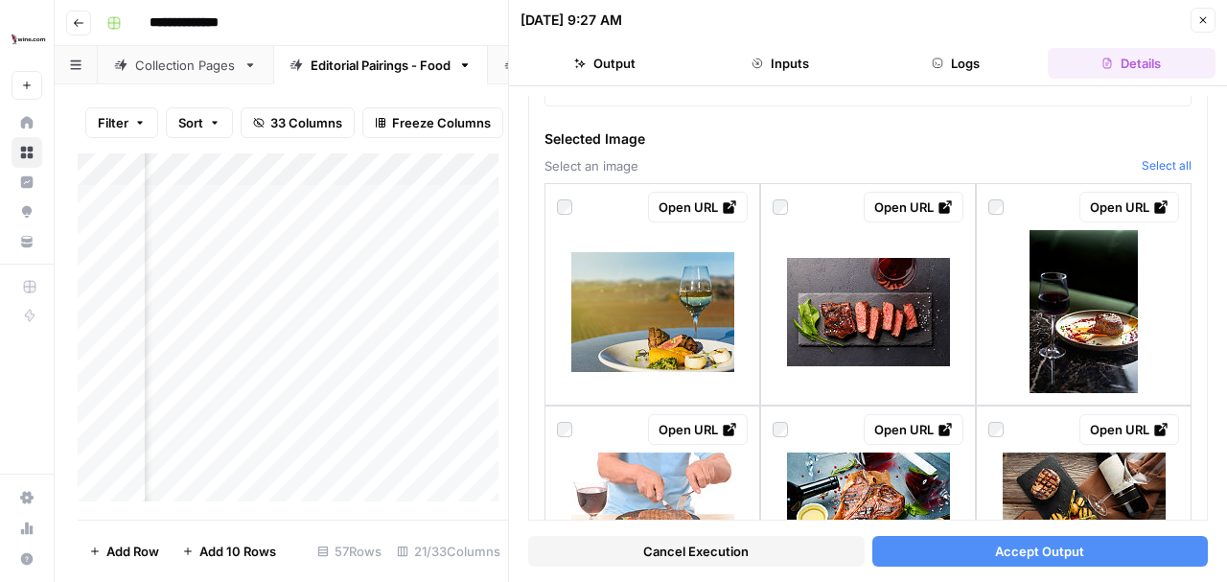
scroll to position [192, 0]
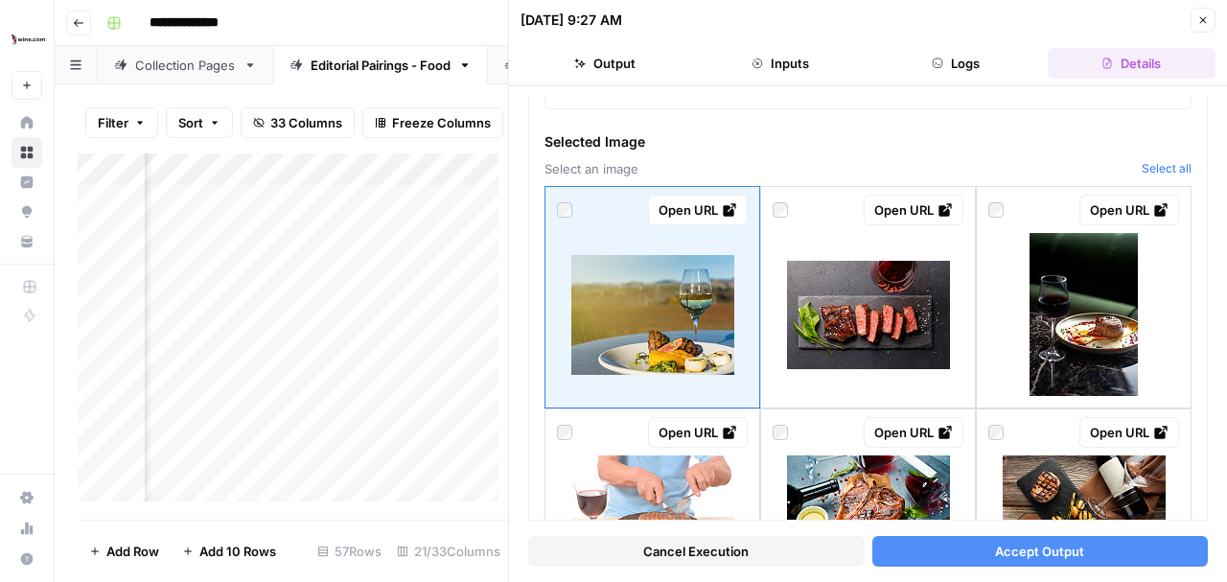
drag, startPoint x: 1022, startPoint y: 555, endPoint x: 1072, endPoint y: 580, distance: 55.7
click at [1022, 555] on span "Accept Output" at bounding box center [1039, 551] width 89 height 19
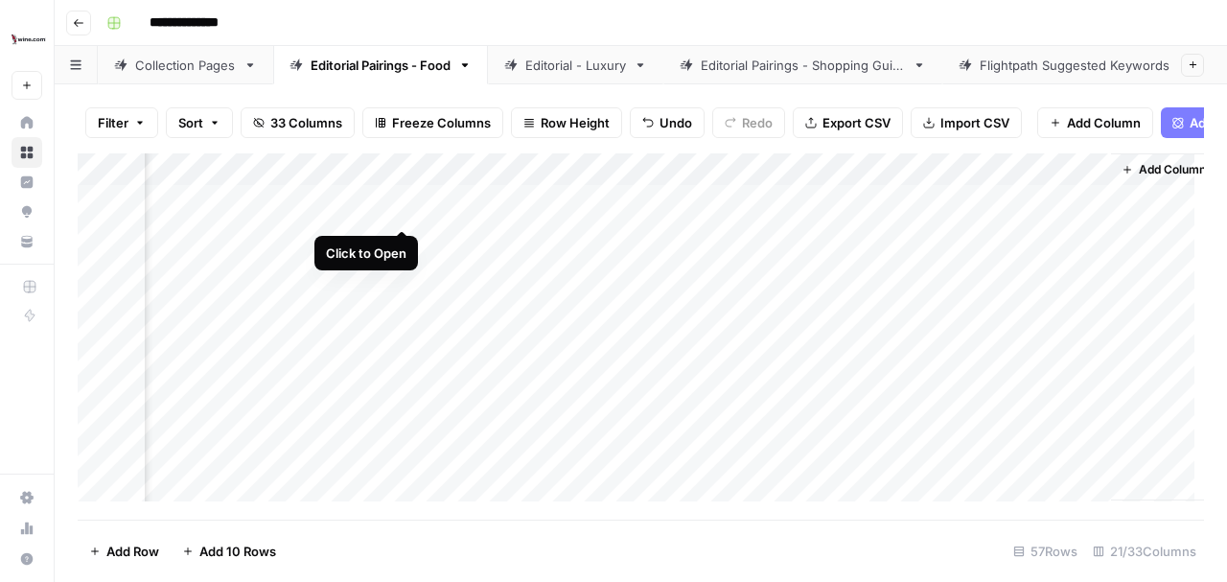
click at [400, 213] on div "Add Column" at bounding box center [641, 332] width 1127 height 358
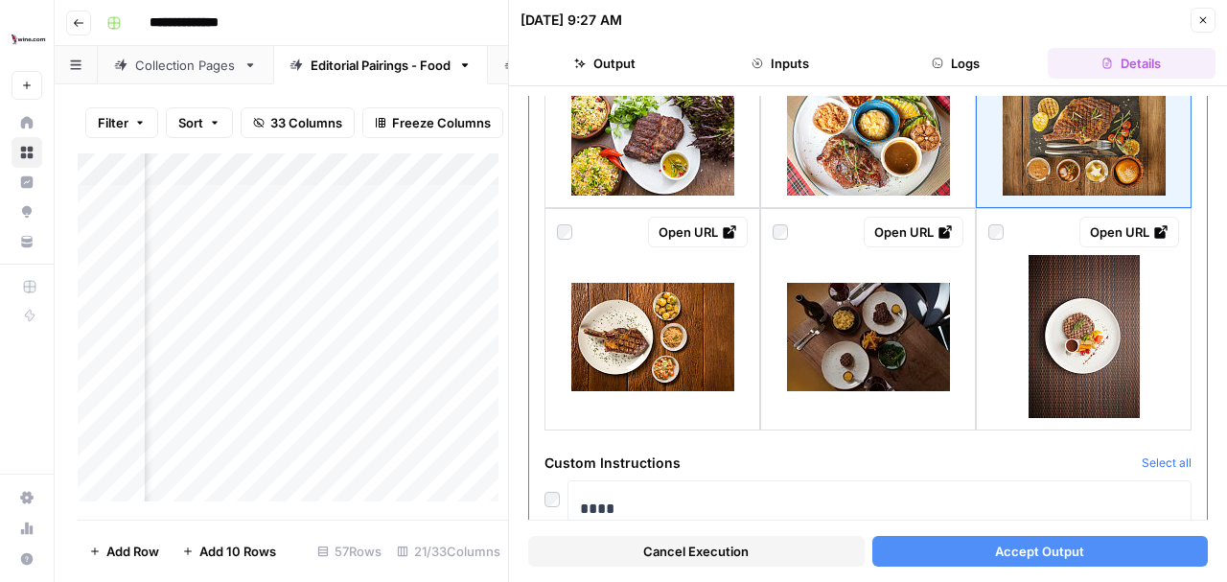
scroll to position [1597, 0]
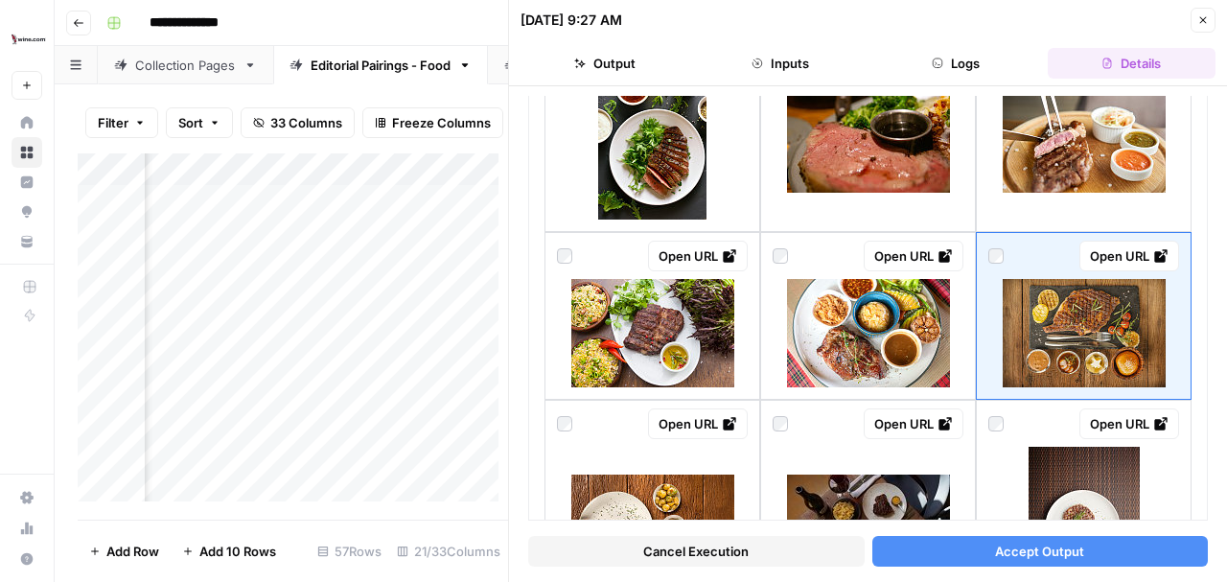
click at [1038, 554] on span "Accept Output" at bounding box center [1039, 551] width 89 height 19
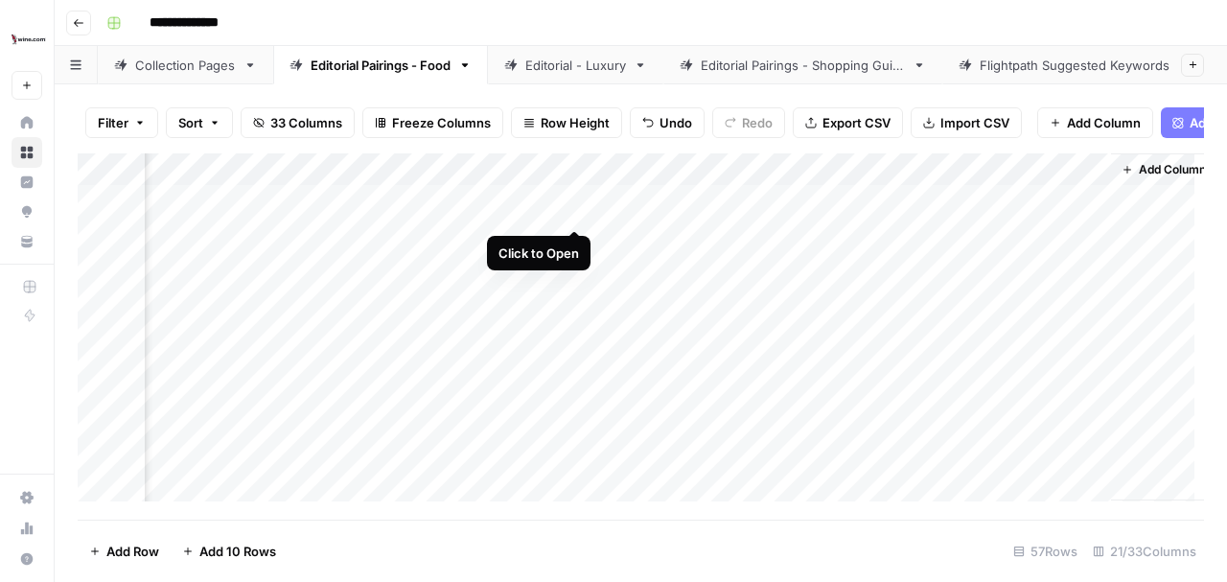
click at [575, 210] on div "Add Column" at bounding box center [641, 332] width 1127 height 358
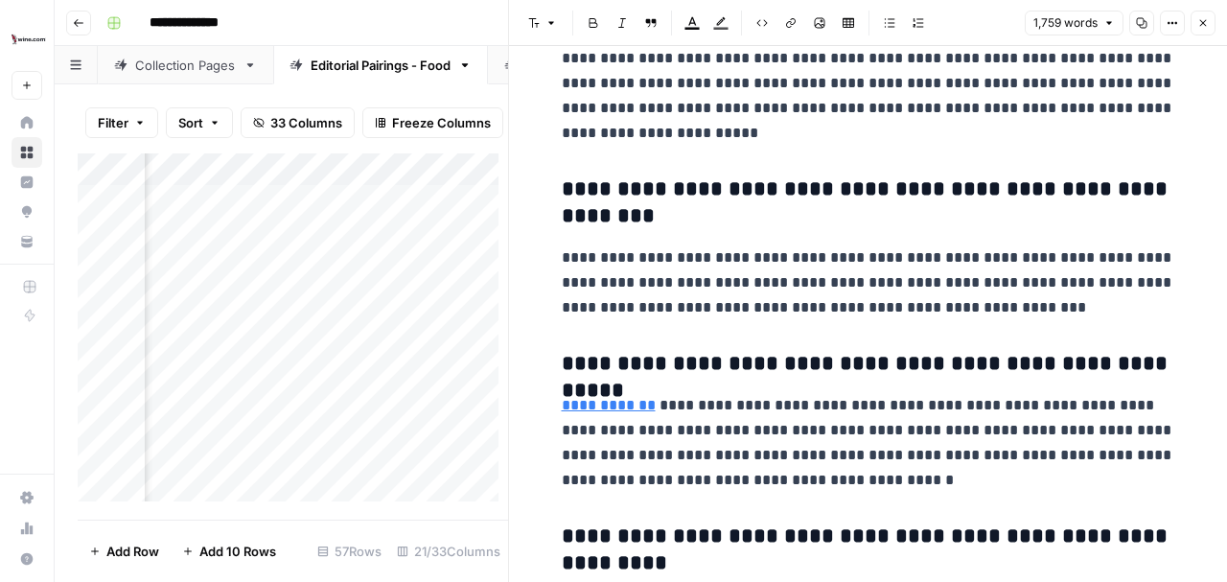
scroll to position [8884, 0]
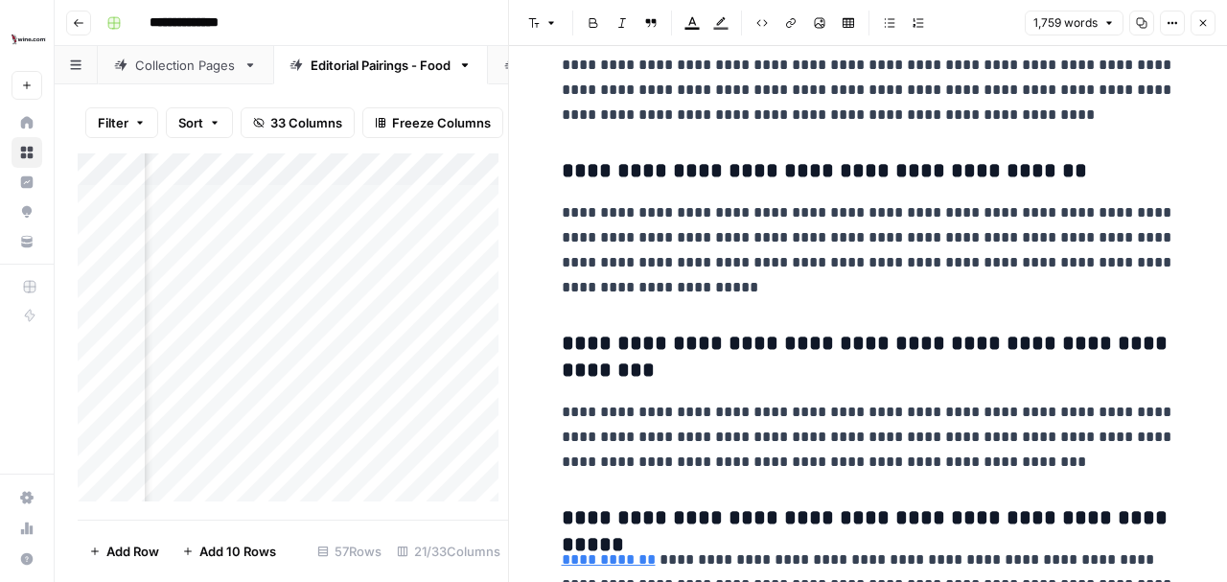
click at [1208, 27] on icon "button" at bounding box center [1204, 23] width 12 height 12
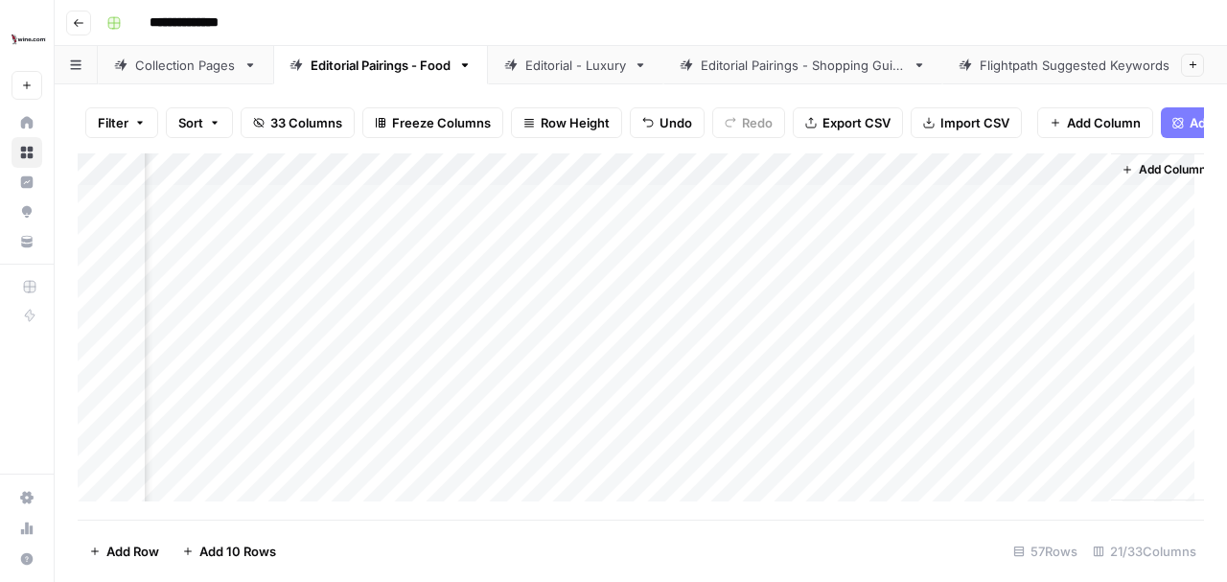
click at [851, 209] on div "Add Column" at bounding box center [641, 332] width 1127 height 358
click at [873, 207] on div "Add Column" at bounding box center [641, 332] width 1127 height 358
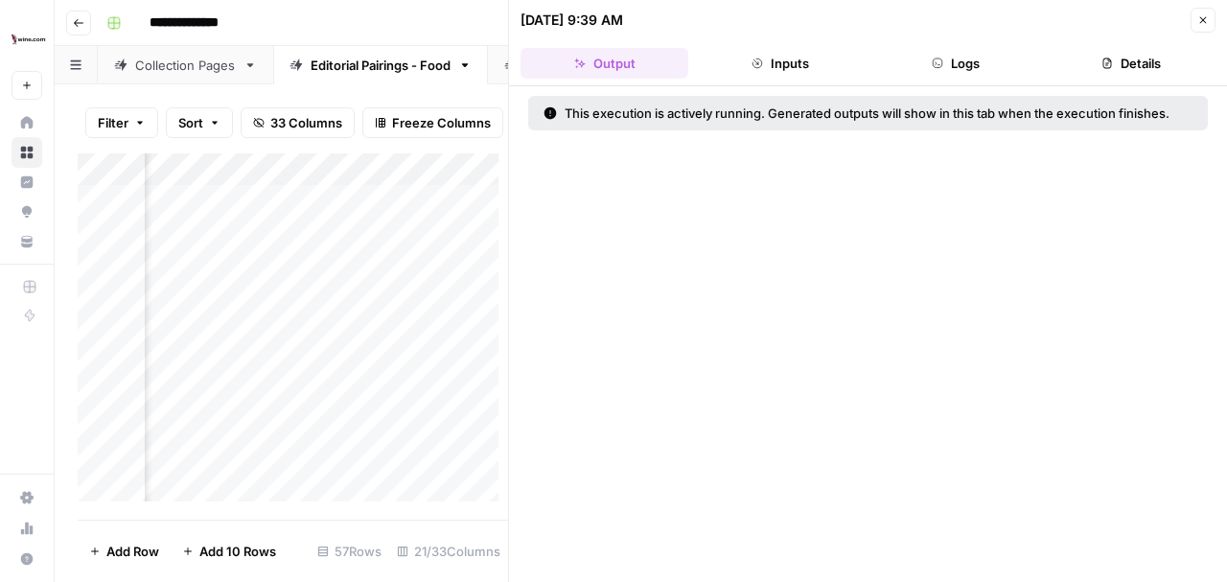
click at [953, 59] on button "Logs" at bounding box center [957, 63] width 168 height 31
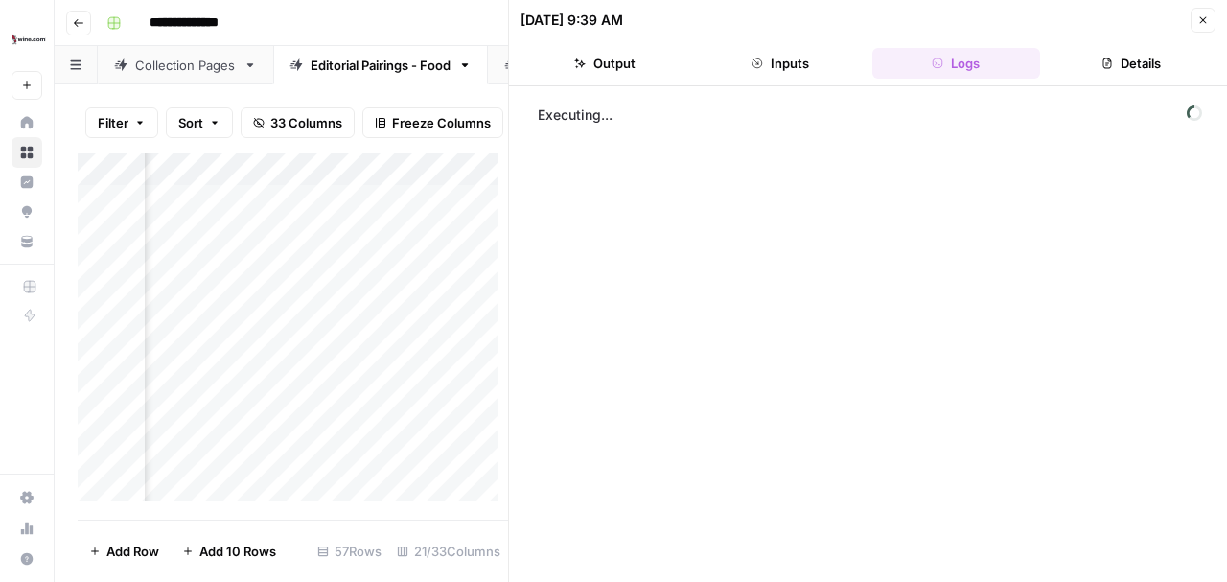
click at [1126, 61] on button "Details" at bounding box center [1132, 63] width 168 height 31
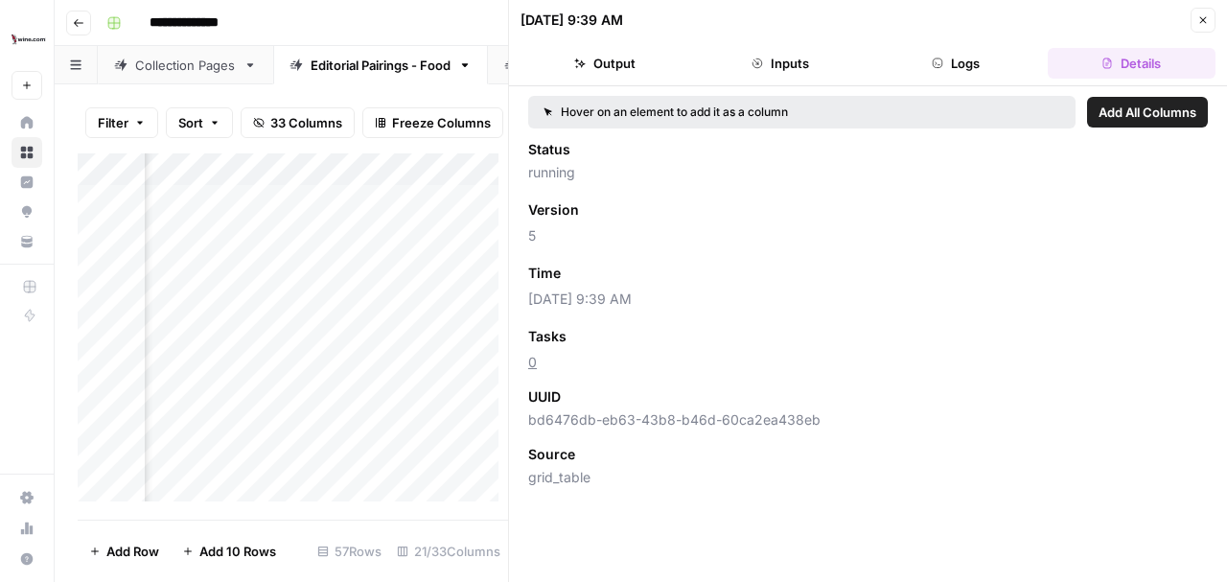
click at [1011, 63] on button "Logs" at bounding box center [957, 63] width 168 height 31
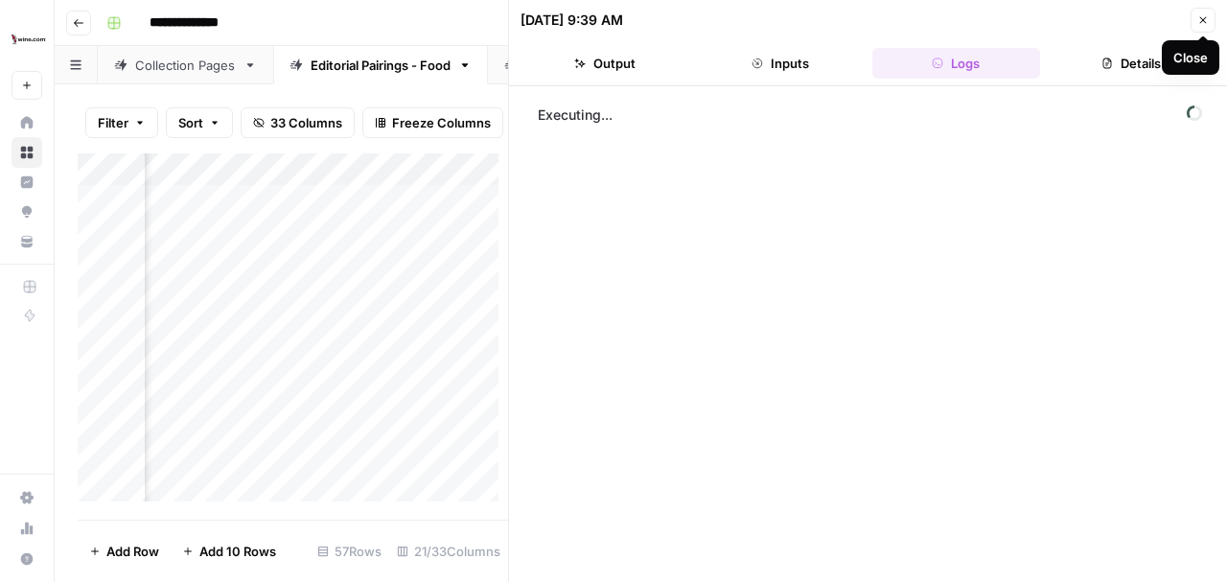
click at [1204, 14] on icon "button" at bounding box center [1204, 20] width 12 height 12
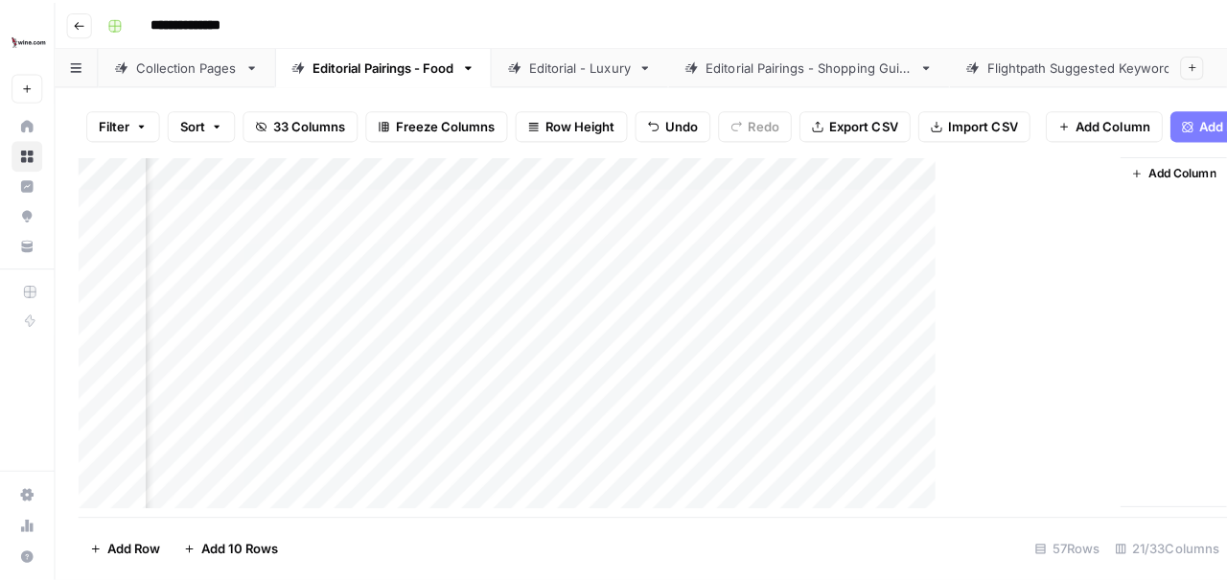
scroll to position [0, 3203]
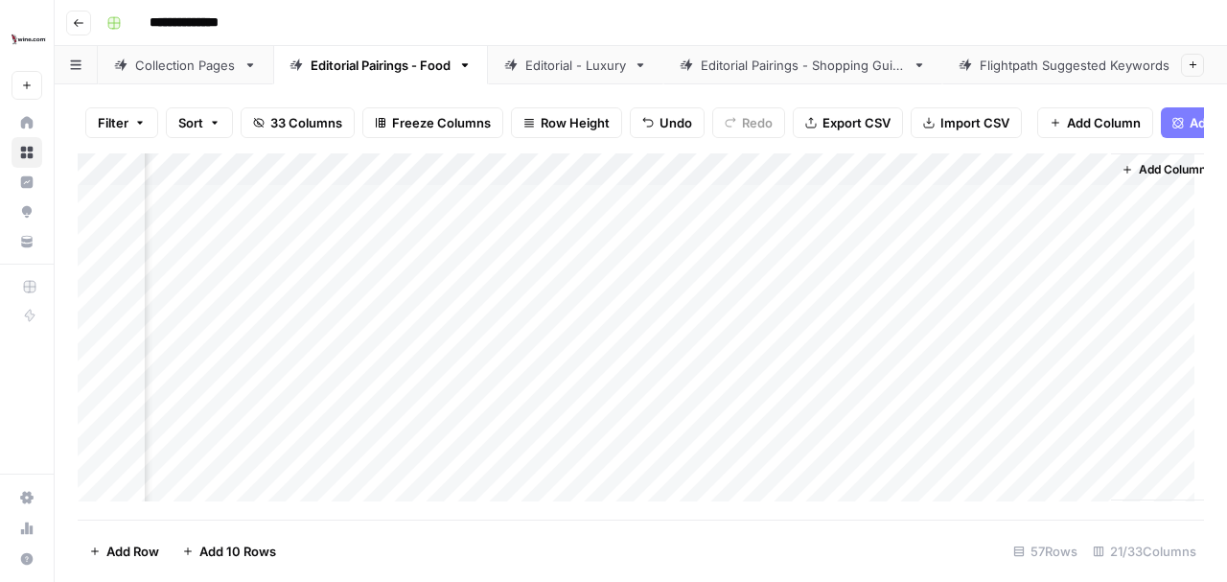
click at [1041, 181] on div "Add Column" at bounding box center [641, 332] width 1127 height 358
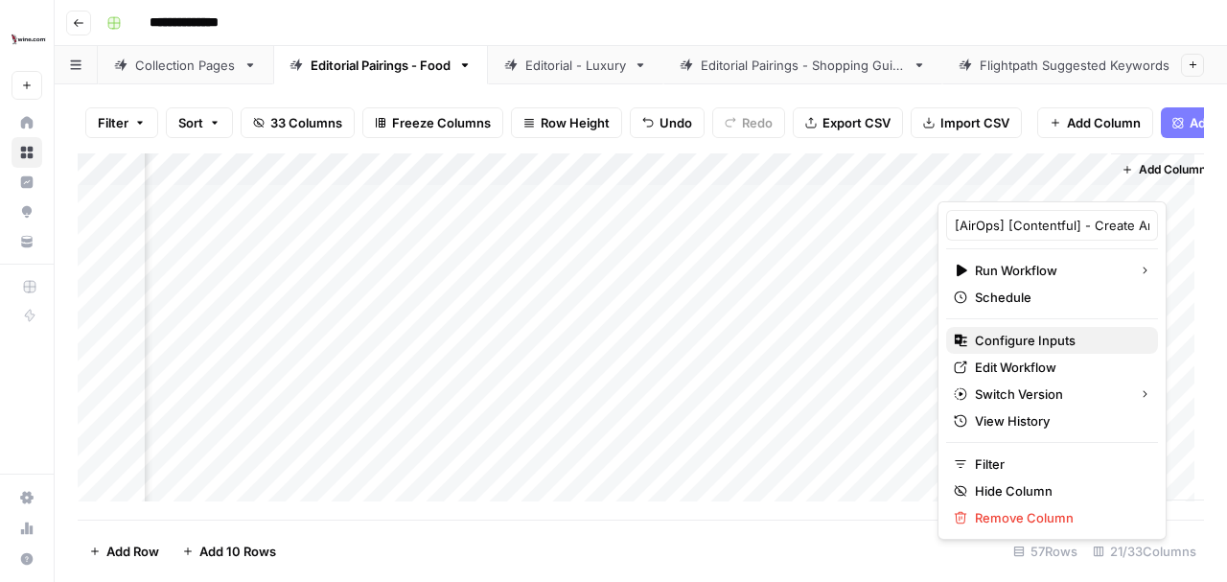
click at [1007, 331] on span "Configure Inputs" at bounding box center [1059, 340] width 168 height 19
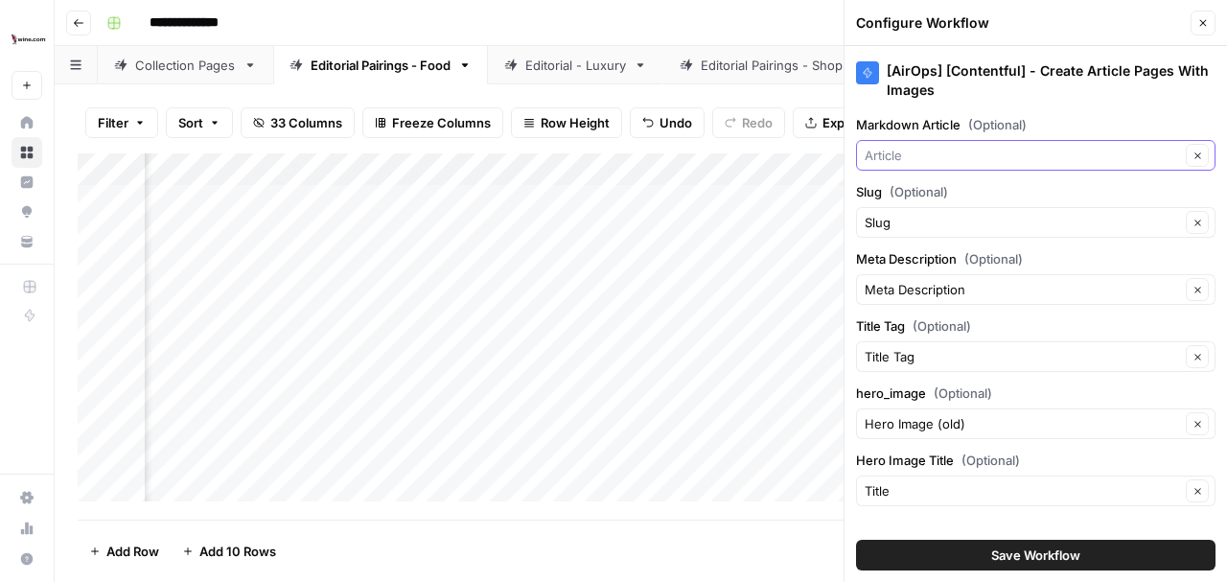
click at [934, 157] on input "Markdown Article (Optional)" at bounding box center [1022, 155] width 315 height 19
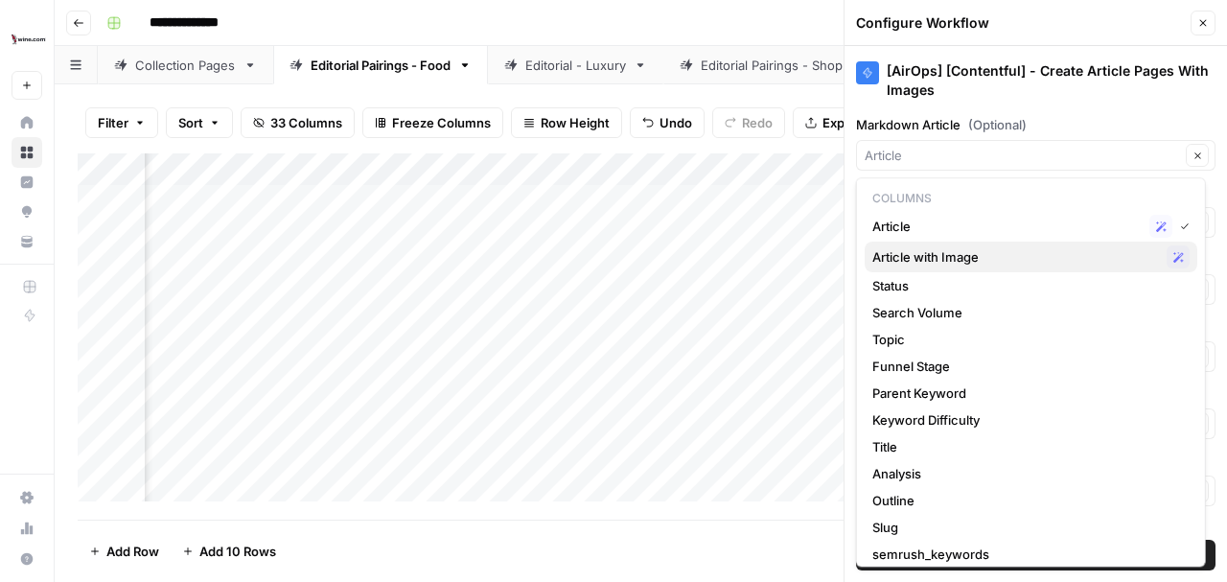
click at [922, 255] on span "Article with Image" at bounding box center [1016, 256] width 287 height 19
type input "Article with Image"
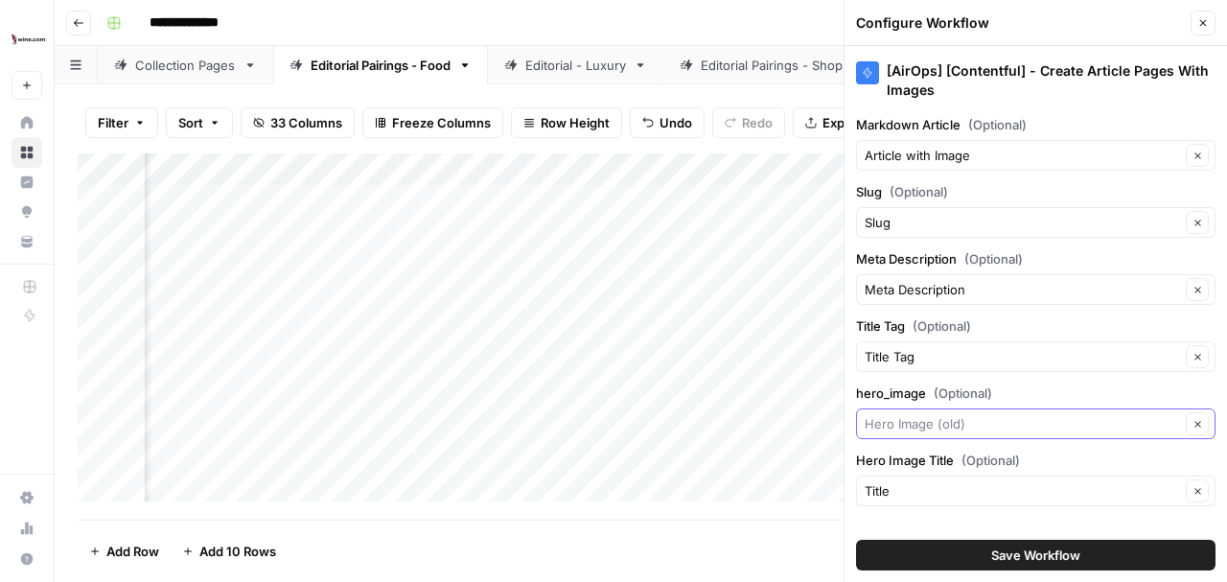
click at [972, 428] on input "hero_image (Optional)" at bounding box center [1022, 423] width 315 height 19
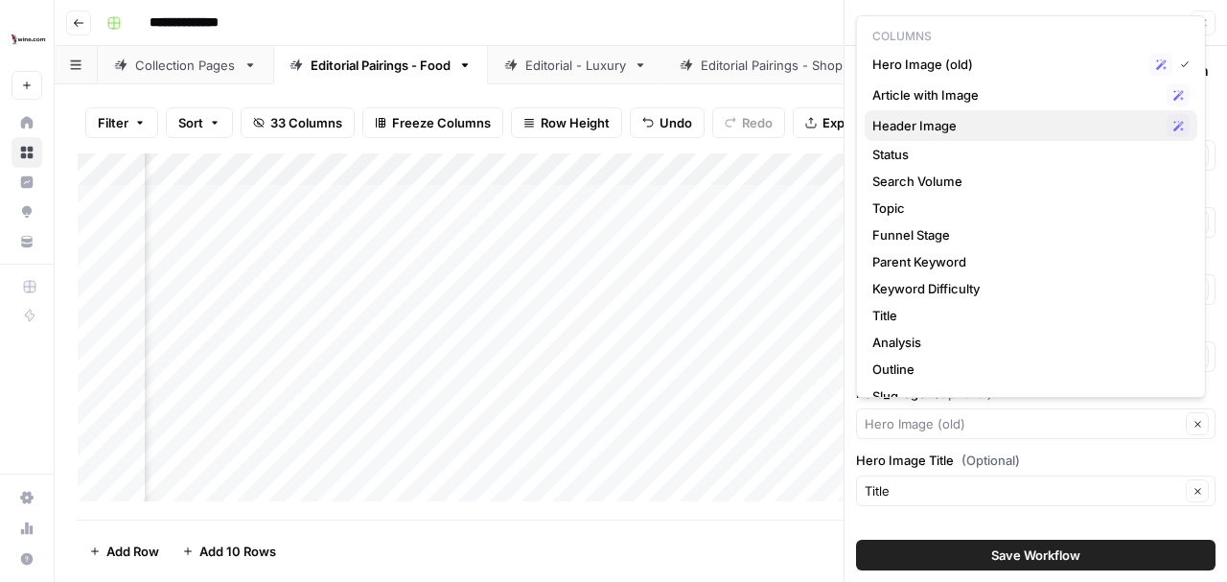
click at [968, 128] on span "Header Image" at bounding box center [1016, 125] width 287 height 19
type input "Header Image"
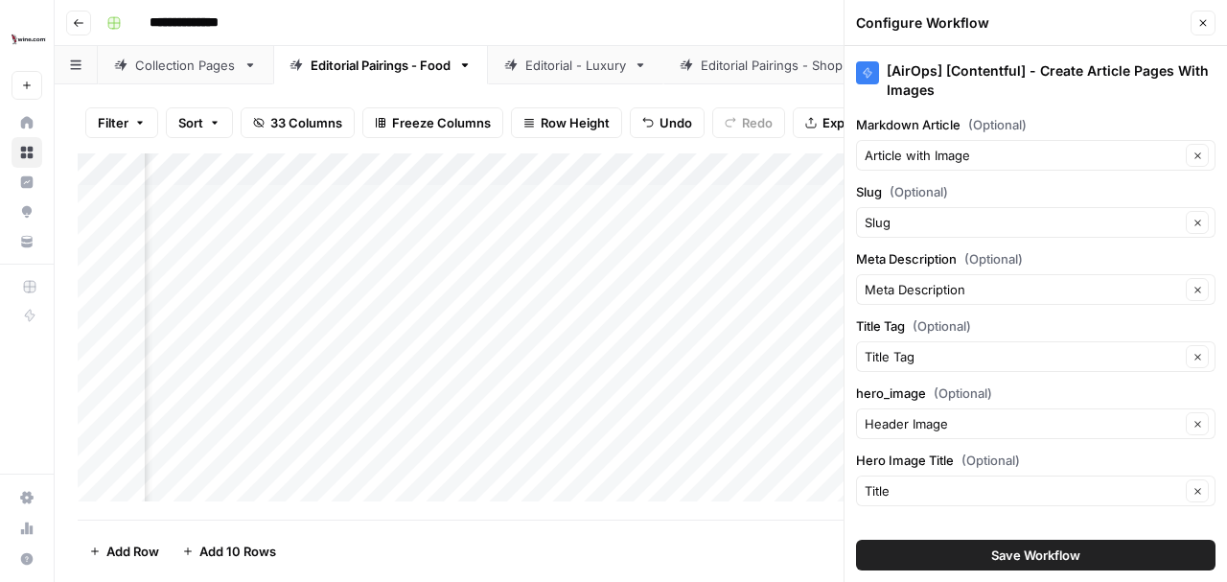
scroll to position [17, 0]
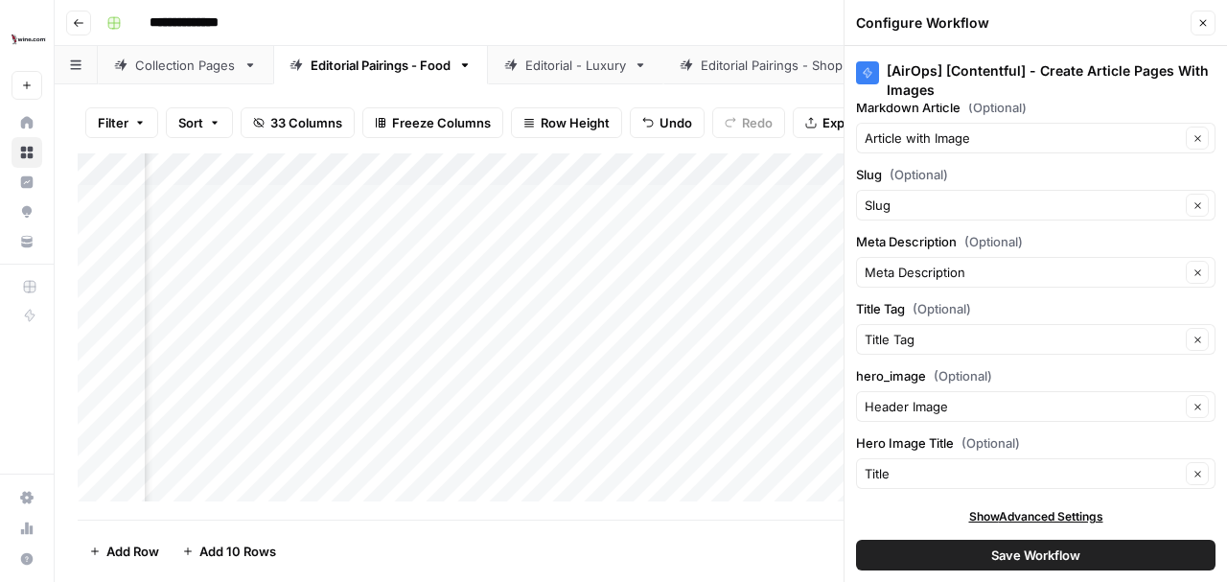
click at [1028, 559] on span "Save Workflow" at bounding box center [1035, 555] width 89 height 19
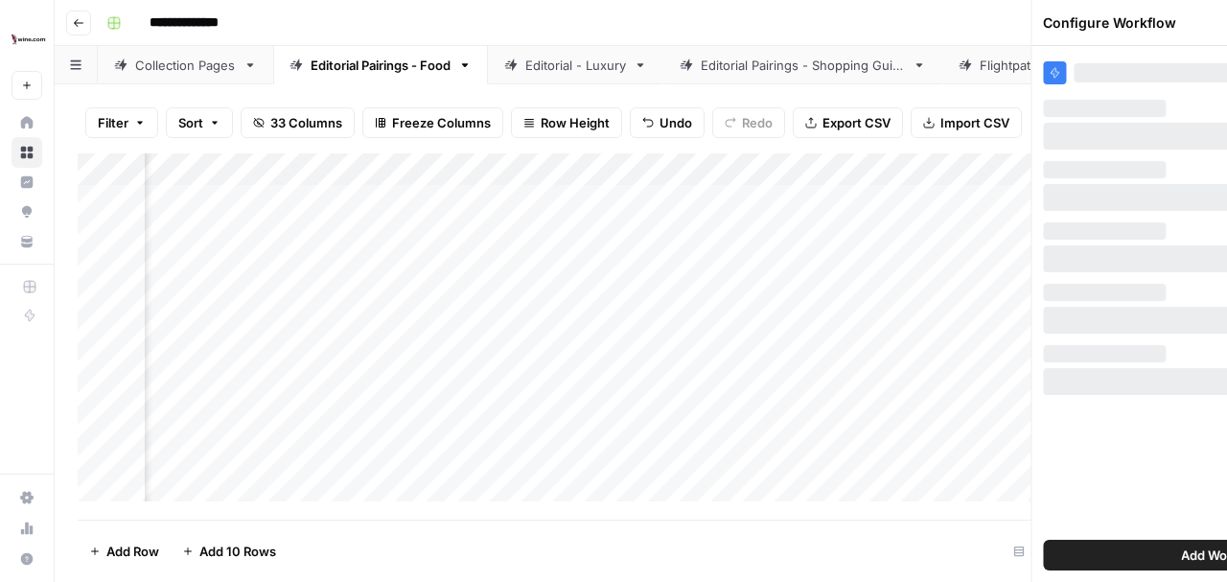
scroll to position [0, 0]
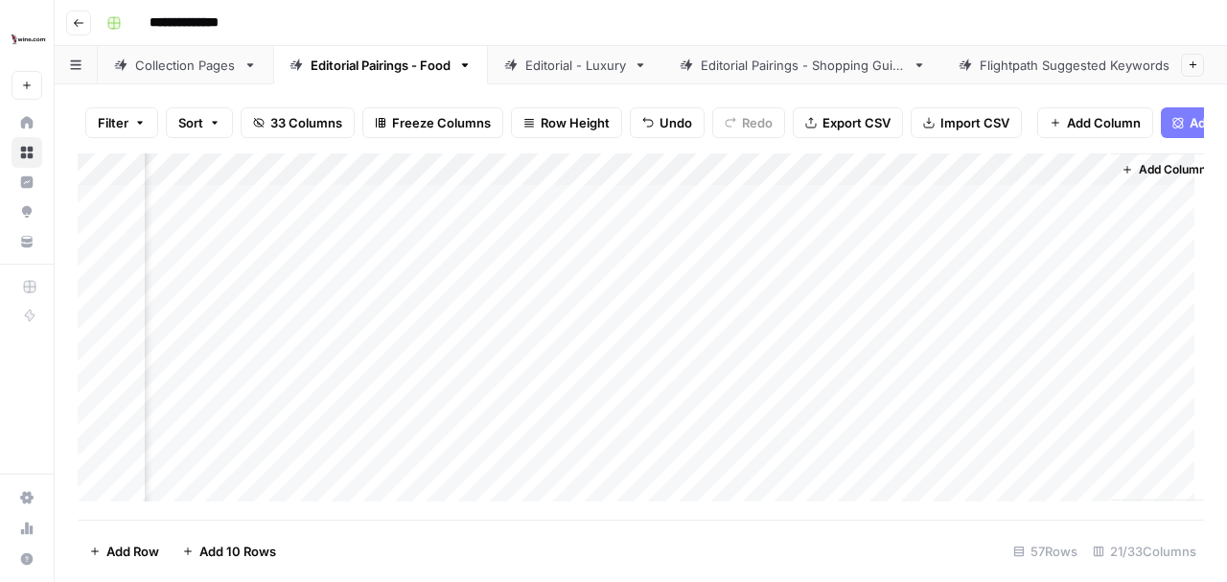
click at [855, 184] on div "Add Column" at bounding box center [641, 332] width 1127 height 358
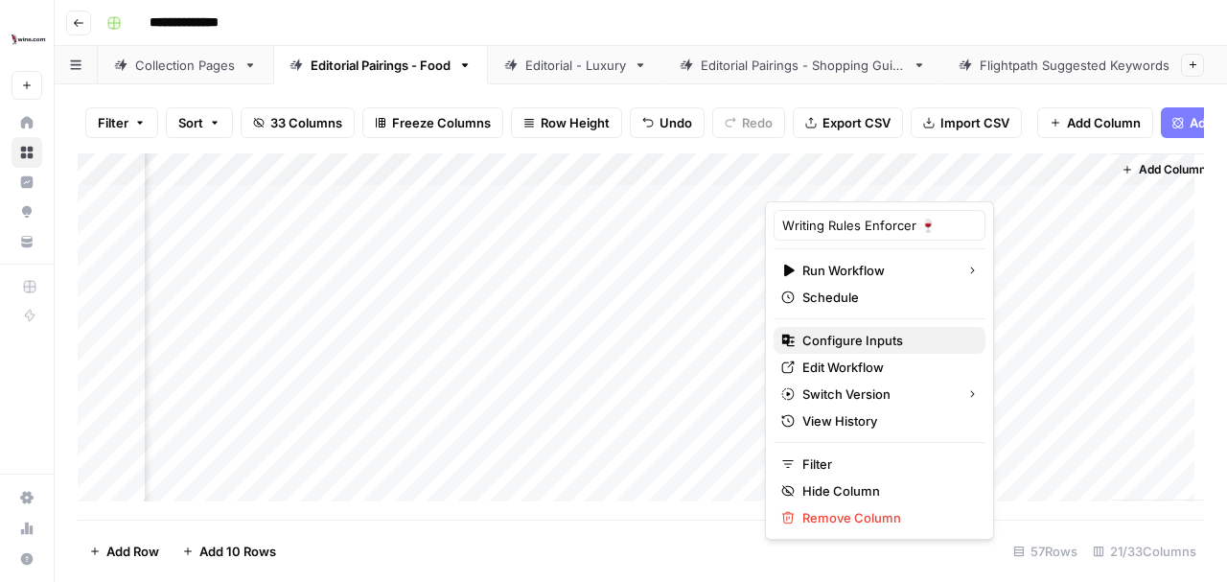
click at [835, 332] on span "Configure Inputs" at bounding box center [887, 340] width 168 height 19
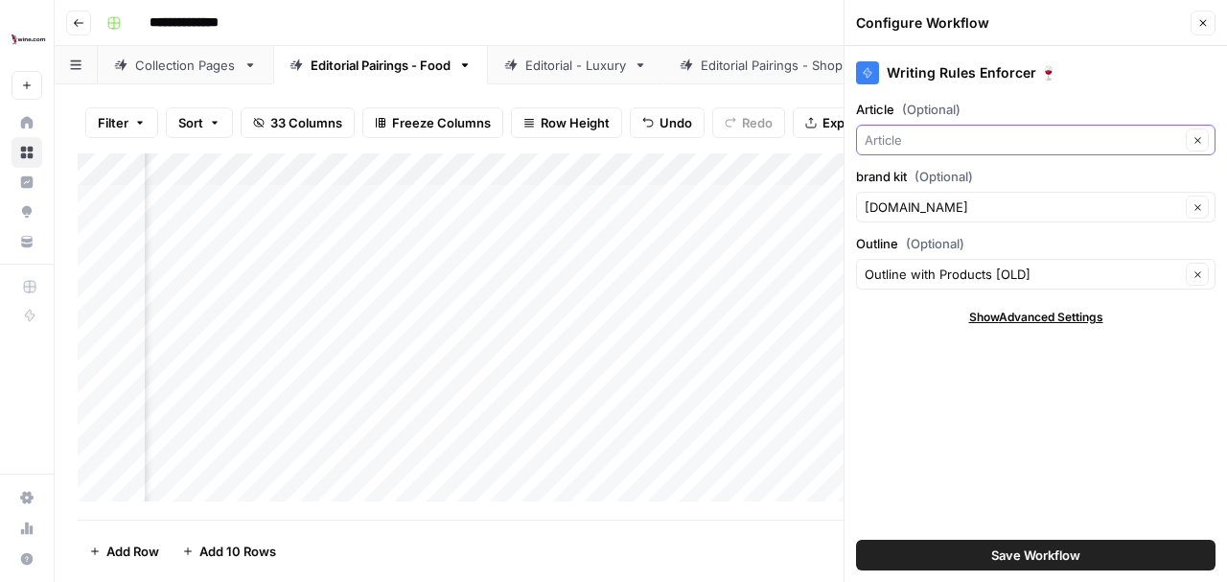
click at [930, 138] on input "Article (Optional)" at bounding box center [1022, 139] width 315 height 19
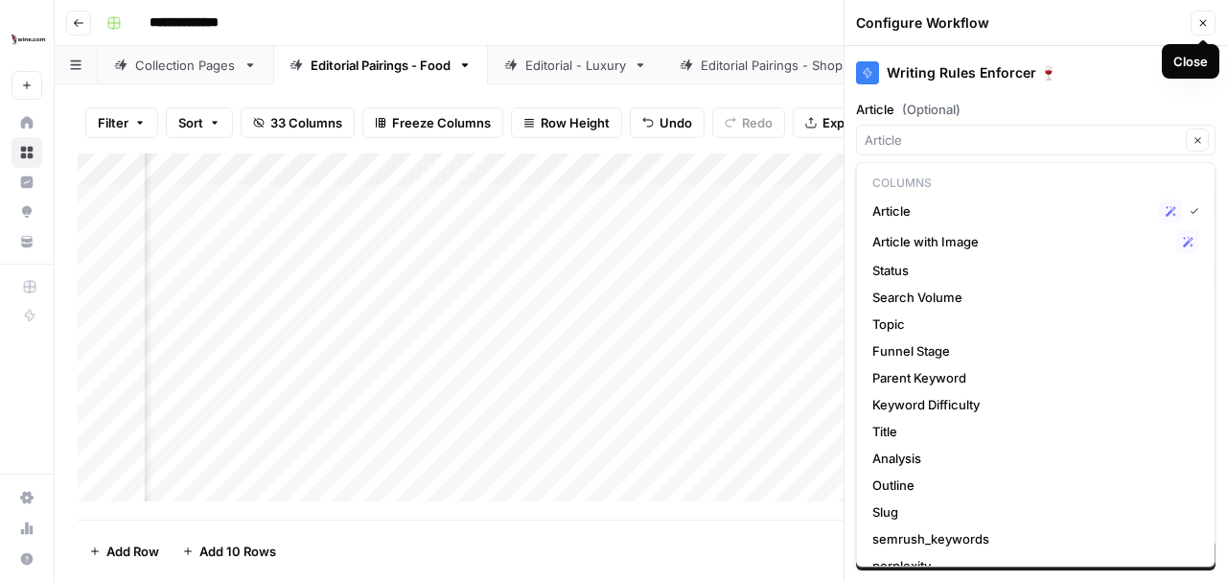
click at [1208, 18] on icon "button" at bounding box center [1204, 23] width 12 height 12
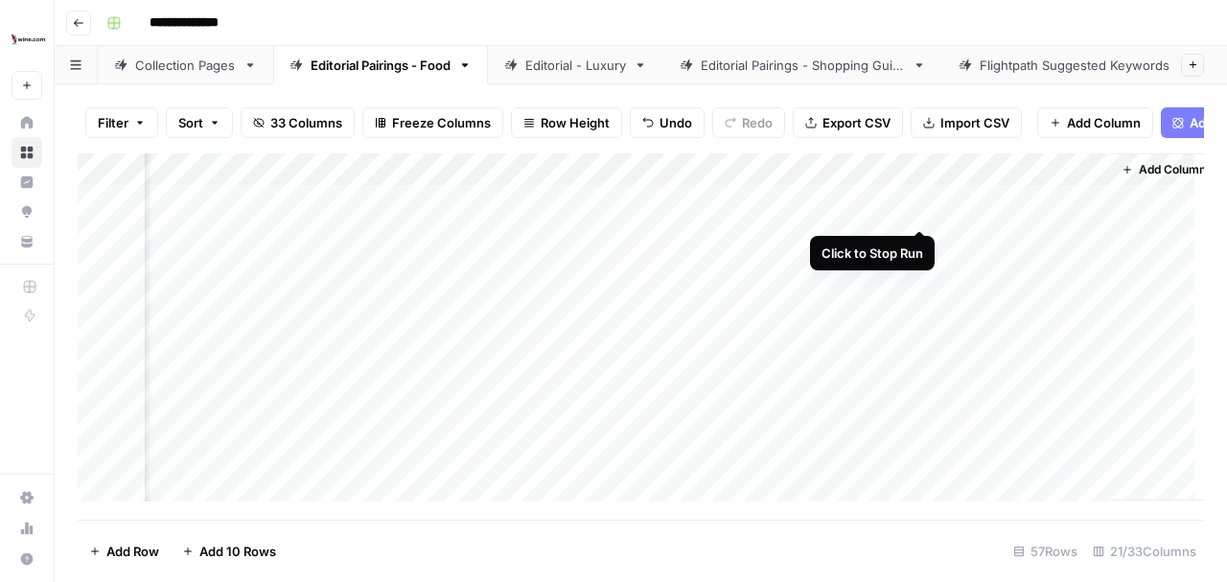
click at [922, 209] on div "Add Column" at bounding box center [641, 332] width 1127 height 358
click at [1024, 211] on div "Add Column" at bounding box center [641, 332] width 1127 height 358
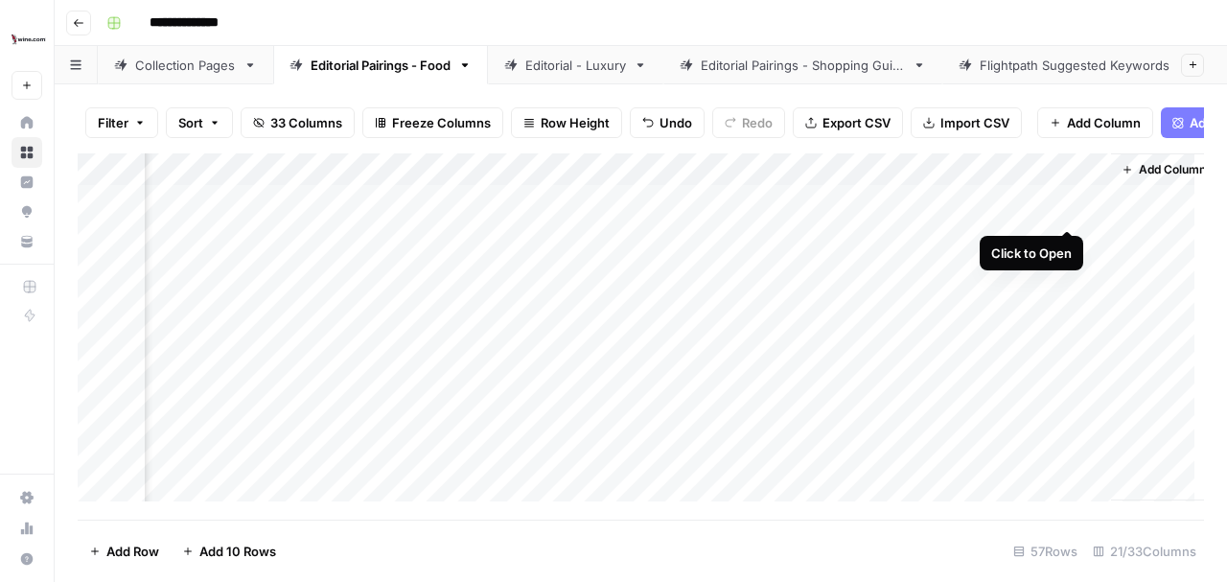
click at [1068, 207] on div "Add Column" at bounding box center [641, 332] width 1127 height 358
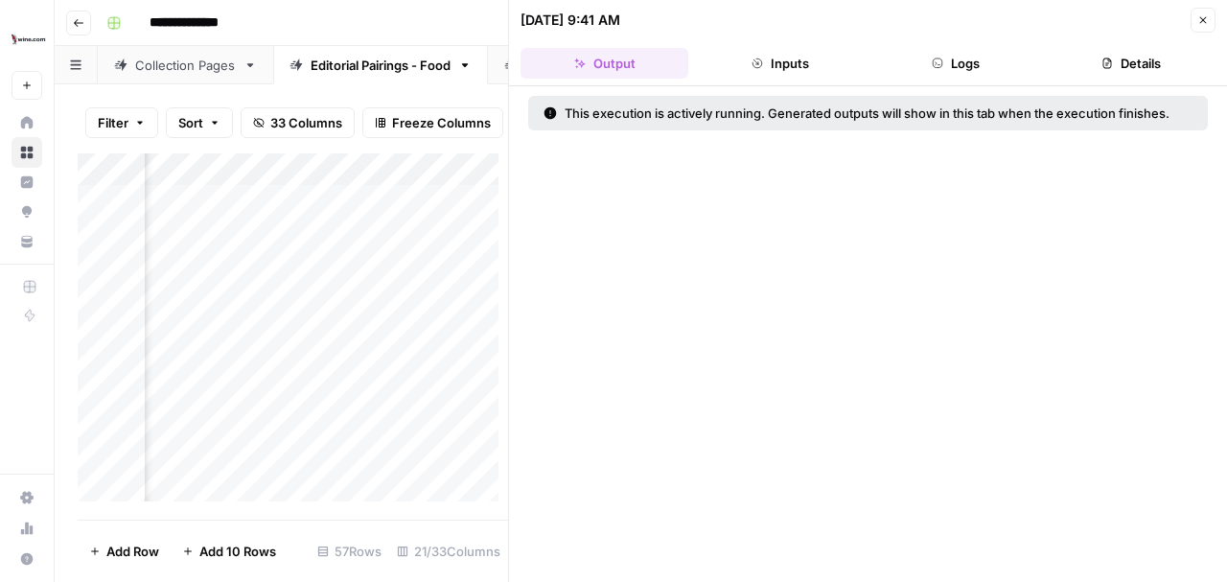
click at [961, 60] on button "Logs" at bounding box center [957, 63] width 168 height 31
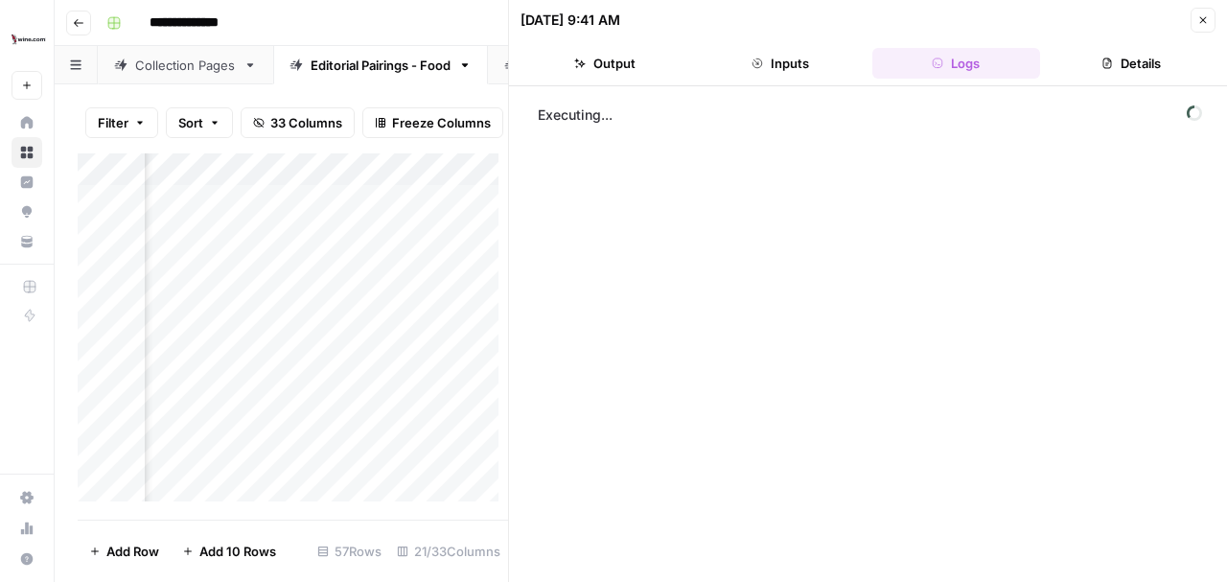
click at [788, 59] on button "Inputs" at bounding box center [780, 63] width 168 height 31
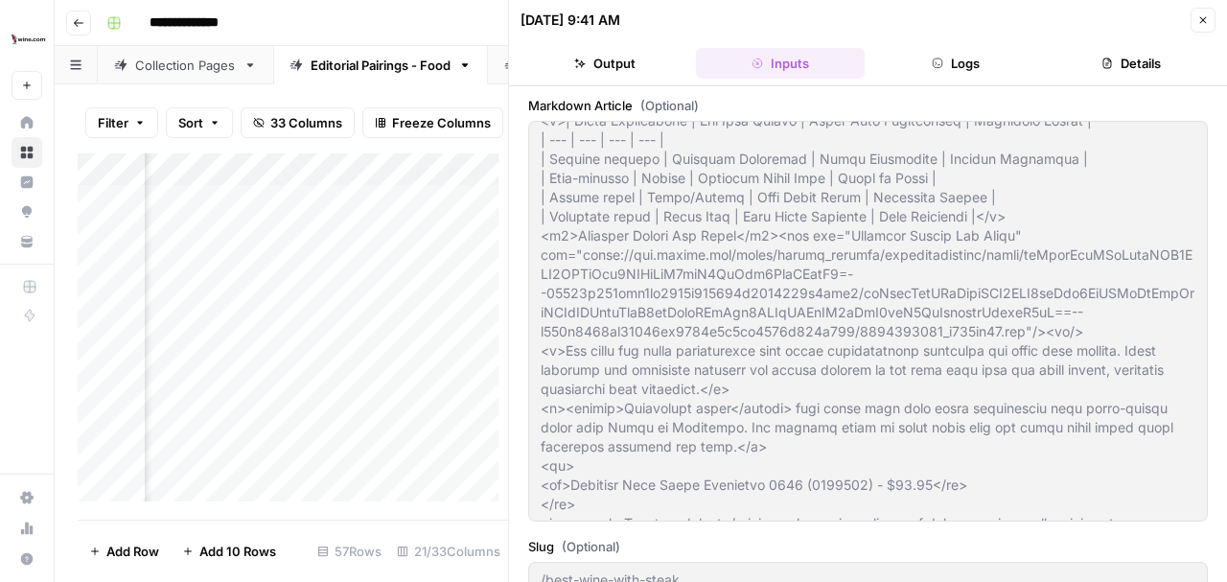
scroll to position [2920, 0]
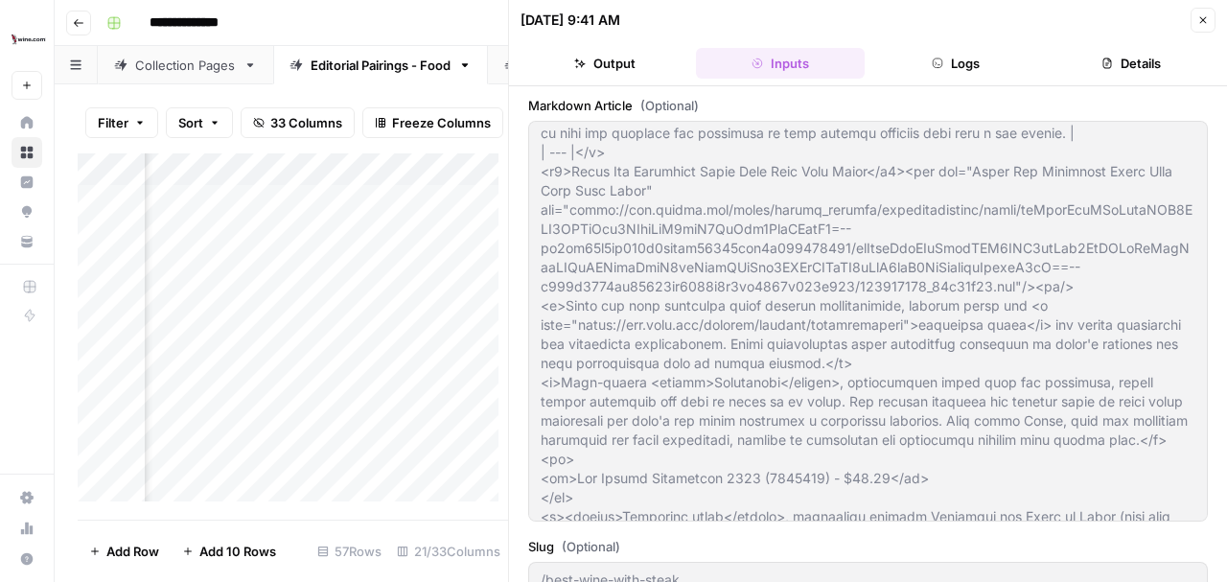
click at [1135, 63] on button "Details" at bounding box center [1132, 63] width 168 height 31
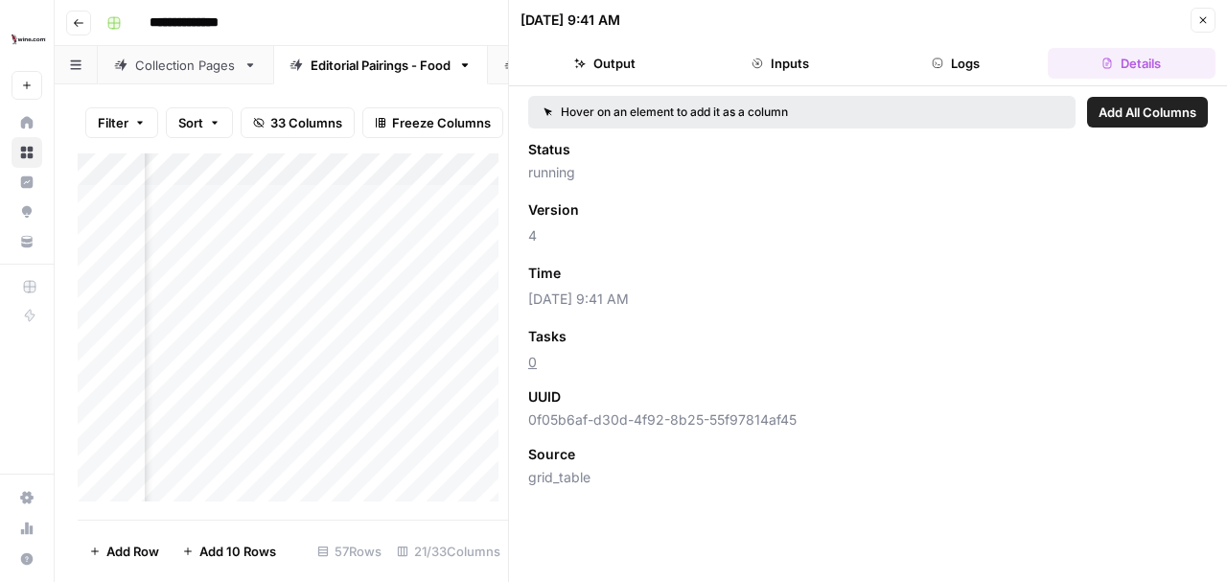
click at [976, 69] on button "Logs" at bounding box center [957, 63] width 168 height 31
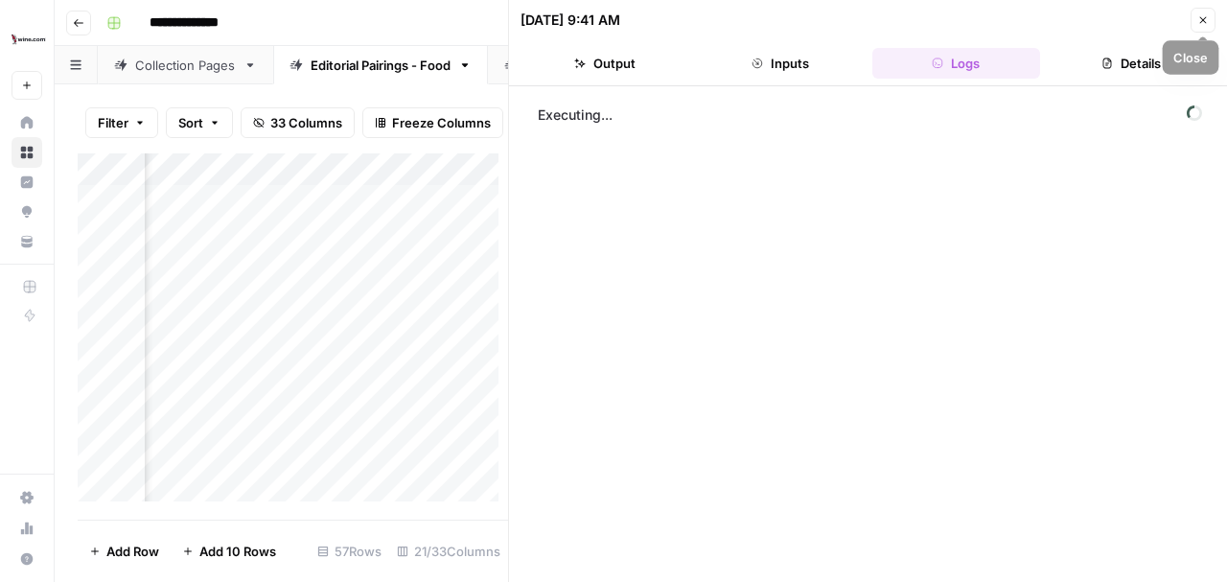
click at [1201, 17] on icon "button" at bounding box center [1203, 20] width 7 height 7
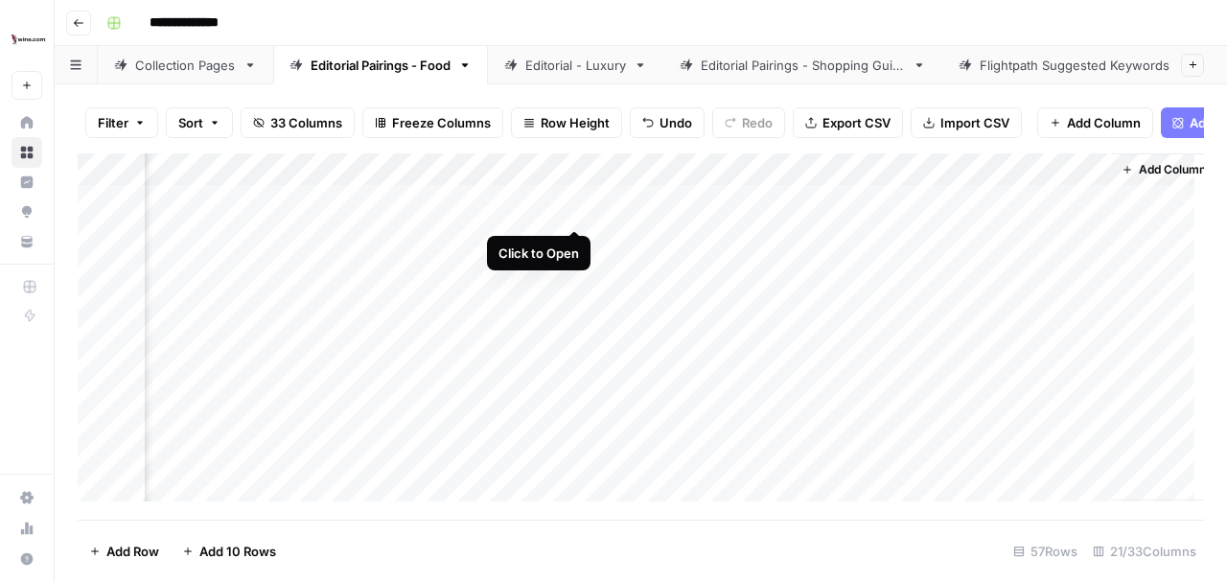
click at [572, 213] on div "Add Column" at bounding box center [641, 332] width 1127 height 358
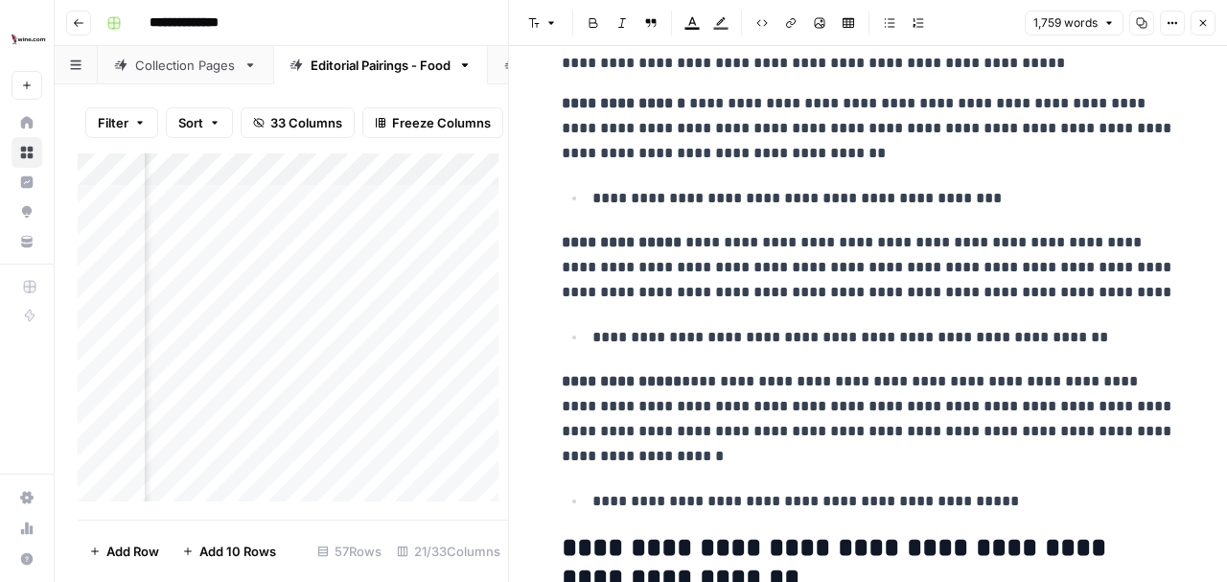
scroll to position [7869, 0]
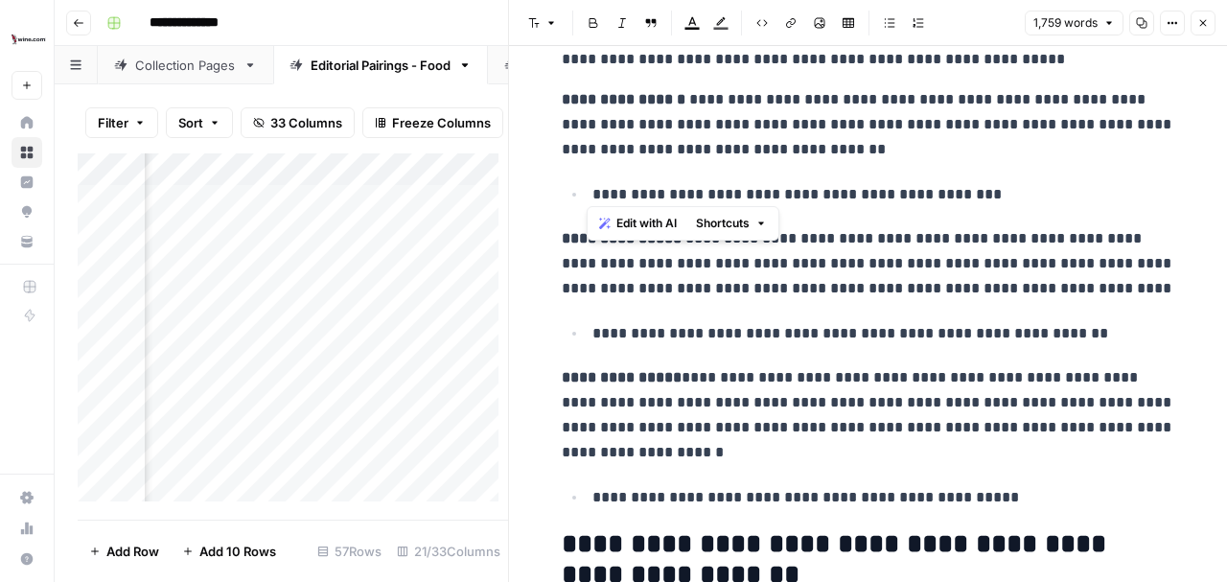
drag, startPoint x: 590, startPoint y: 190, endPoint x: 1005, endPoint y: 184, distance: 415.2
click at [1005, 184] on p "**********" at bounding box center [884, 194] width 583 height 25
click at [562, 92] on strong "**********" at bounding box center [624, 99] width 124 height 14
click at [686, 94] on strong "**********" at bounding box center [624, 99] width 124 height 14
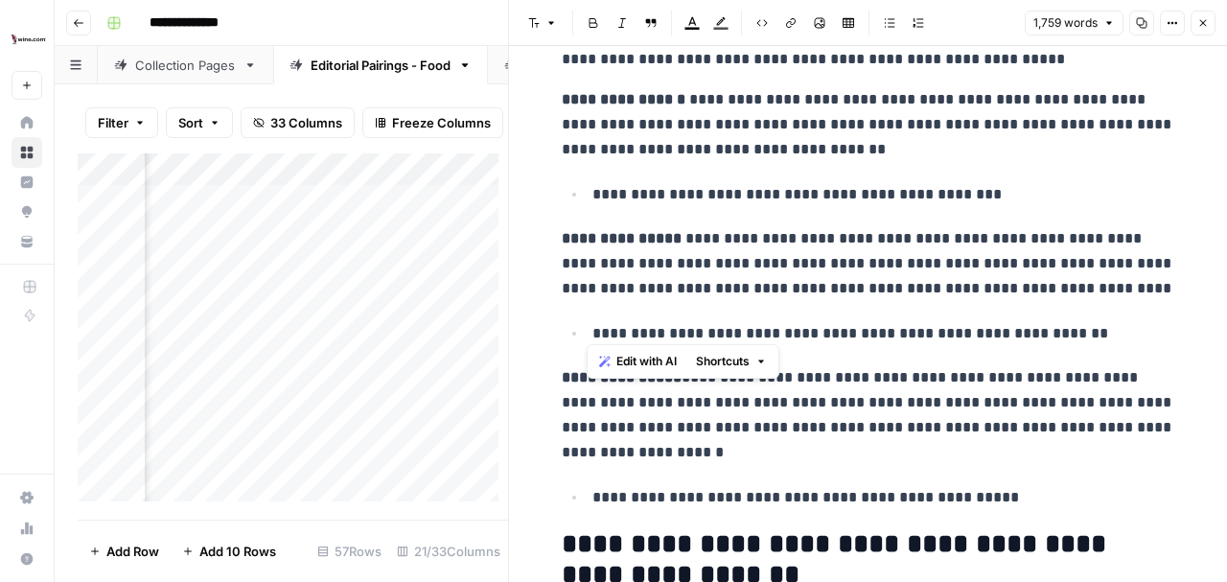
drag, startPoint x: 588, startPoint y: 329, endPoint x: 1076, endPoint y: 321, distance: 488.1
click at [1076, 321] on p "**********" at bounding box center [884, 333] width 583 height 25
click at [1075, 327] on p "**********" at bounding box center [884, 333] width 583 height 25
drag, startPoint x: 1075, startPoint y: 327, endPoint x: 585, endPoint y: 326, distance: 489.9
click at [587, 326] on li "**********" at bounding box center [881, 333] width 589 height 26
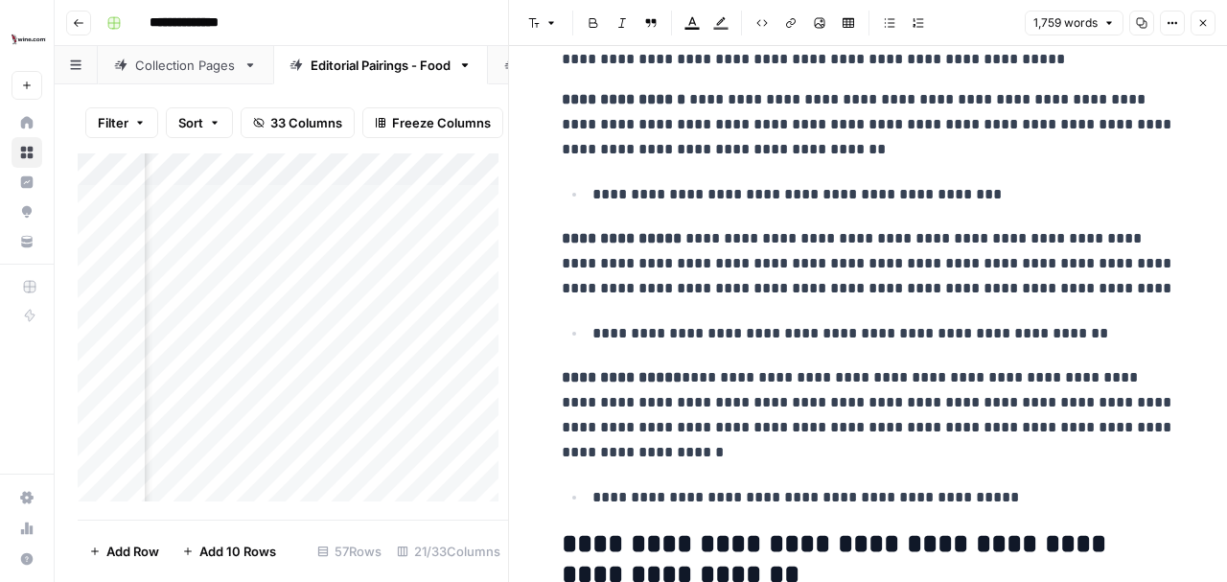
click at [587, 326] on li "**********" at bounding box center [881, 333] width 589 height 26
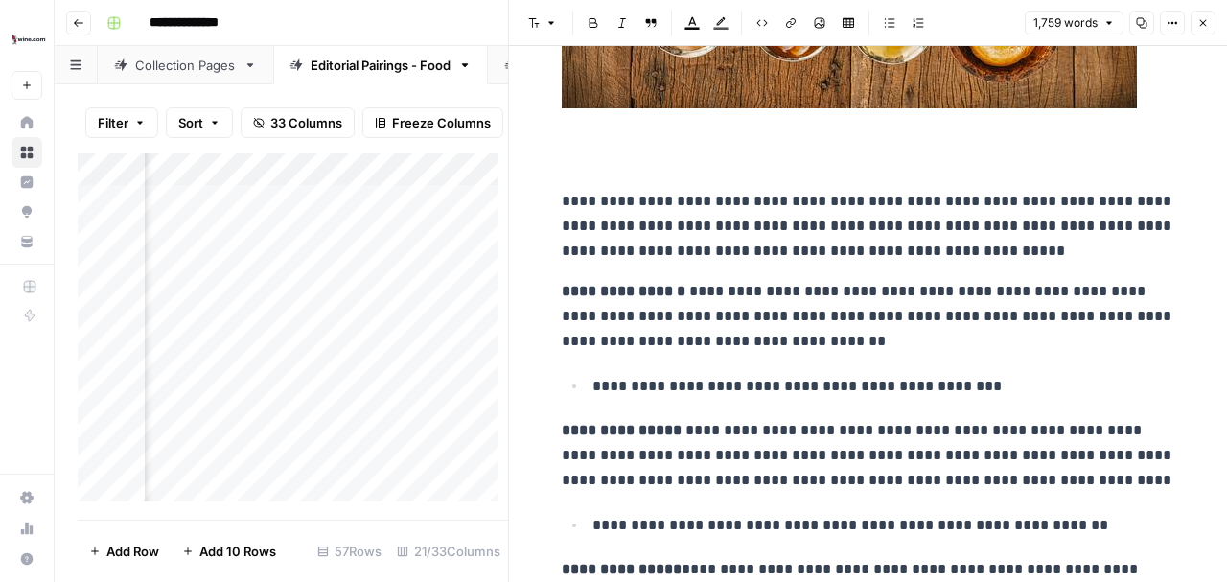
scroll to position [7741, 0]
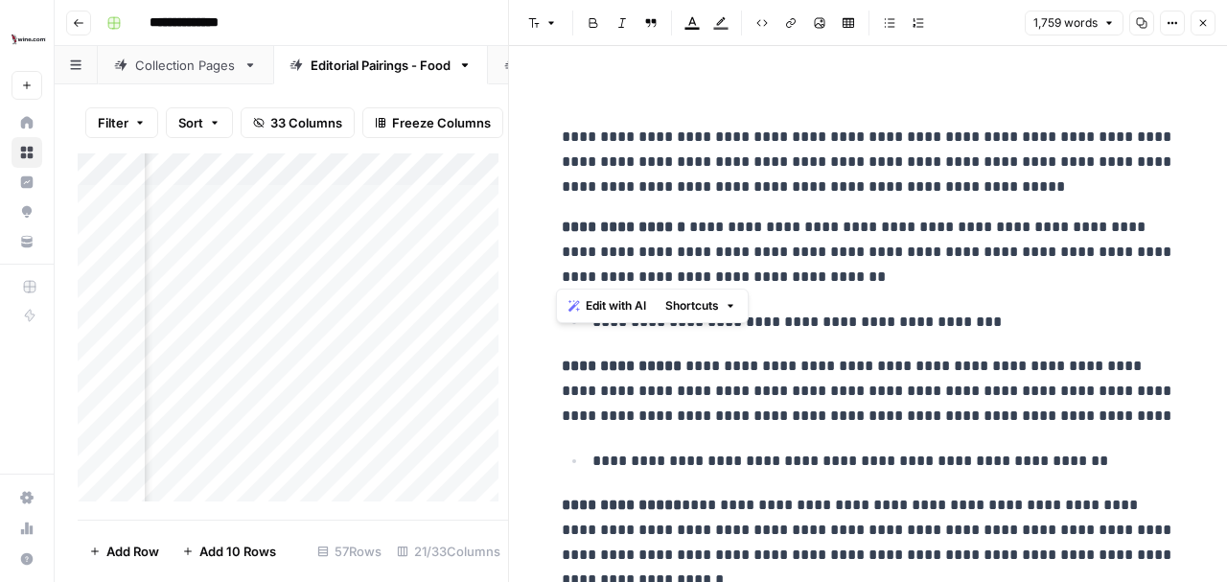
drag, startPoint x: 754, startPoint y: 272, endPoint x: 541, endPoint y: 219, distance: 219.5
drag, startPoint x: 1046, startPoint y: 400, endPoint x: 531, endPoint y: 361, distance: 516.4
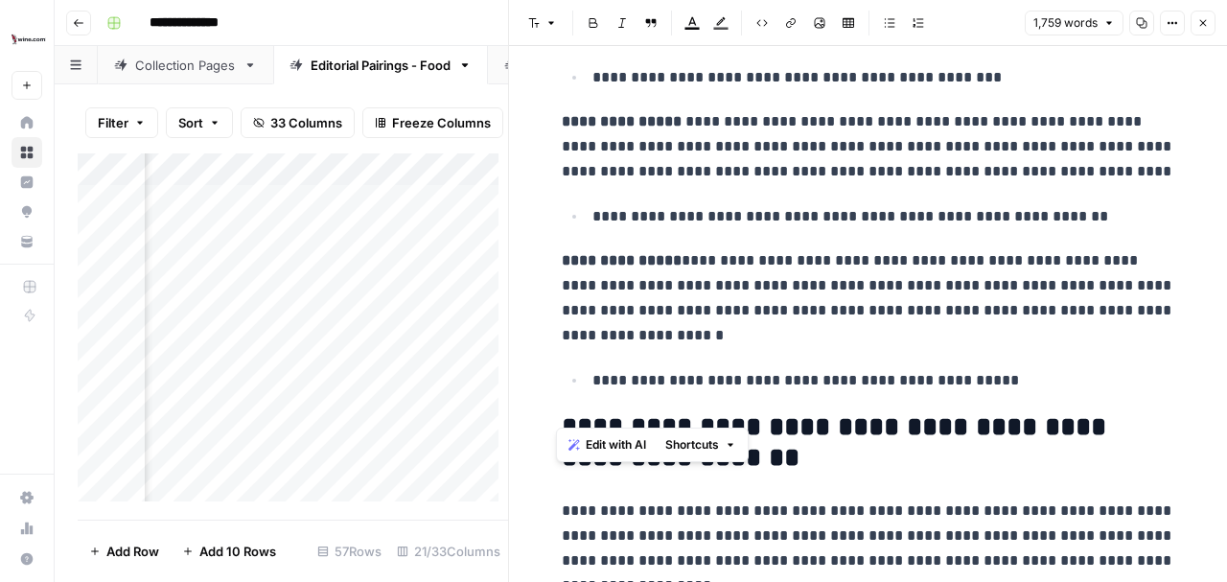
scroll to position [7996, 0]
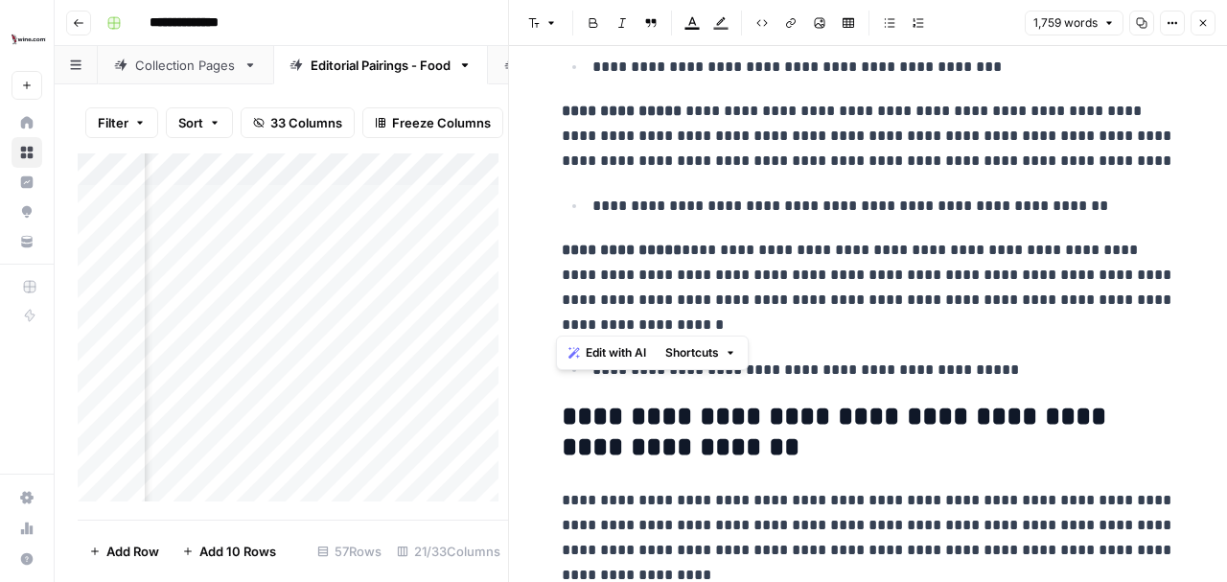
drag, startPoint x: 631, startPoint y: 315, endPoint x: 553, endPoint y: 249, distance: 102.0
click at [642, 314] on p "**********" at bounding box center [869, 288] width 614 height 100
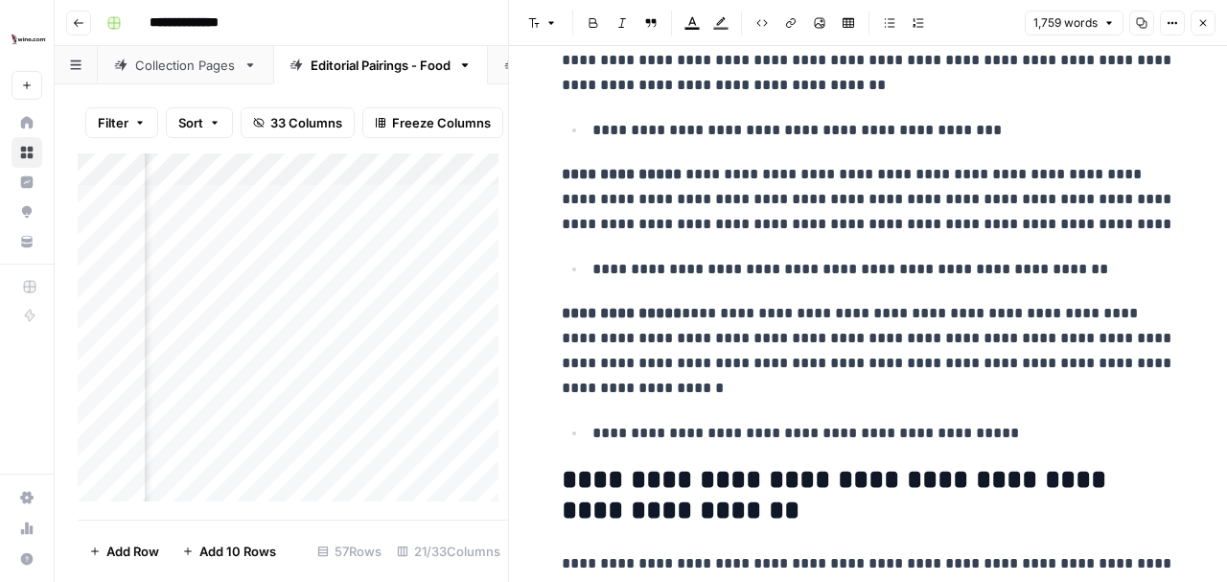
scroll to position [7869, 0]
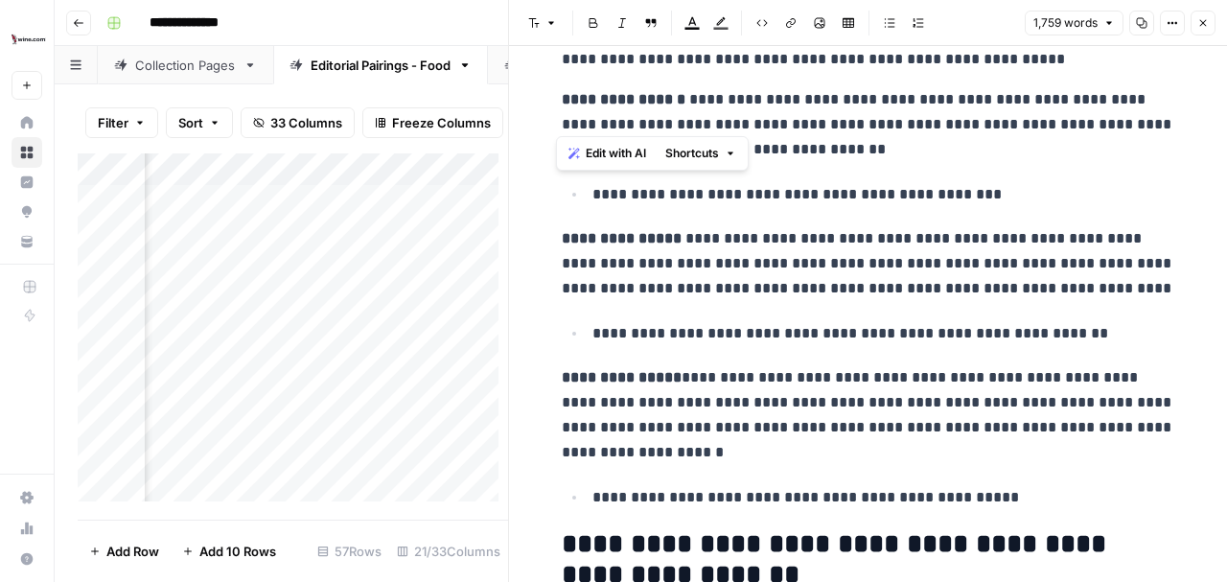
drag, startPoint x: 555, startPoint y: 121, endPoint x: 681, endPoint y: 115, distance: 125.7
drag, startPoint x: 627, startPoint y: 258, endPoint x: 797, endPoint y: 249, distance: 169.9
click at [797, 249] on p "**********" at bounding box center [869, 263] width 614 height 75
drag, startPoint x: 733, startPoint y: 399, endPoint x: 884, endPoint y: 393, distance: 151.6
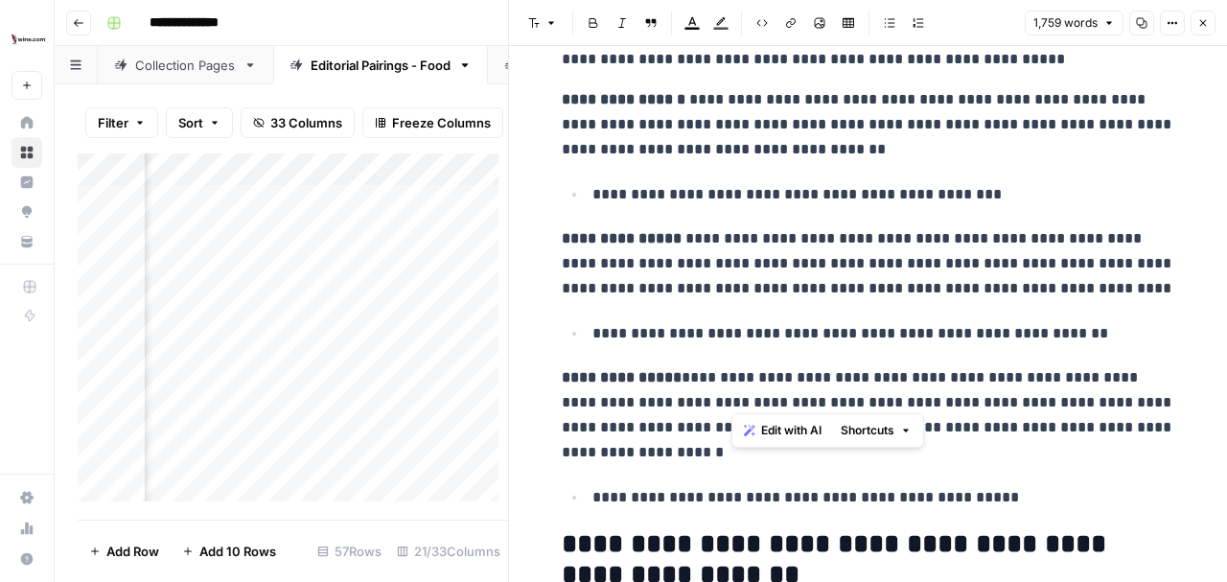
click at [884, 393] on p "**********" at bounding box center [869, 415] width 614 height 100
click at [1048, 404] on p "**********" at bounding box center [869, 415] width 614 height 100
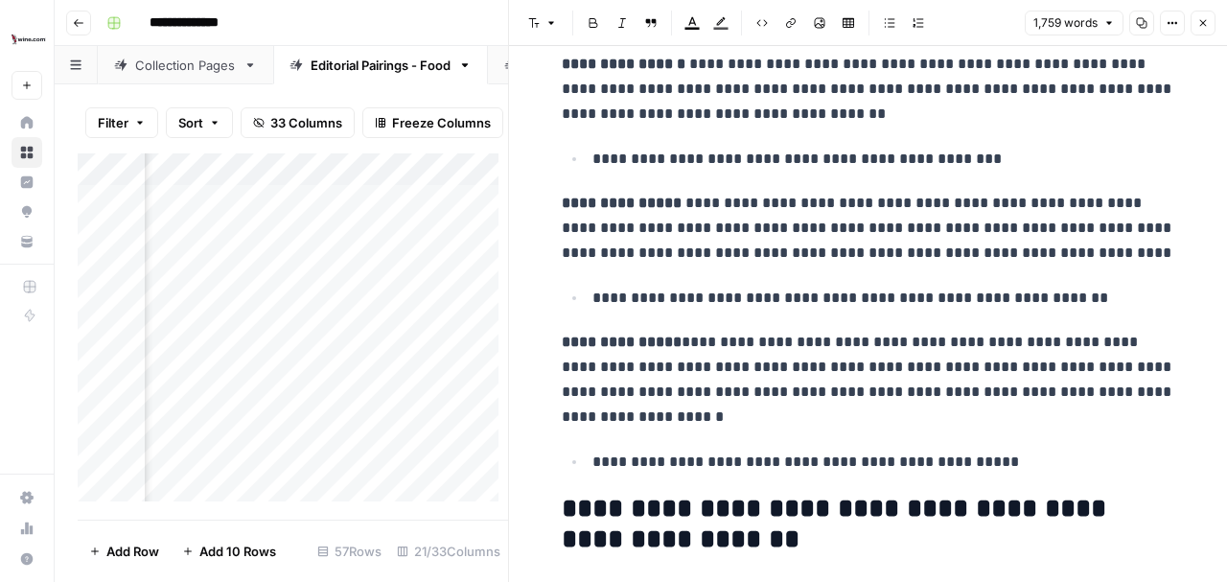
scroll to position [7996, 0]
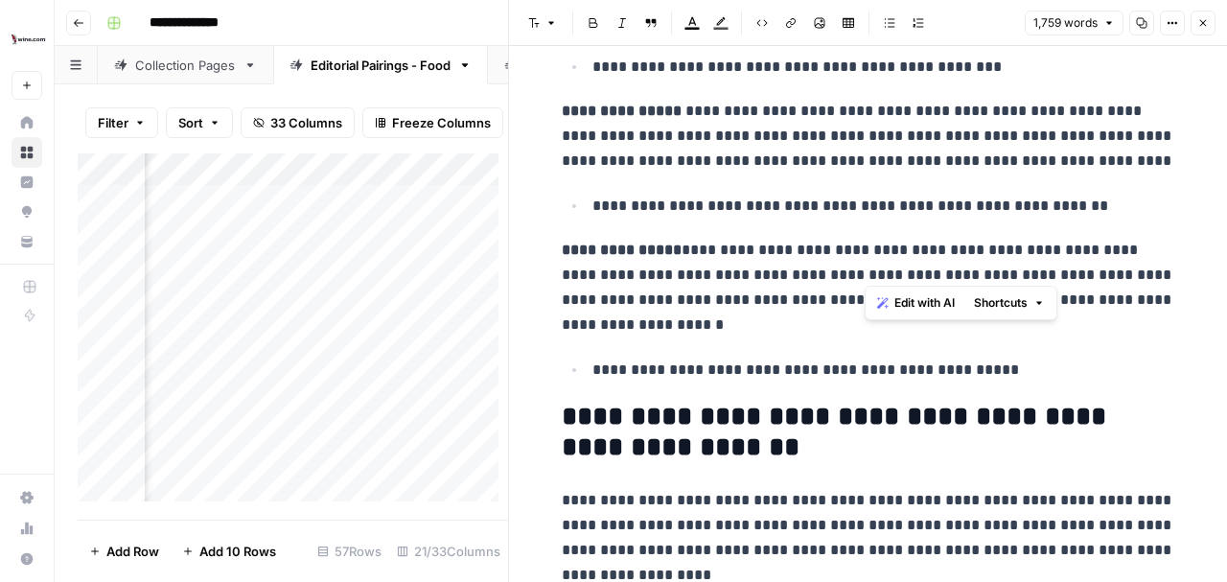
drag, startPoint x: 947, startPoint y: 244, endPoint x: 863, endPoint y: 272, distance: 89.1
click at [863, 272] on p "**********" at bounding box center [869, 288] width 614 height 100
drag, startPoint x: 587, startPoint y: 369, endPoint x: 872, endPoint y: 356, distance: 285.1
click at [872, 358] on p "**********" at bounding box center [884, 370] width 583 height 25
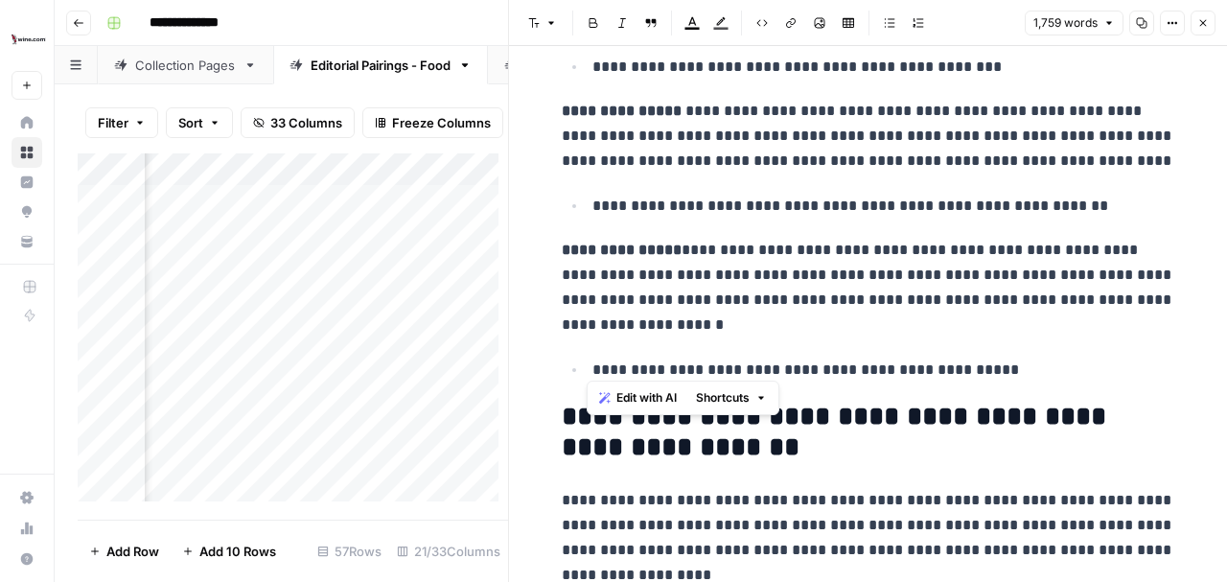
click at [1048, 364] on p "**********" at bounding box center [884, 370] width 583 height 25
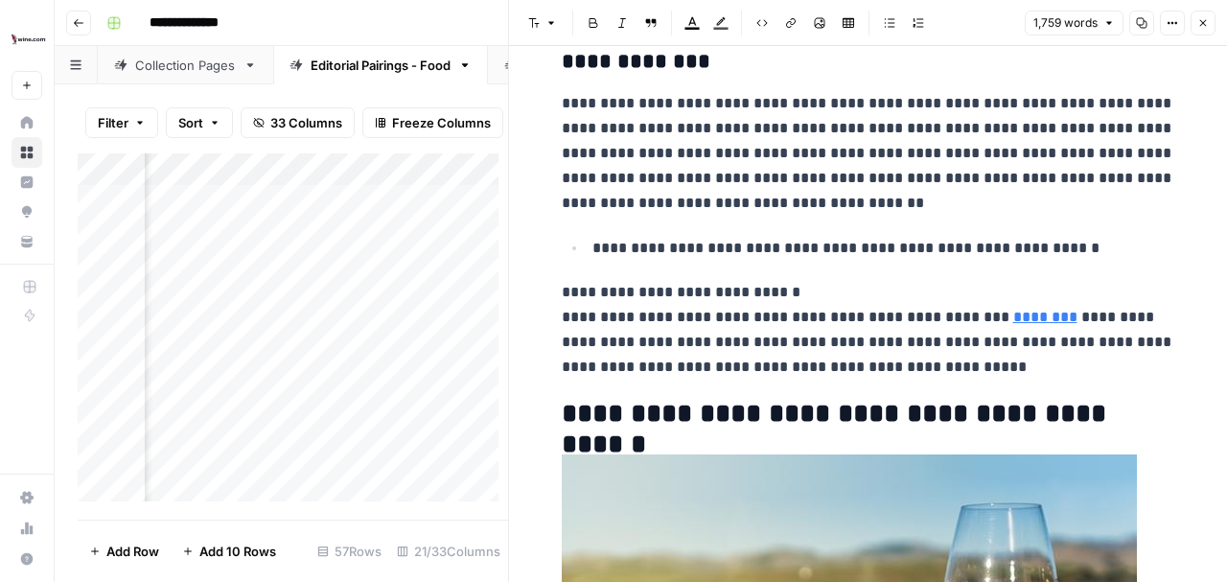
scroll to position [5824, 0]
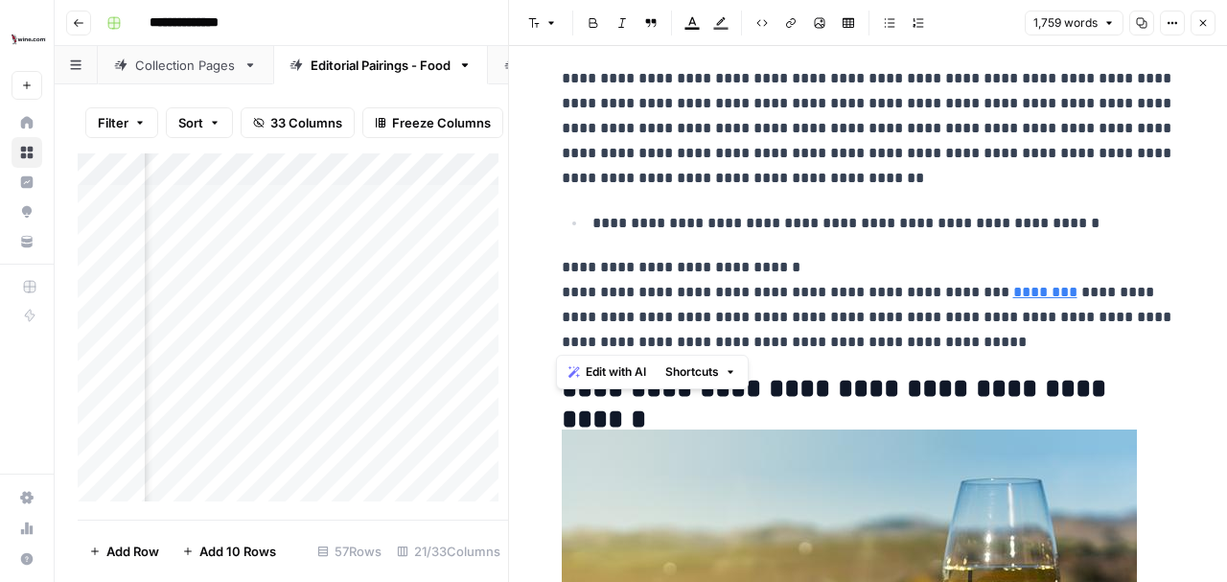
drag, startPoint x: 880, startPoint y: 334, endPoint x: 540, endPoint y: 257, distance: 348.9
click at [901, 336] on p "**********" at bounding box center [869, 305] width 614 height 100
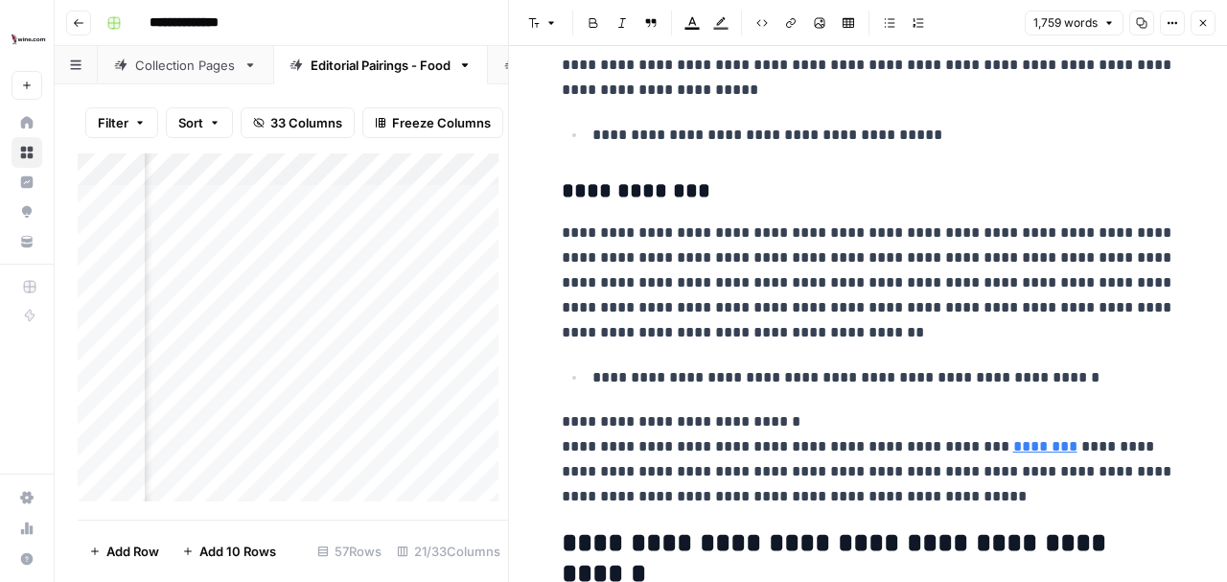
scroll to position [5632, 0]
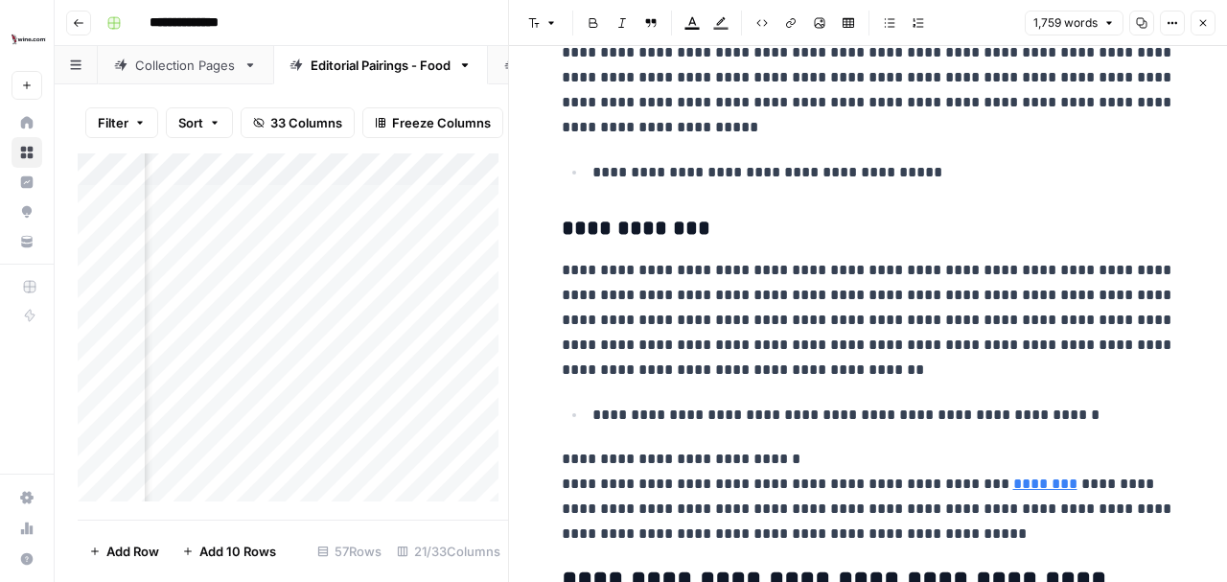
click at [1208, 27] on icon "button" at bounding box center [1204, 23] width 12 height 12
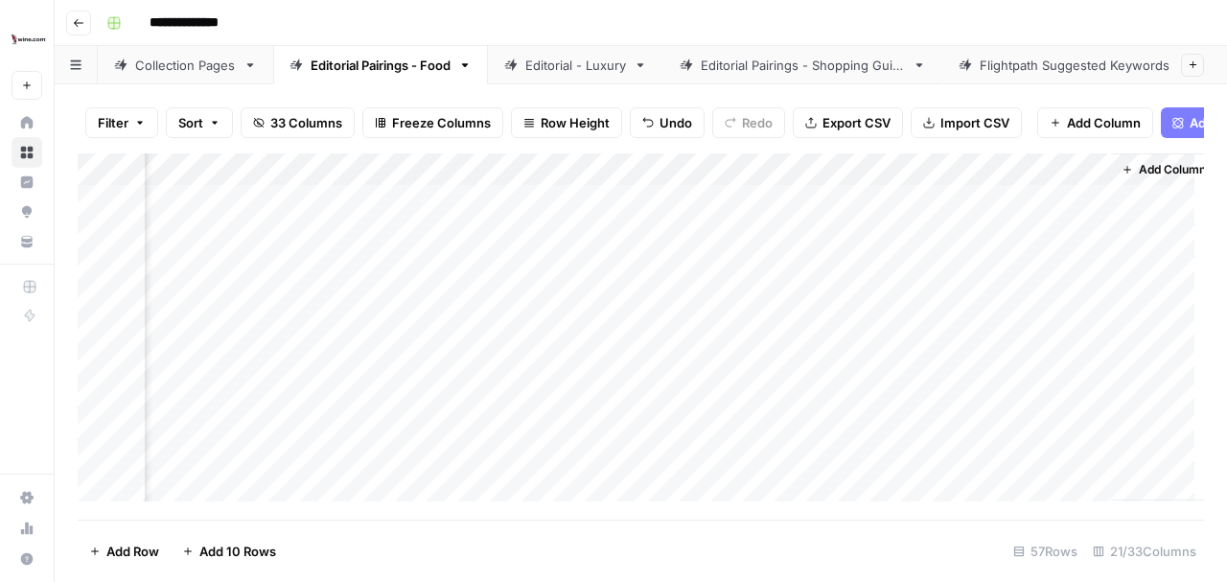
click at [944, 21] on div "**********" at bounding box center [653, 23] width 1109 height 31
click at [961, 13] on div "**********" at bounding box center [653, 23] width 1109 height 31
click at [1059, 23] on div "**********" at bounding box center [653, 23] width 1109 height 31
